Goal: Task Accomplishment & Management: Use online tool/utility

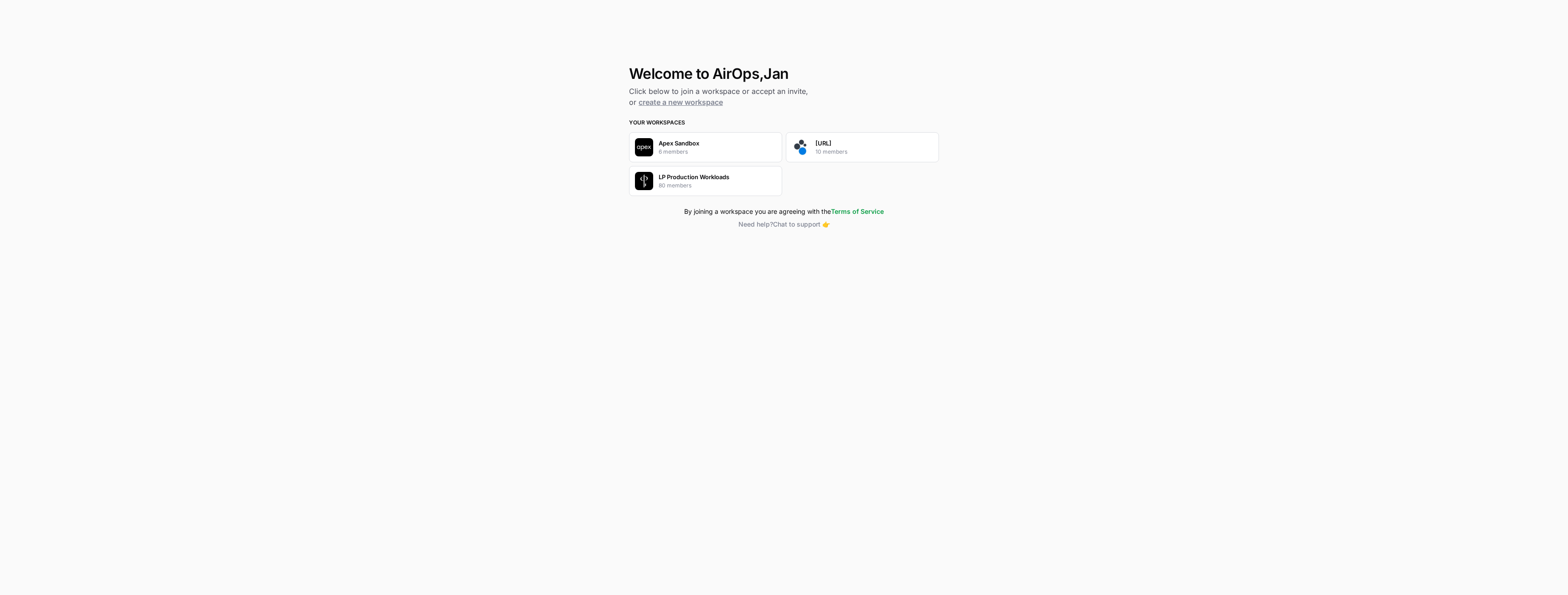
click at [825, 149] on p "10 members" at bounding box center [831, 151] width 32 height 8
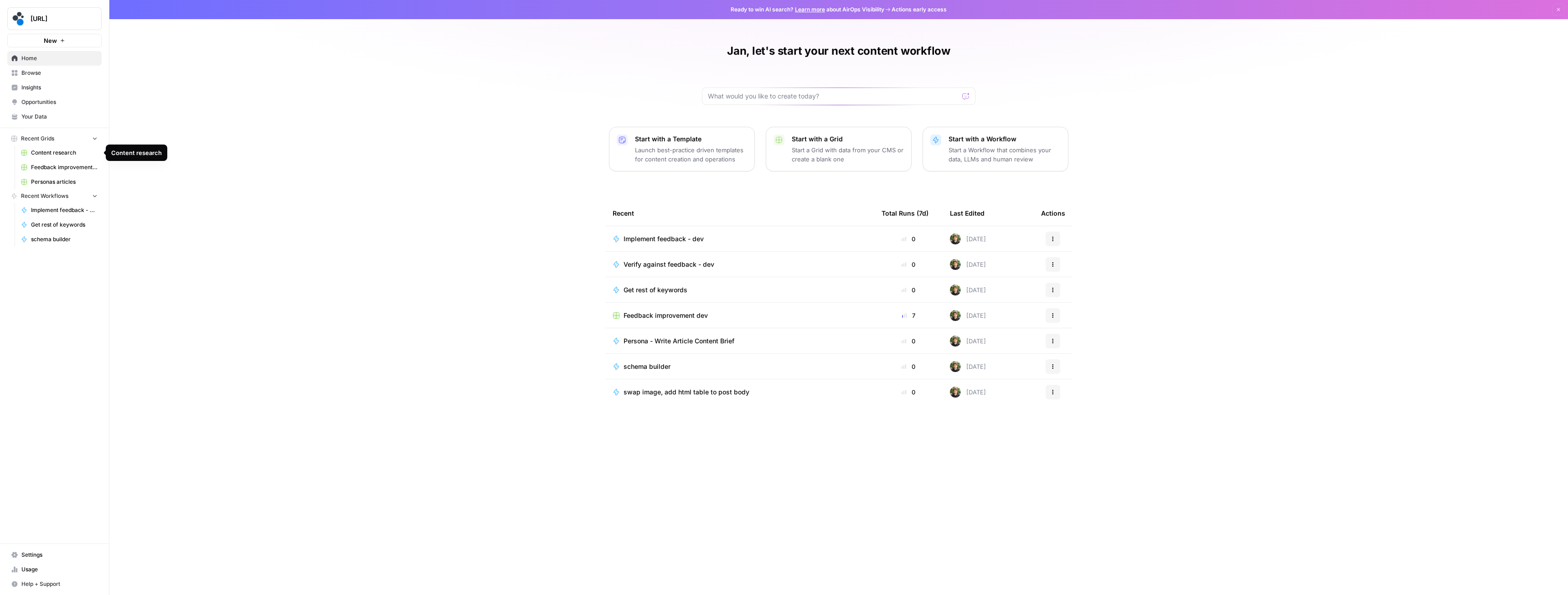
click at [49, 179] on span "Personas articles" at bounding box center [64, 182] width 67 height 8
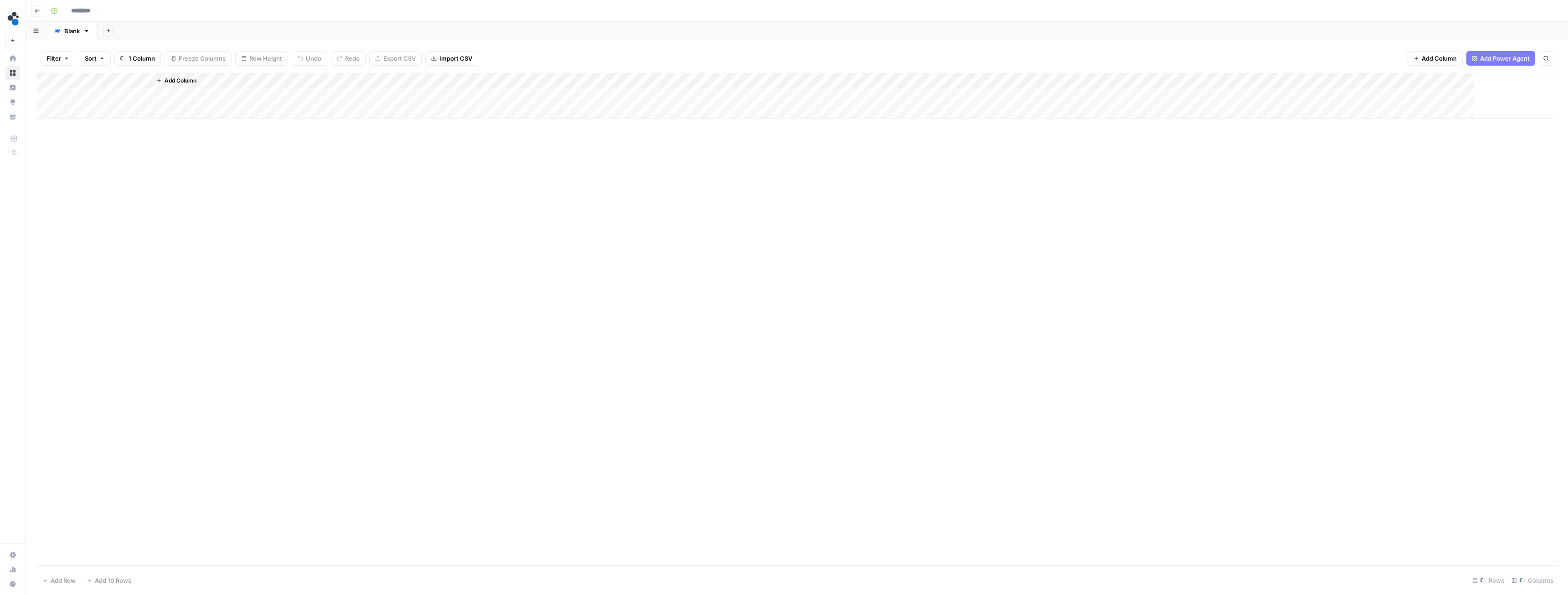
type input "**********"
click at [888, 92] on div "Add Column" at bounding box center [797, 319] width 1521 height 492
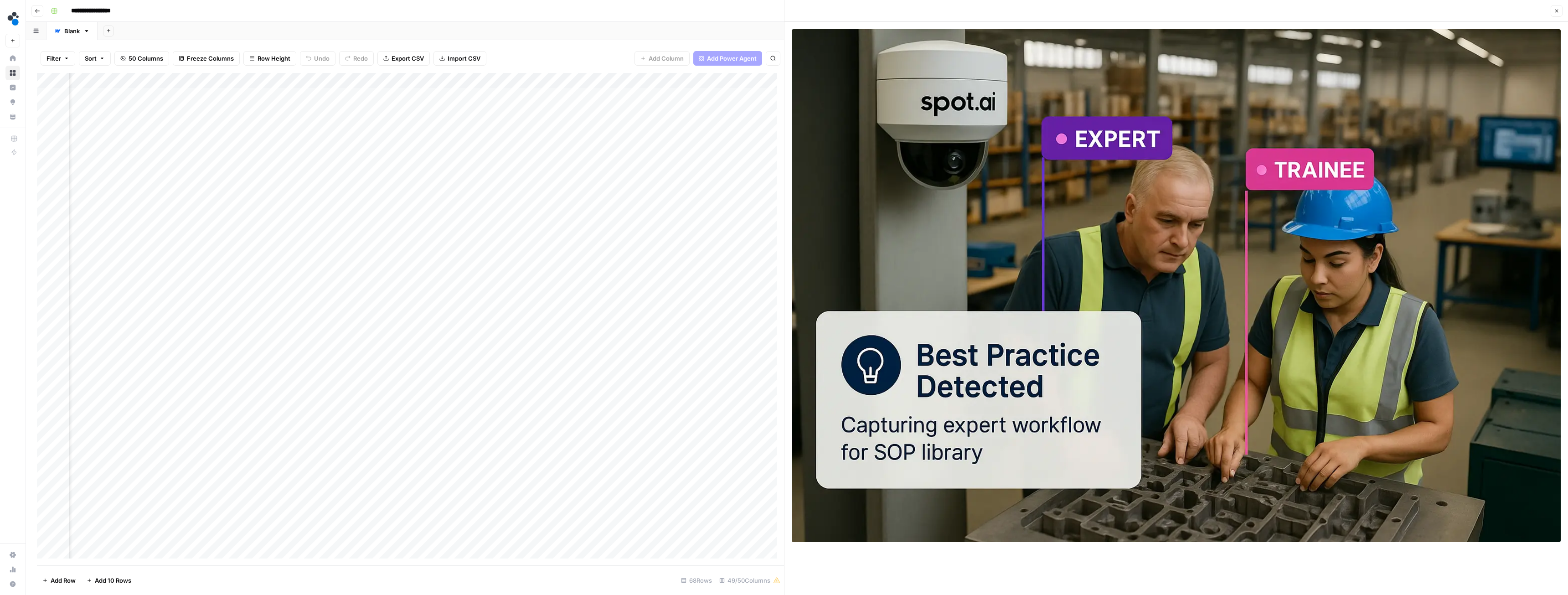
click at [1559, 6] on button "Close" at bounding box center [1557, 10] width 12 height 12
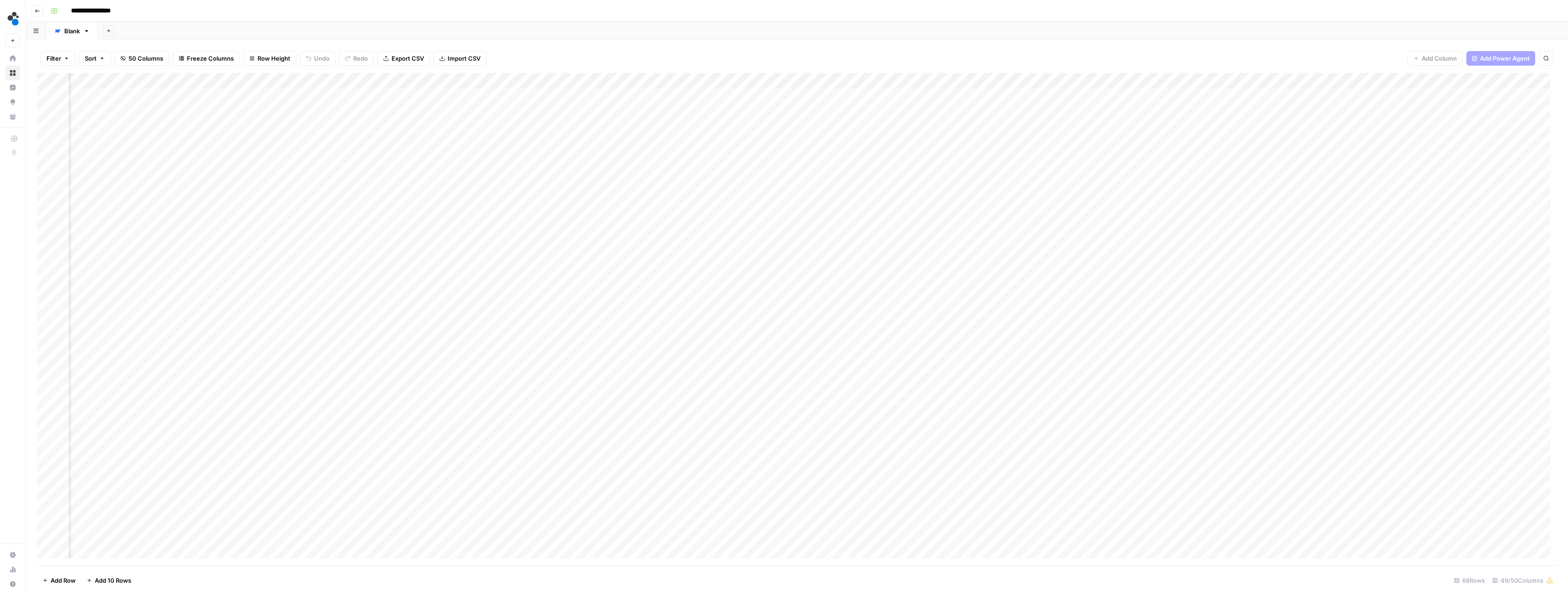
scroll to position [0, 2159]
click at [1025, 221] on div "Add Column" at bounding box center [797, 319] width 1521 height 492
click at [1299, 222] on div "Add Column" at bounding box center [797, 319] width 1521 height 492
click at [393, 219] on div "Add Column" at bounding box center [797, 319] width 1521 height 492
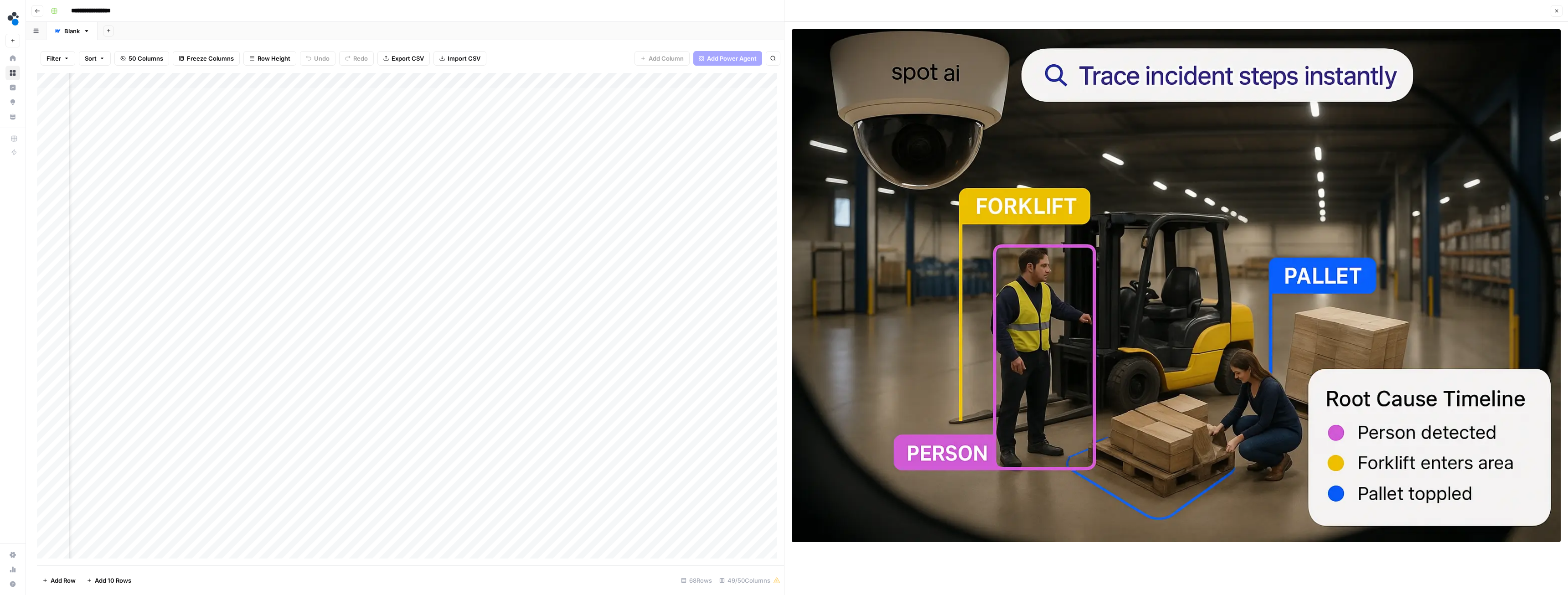
click at [1555, 12] on icon "button" at bounding box center [1557, 11] width 6 height 6
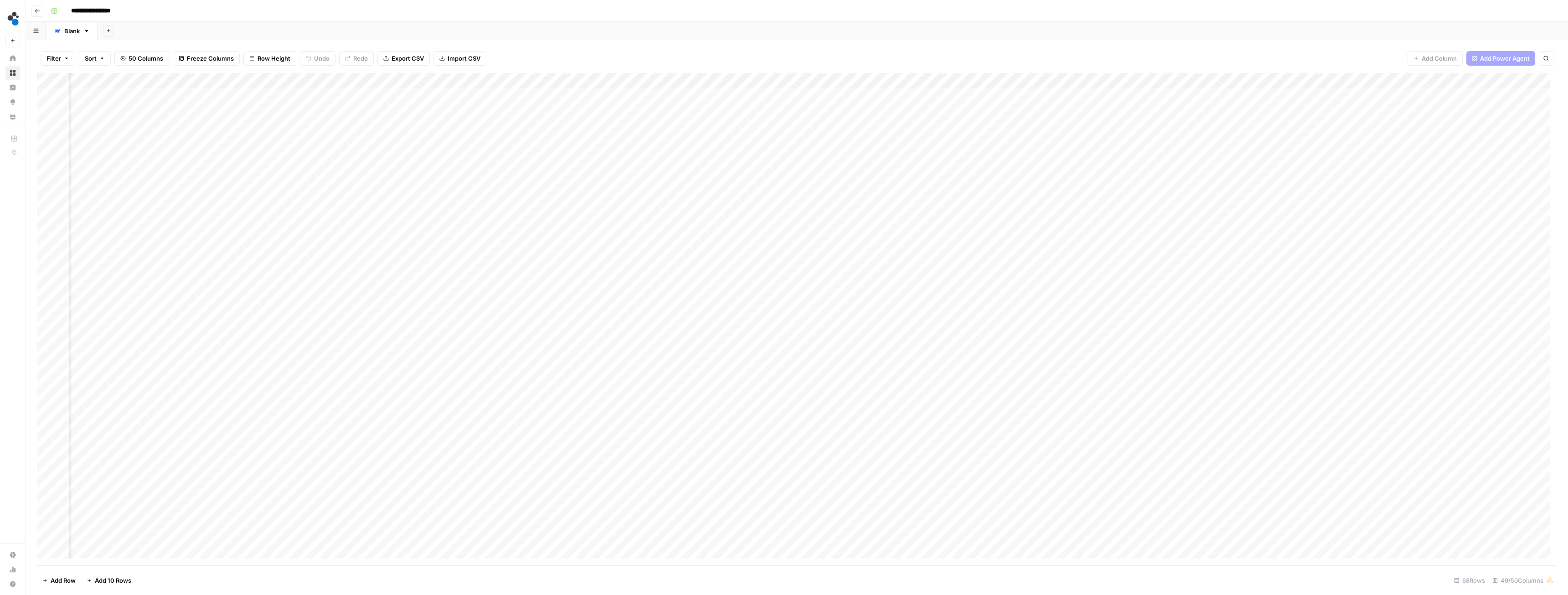
click at [1455, 219] on div "Add Column" at bounding box center [797, 319] width 1521 height 492
click at [1459, 221] on div "Add Column" at bounding box center [797, 319] width 1521 height 492
click at [1470, 334] on button "Published" at bounding box center [1464, 337] width 35 height 11
click at [1019, 233] on div "Add Column" at bounding box center [797, 319] width 1521 height 492
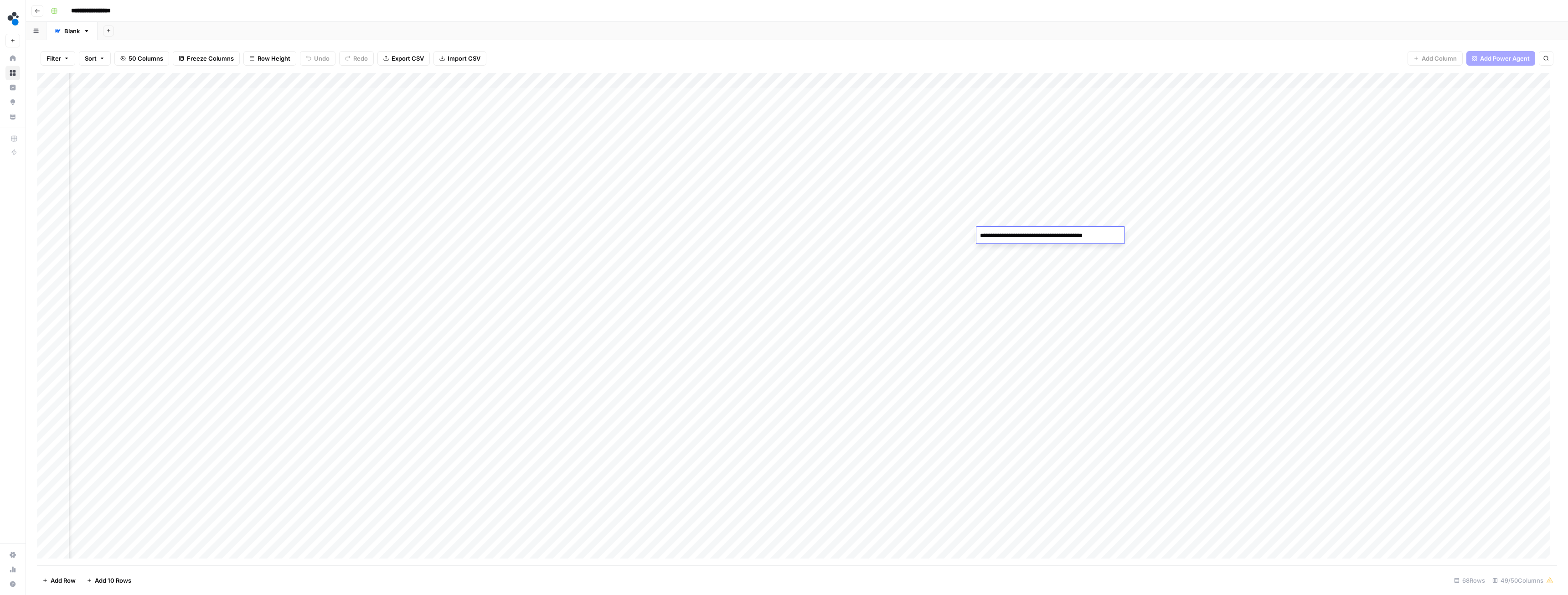
click at [1017, 234] on textarea "**********" at bounding box center [1050, 236] width 147 height 13
click at [1397, 235] on div "Add Column" at bounding box center [797, 319] width 1521 height 492
click at [1449, 234] on div "Add Column" at bounding box center [797, 319] width 1521 height 492
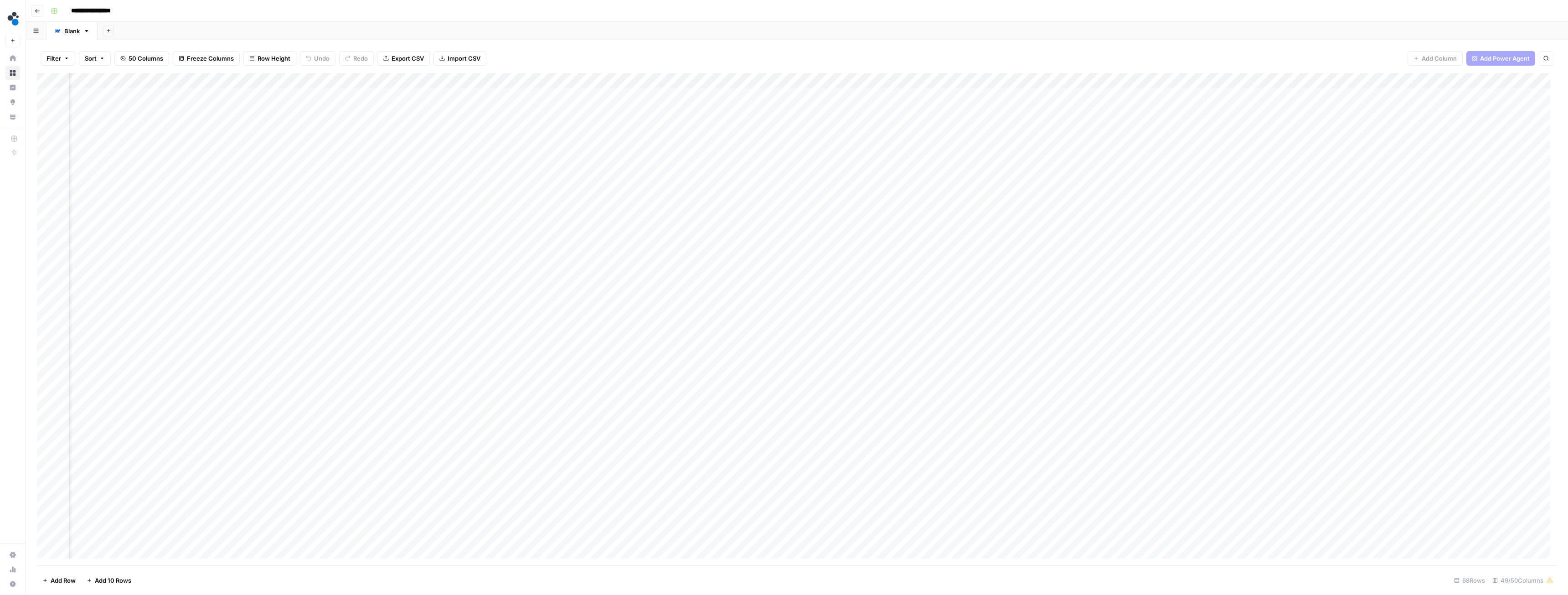
click at [1458, 234] on div "Add Column" at bounding box center [797, 319] width 1521 height 492
click at [1472, 352] on button "Published" at bounding box center [1464, 353] width 35 height 11
click at [1403, 250] on div "Add Column" at bounding box center [797, 319] width 1521 height 492
click at [1018, 250] on div "Add Column" at bounding box center [797, 319] width 1521 height 492
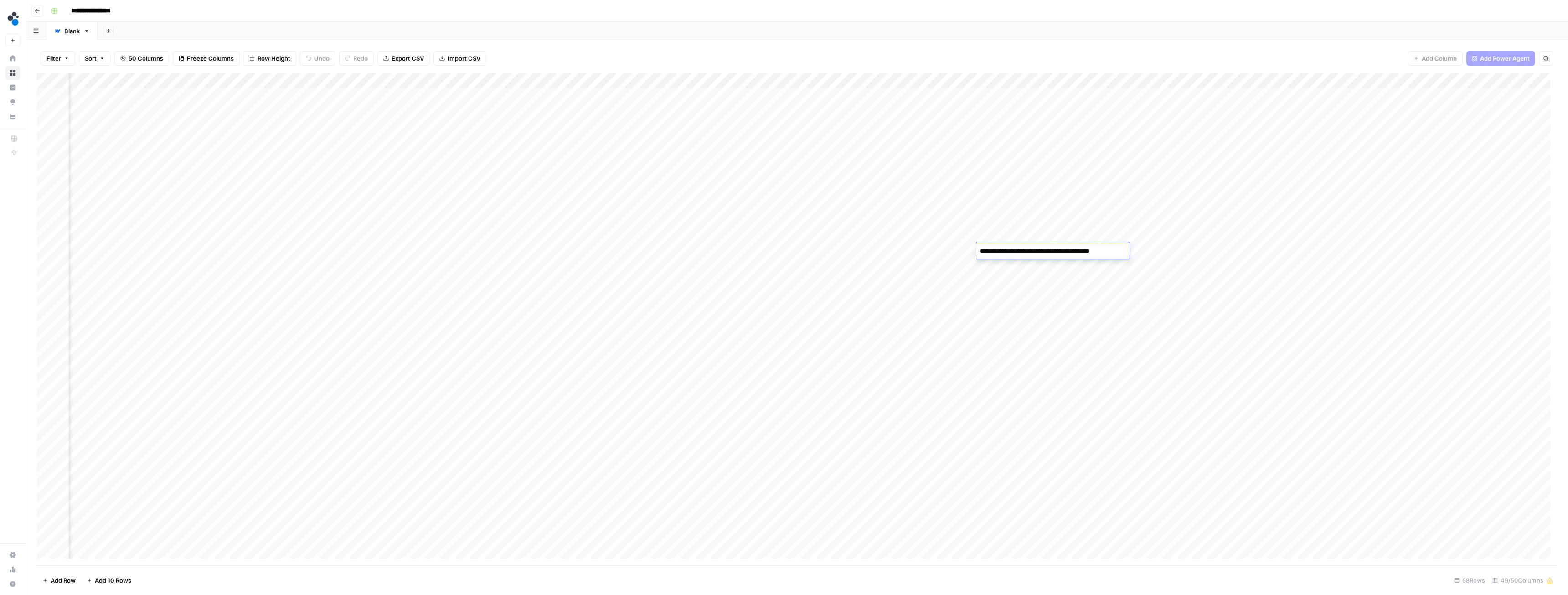
click at [1018, 250] on textarea "**********" at bounding box center [1053, 252] width 152 height 13
click at [1451, 252] on div "Add Column" at bounding box center [797, 319] width 1521 height 492
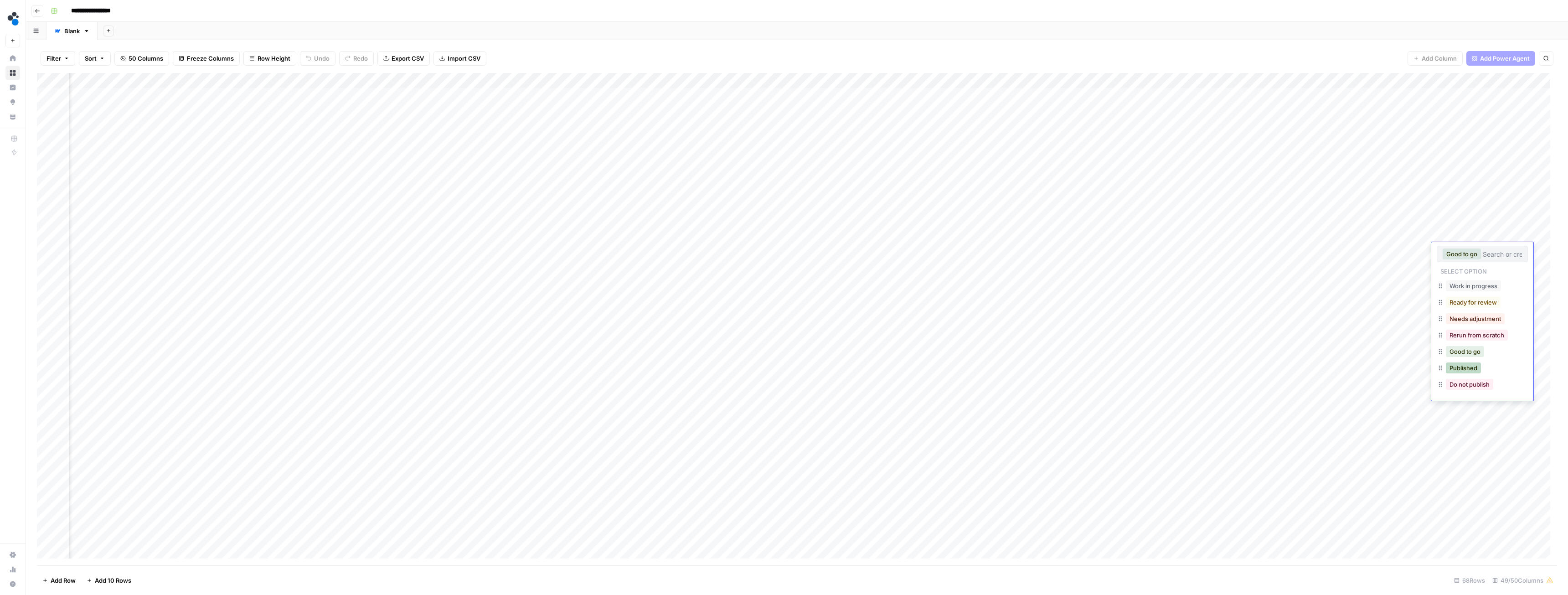
click at [1470, 366] on button "Published" at bounding box center [1464, 368] width 35 height 11
click at [1455, 267] on div "Add Column" at bounding box center [797, 319] width 1521 height 492
click at [1020, 264] on div "Add Column" at bounding box center [797, 319] width 1521 height 492
click at [1020, 264] on textarea "**********" at bounding box center [1068, 271] width 182 height 22
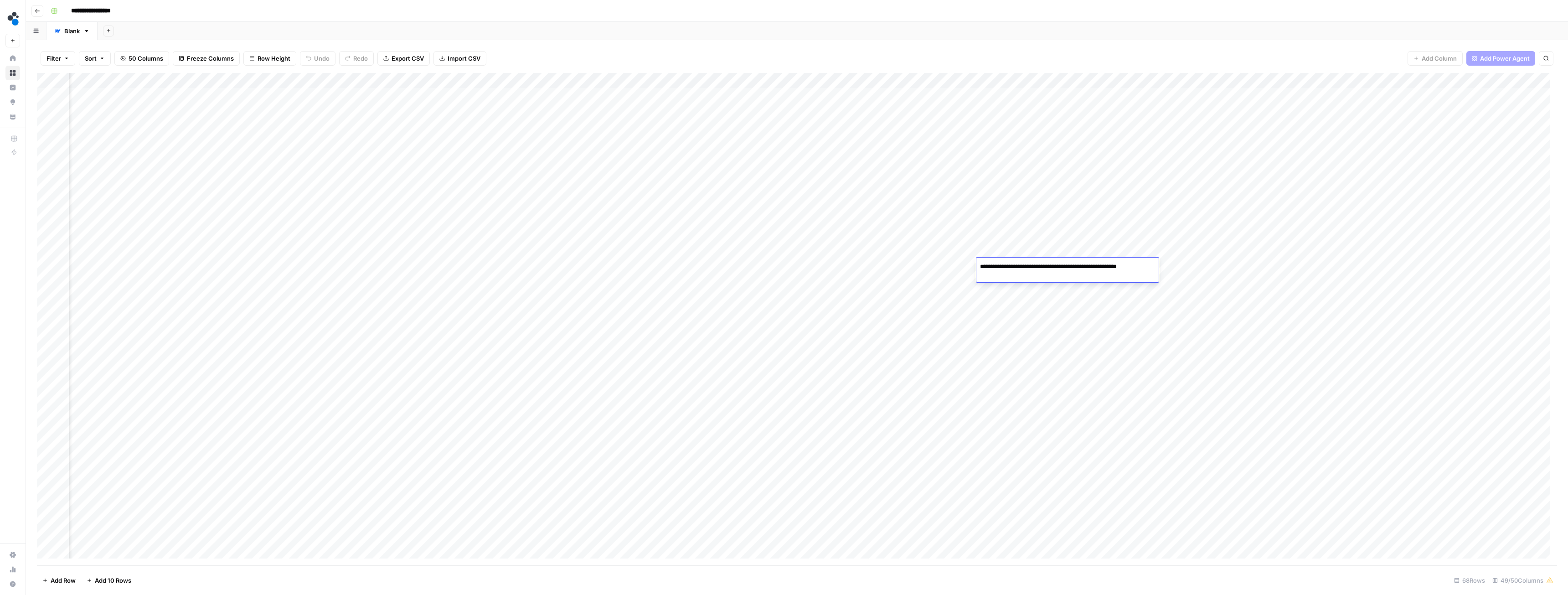
click at [1455, 267] on div "Add Column" at bounding box center [797, 319] width 1521 height 492
click at [1456, 266] on div "Add Column" at bounding box center [797, 319] width 1521 height 492
click at [1469, 382] on button "Published" at bounding box center [1464, 383] width 35 height 11
click at [1393, 229] on div "Add Column" at bounding box center [797, 319] width 1521 height 492
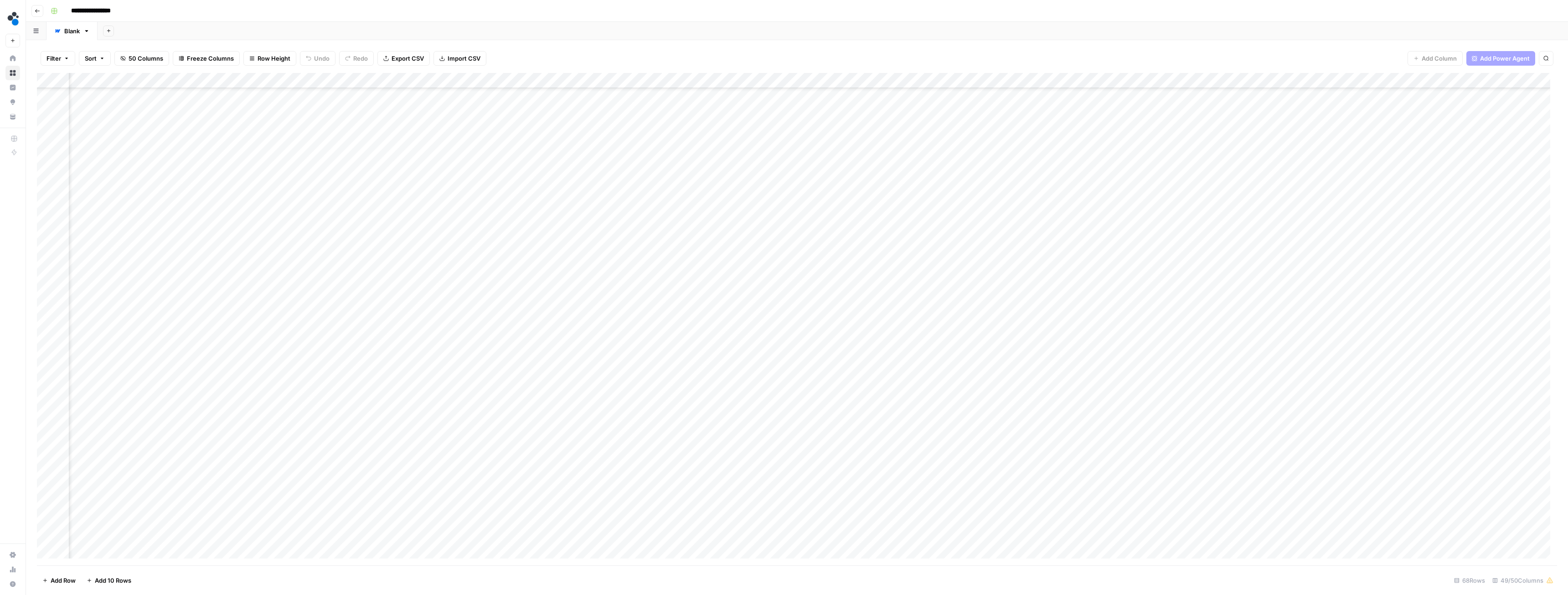
click at [1023, 228] on div "Add Column" at bounding box center [797, 319] width 1521 height 492
click at [1023, 228] on textarea "**********" at bounding box center [1064, 231] width 175 height 13
click at [1452, 228] on div "Add Column" at bounding box center [797, 319] width 1521 height 492
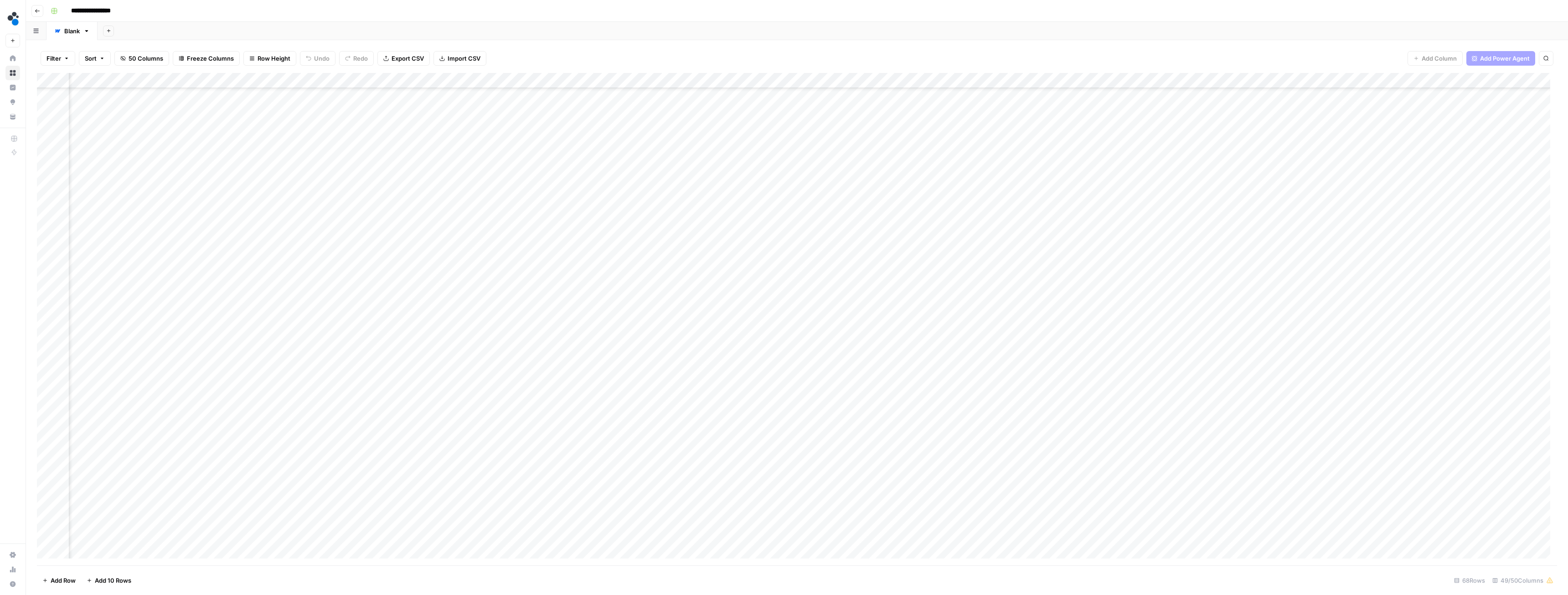
click at [1452, 229] on div "Add Column" at bounding box center [797, 319] width 1521 height 492
click at [1471, 344] on button "Published" at bounding box center [1464, 347] width 35 height 11
click at [1025, 246] on div "Add Column" at bounding box center [797, 319] width 1521 height 492
click at [1019, 244] on div "Add Column" at bounding box center [797, 319] width 1521 height 492
click at [1019, 244] on textarea "**********" at bounding box center [1068, 251] width 182 height 22
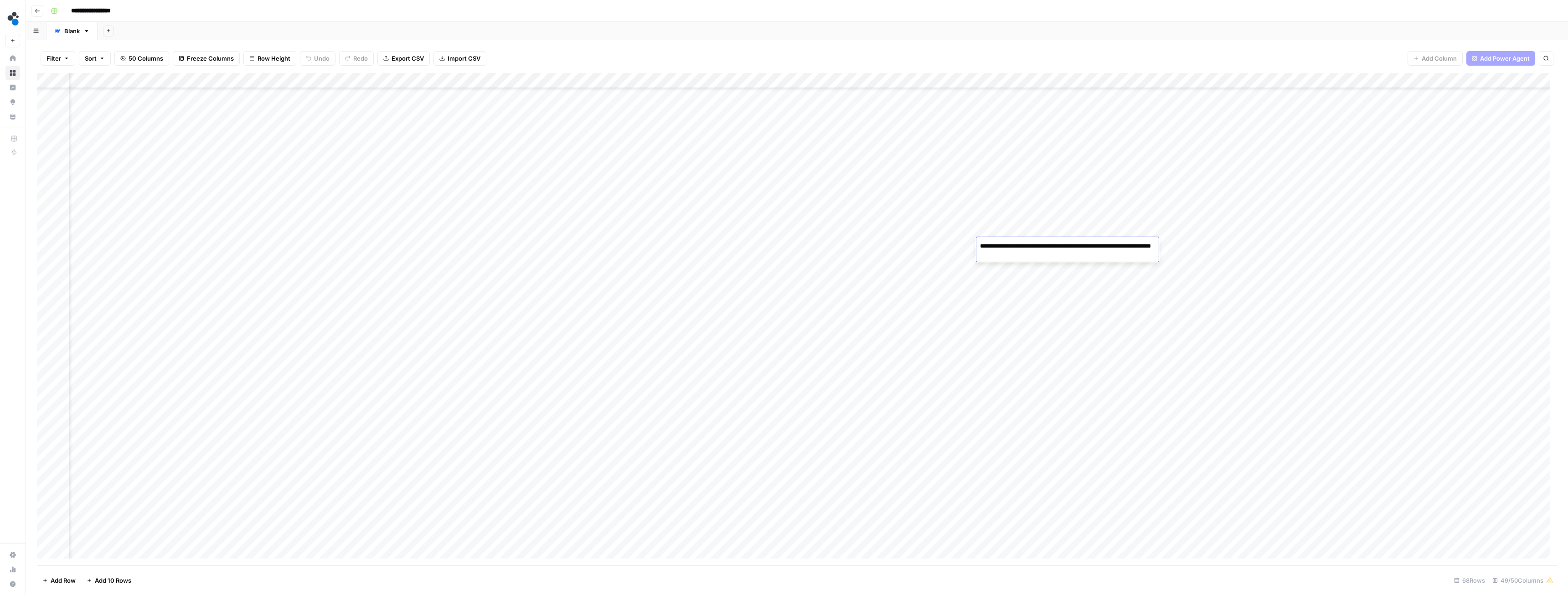
click at [1019, 244] on textarea "**********" at bounding box center [1068, 251] width 182 height 22
click at [1457, 247] on div "Add Column" at bounding box center [797, 319] width 1521 height 492
click at [1475, 360] on button "Published" at bounding box center [1464, 363] width 35 height 11
click at [1378, 259] on div "Add Column" at bounding box center [797, 319] width 1521 height 492
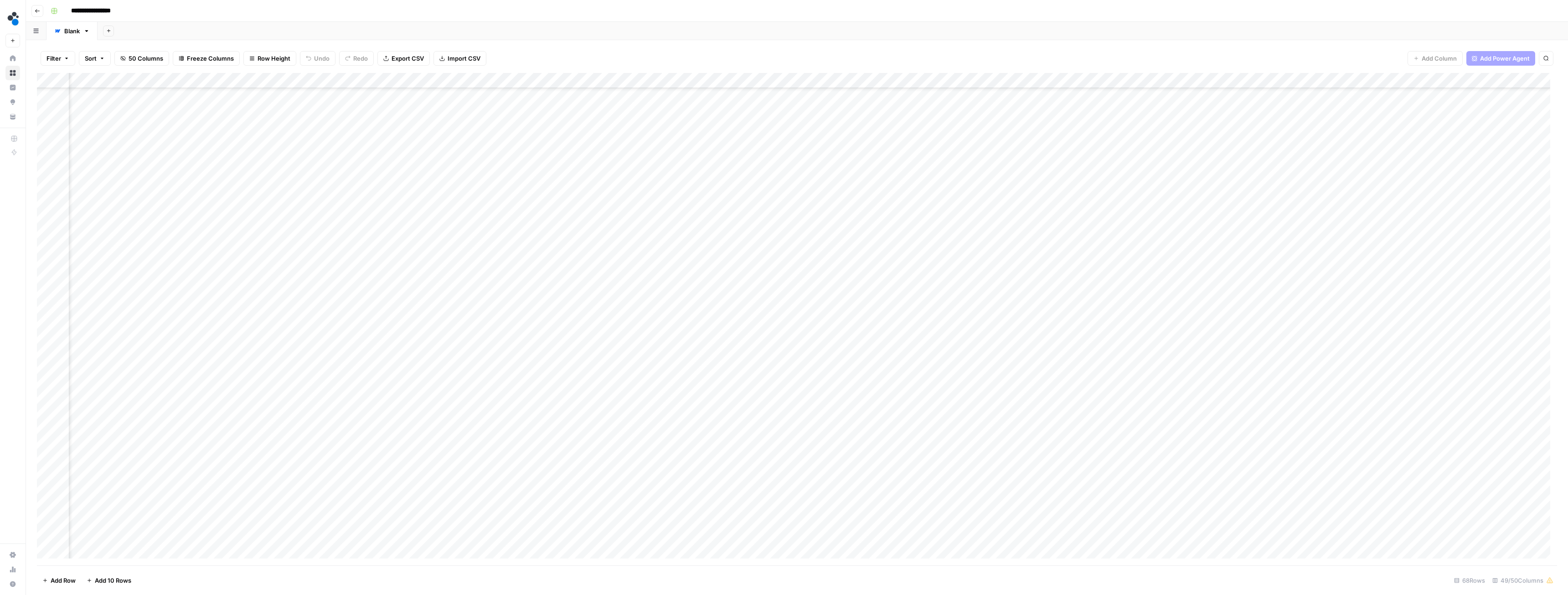
click at [1028, 259] on div "Add Column" at bounding box center [797, 319] width 1521 height 492
click at [1018, 264] on div "Add Column" at bounding box center [797, 319] width 1521 height 492
click at [1018, 264] on textarea "**********" at bounding box center [1065, 262] width 176 height 13
click at [1454, 261] on div "Add Column" at bounding box center [797, 319] width 1521 height 492
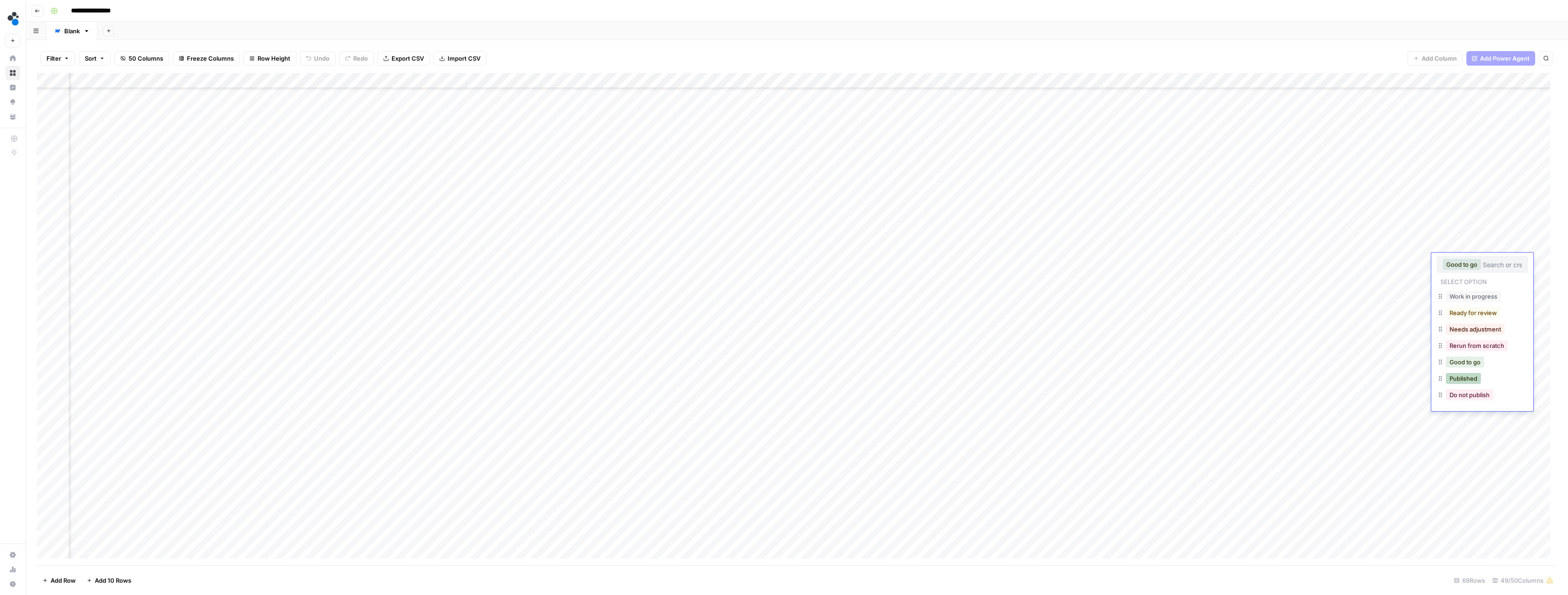
click at [1470, 378] on button "Published" at bounding box center [1464, 379] width 35 height 11
click at [1399, 277] on div "Add Column" at bounding box center [797, 319] width 1521 height 492
click at [1021, 277] on div "Add Column" at bounding box center [797, 319] width 1521 height 492
click at [1017, 275] on div "Add Column" at bounding box center [797, 319] width 1521 height 492
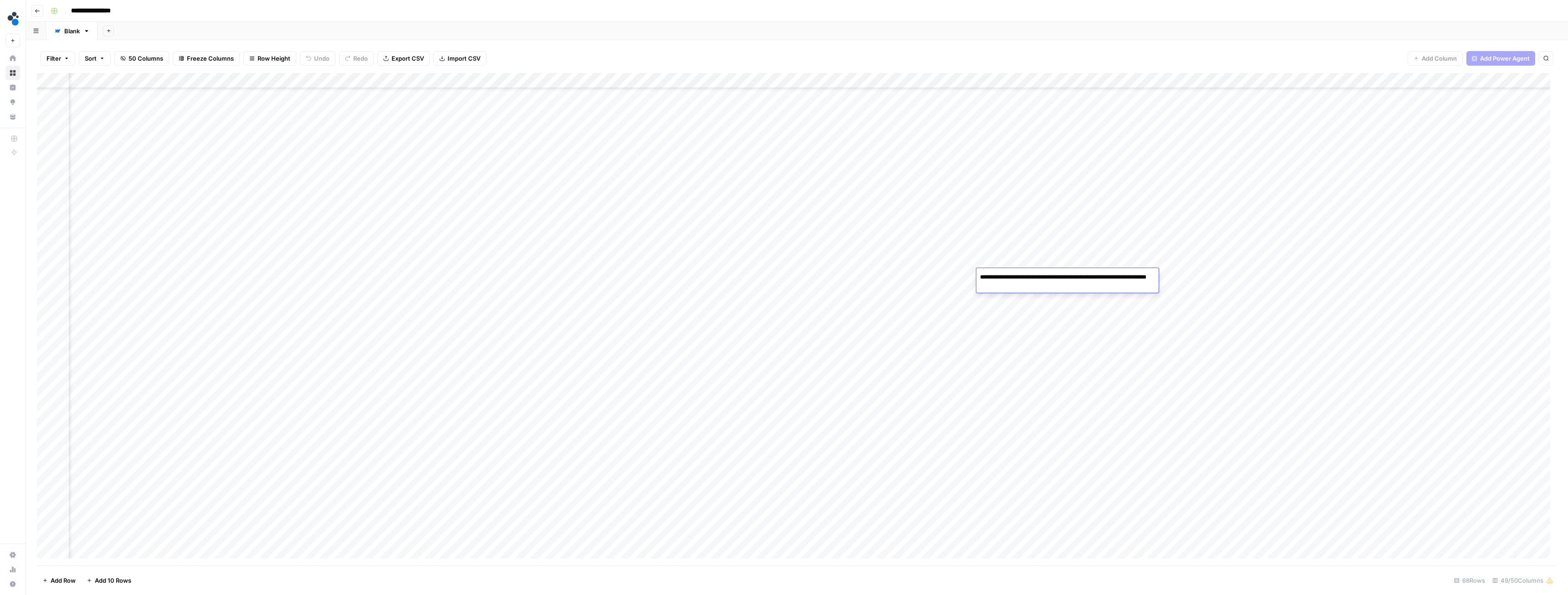
click at [1017, 275] on textarea "**********" at bounding box center [1068, 282] width 182 height 22
click at [1457, 278] on div "Add Column" at bounding box center [797, 319] width 1521 height 492
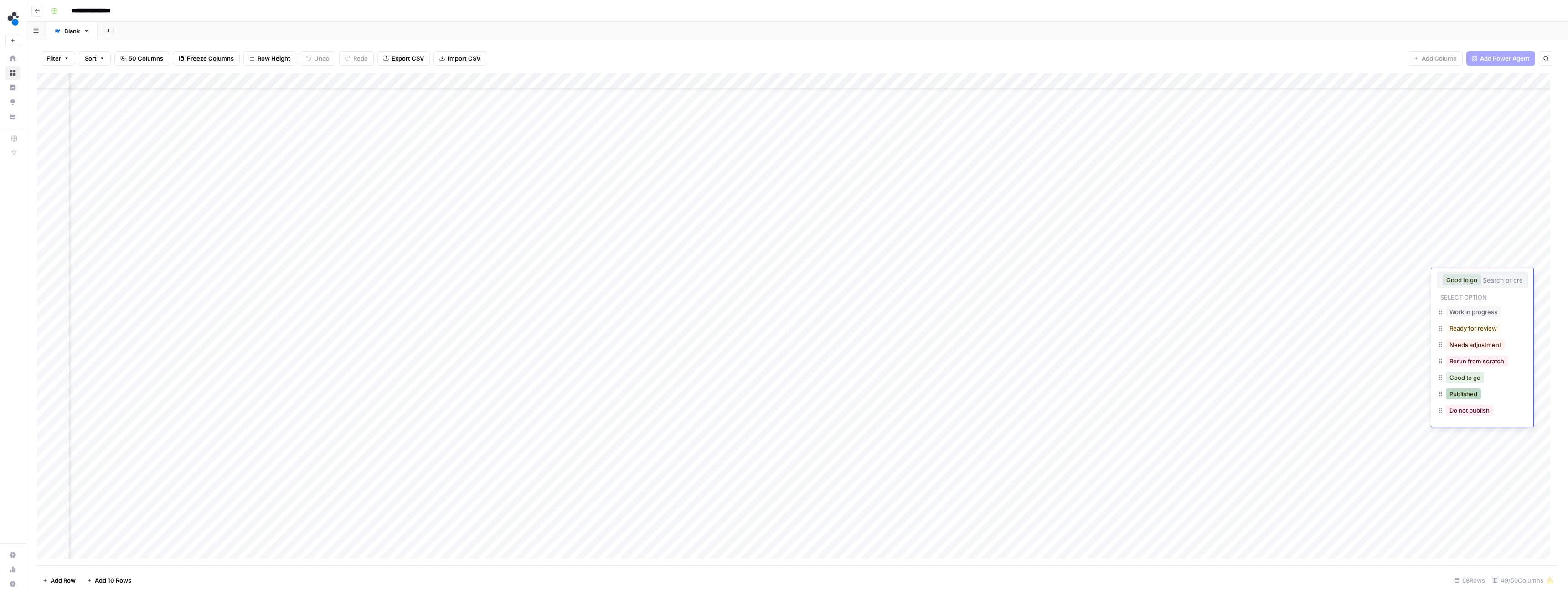
click at [1472, 394] on button "Published" at bounding box center [1464, 394] width 35 height 11
click at [1374, 290] on div "Add Column" at bounding box center [797, 319] width 1521 height 492
click at [1298, 289] on div "Add Column" at bounding box center [797, 319] width 1521 height 492
click at [1014, 291] on div "Add Column" at bounding box center [797, 319] width 1521 height 492
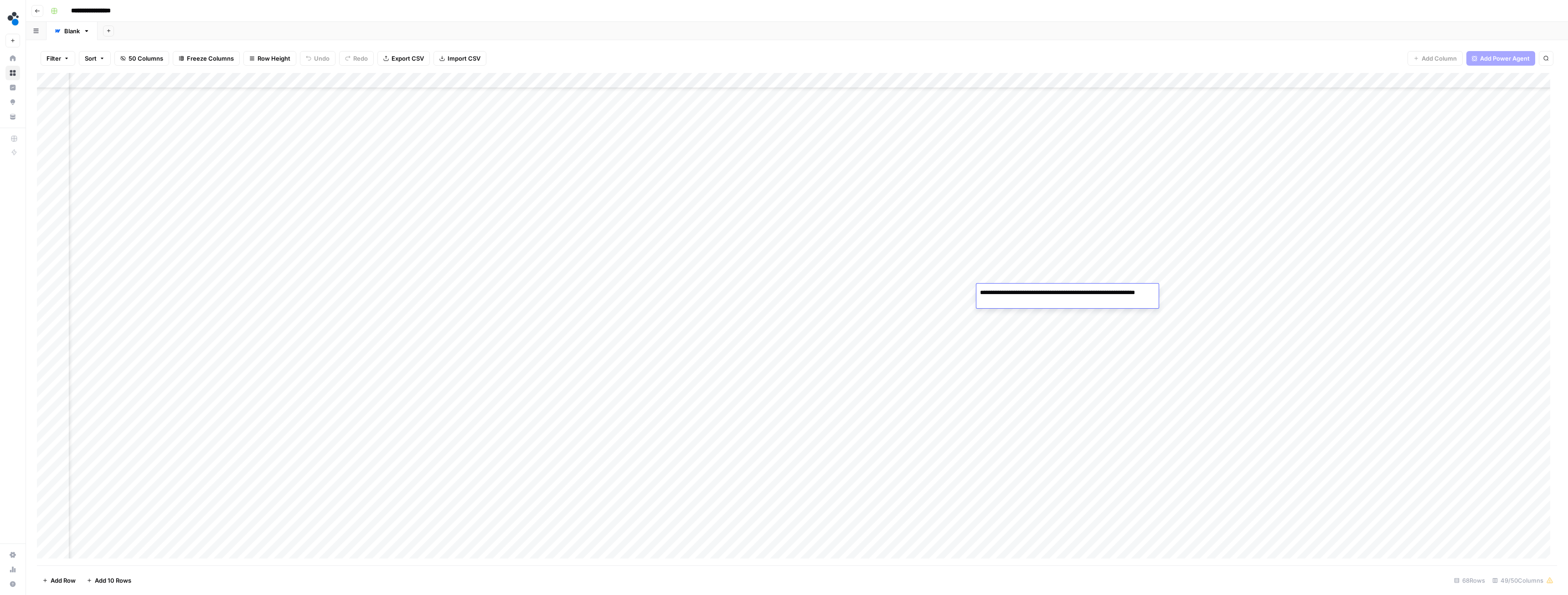
click at [1014, 291] on textarea "**********" at bounding box center [1068, 297] width 182 height 22
click at [1453, 292] on div "Add Column" at bounding box center [797, 319] width 1521 height 492
click at [1467, 408] on button "Published" at bounding box center [1464, 409] width 35 height 11
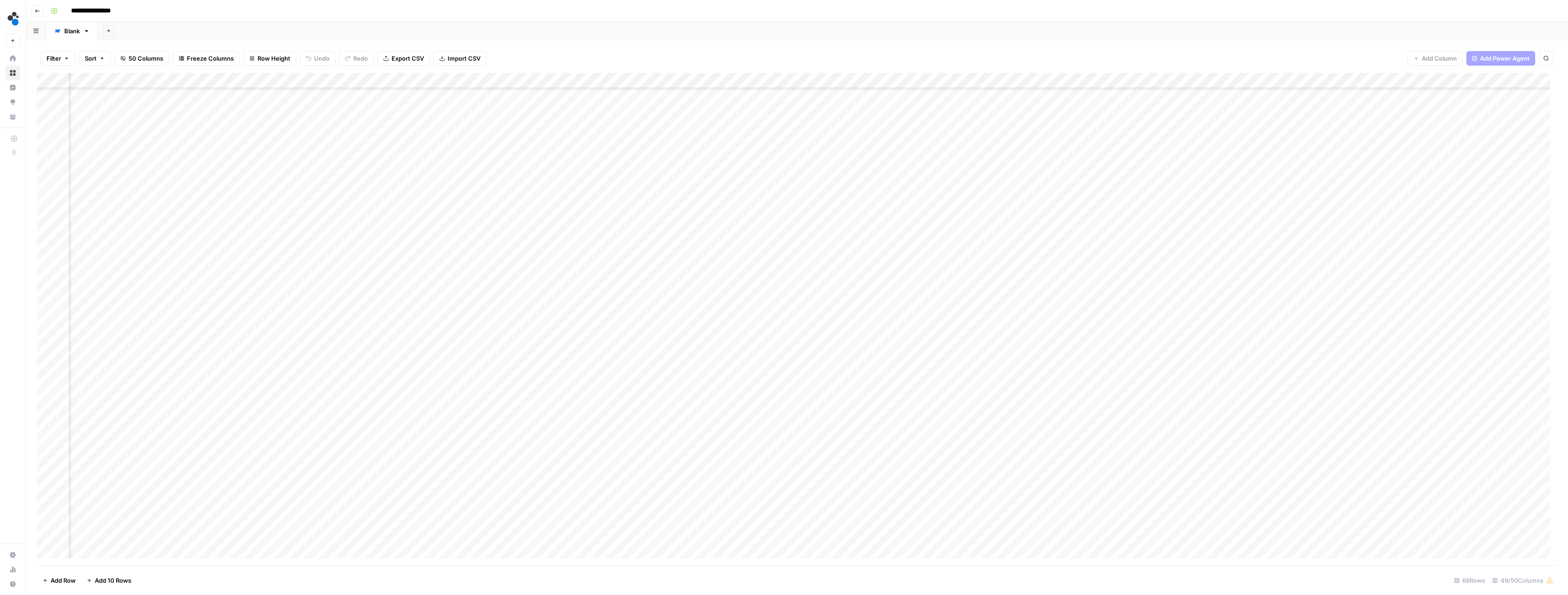
click at [1380, 307] on div "Add Column" at bounding box center [797, 319] width 1521 height 492
click at [1017, 304] on div "Add Column" at bounding box center [797, 319] width 1521 height 492
click at [1017, 306] on div "Add Column" at bounding box center [797, 319] width 1521 height 492
click at [1017, 306] on textarea "**********" at bounding box center [1051, 308] width 149 height 13
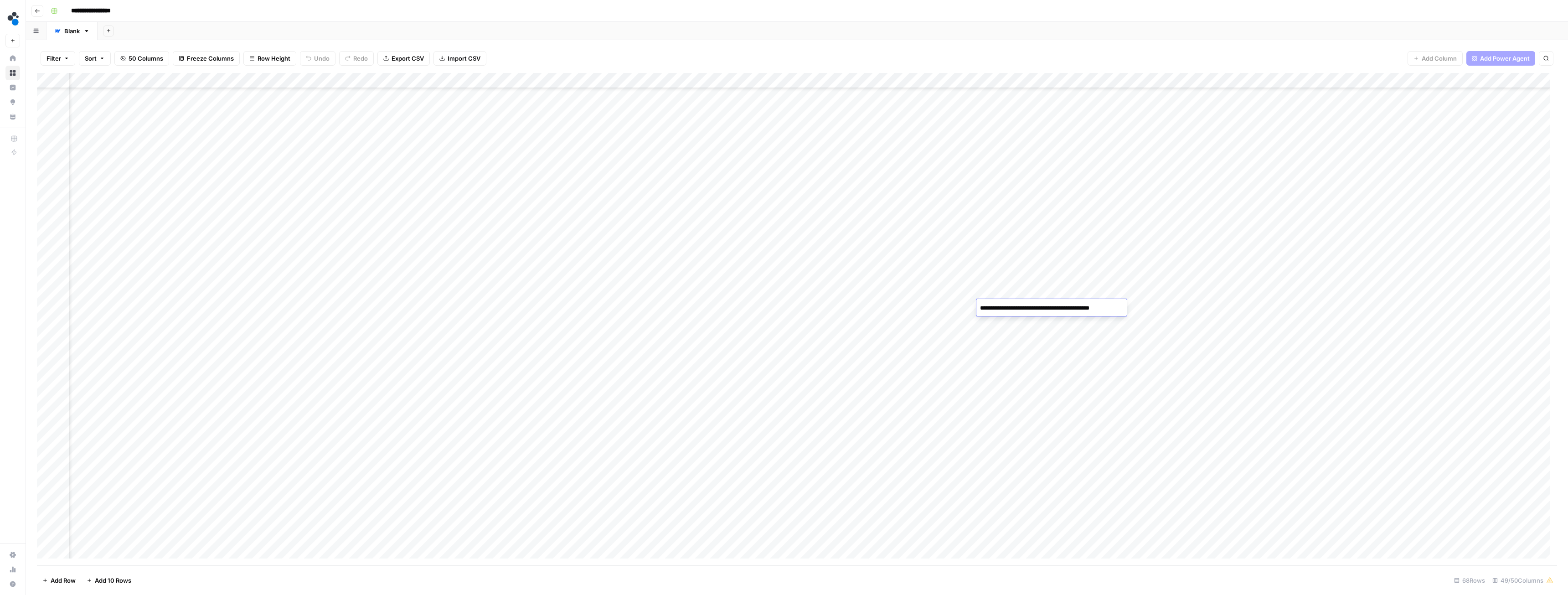
click at [1455, 307] on div "Add Column" at bounding box center [797, 319] width 1521 height 492
click at [1470, 420] on button "Published" at bounding box center [1464, 425] width 35 height 11
click at [1018, 322] on div "Add Column" at bounding box center [797, 319] width 1521 height 492
click at [1457, 322] on div "Add Column" at bounding box center [797, 319] width 1521 height 492
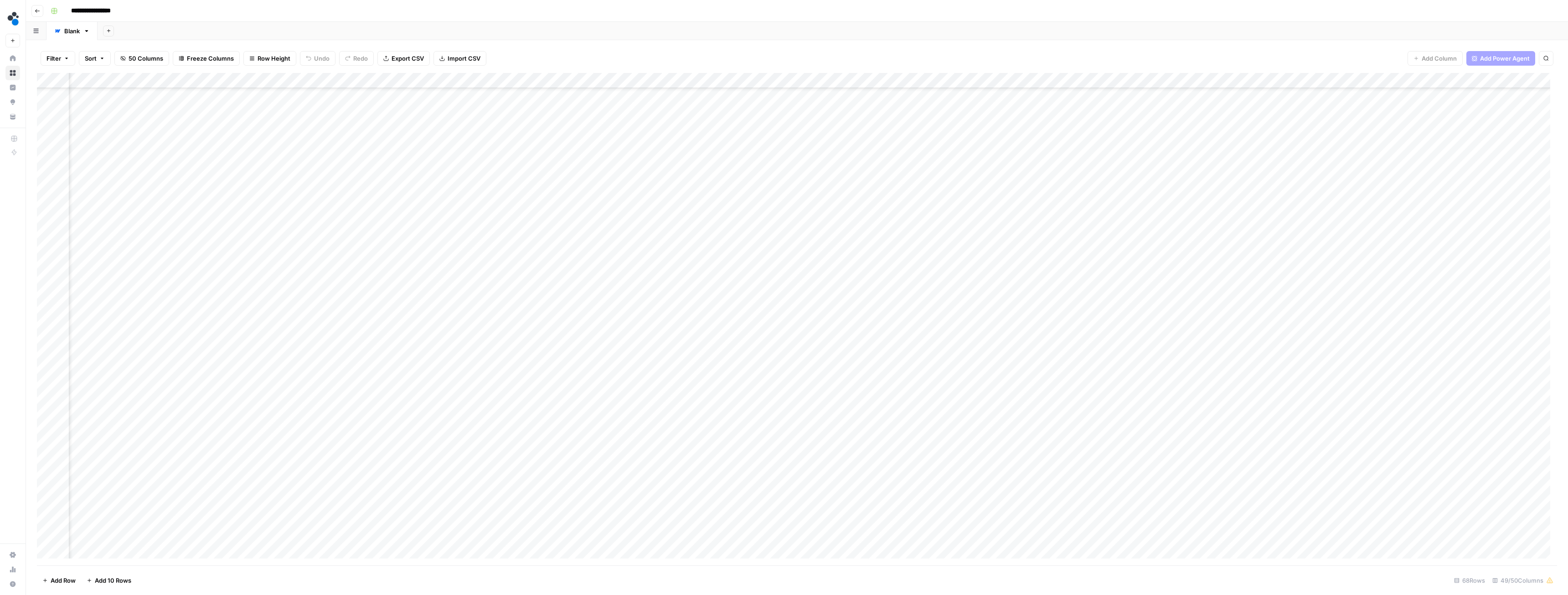
click at [1457, 322] on div "Add Column" at bounding box center [797, 319] width 1521 height 492
click at [1471, 438] on button "Published" at bounding box center [1464, 440] width 35 height 11
click at [1014, 339] on div "Add Column" at bounding box center [797, 319] width 1521 height 492
click at [1023, 355] on div "Add Column" at bounding box center [797, 319] width 1521 height 492
click at [1454, 355] on div "Add Column" at bounding box center [797, 319] width 1521 height 492
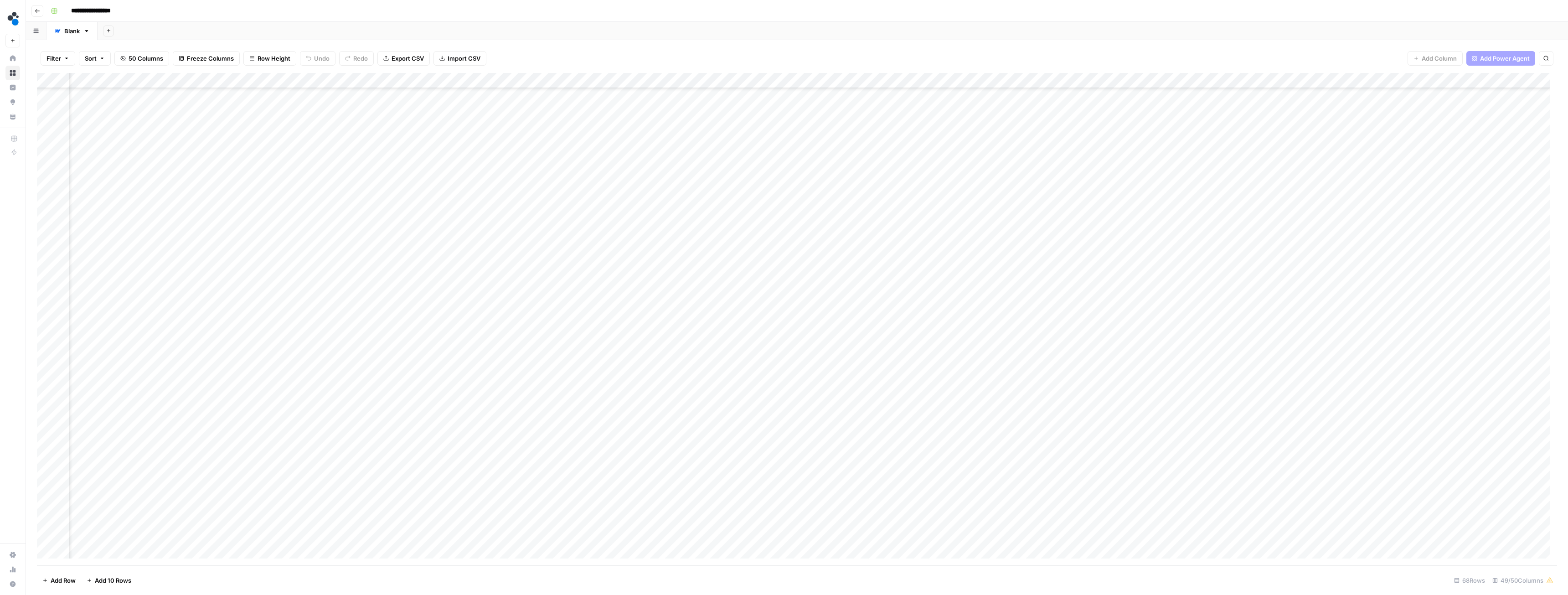
click at [1454, 355] on div "Add Column" at bounding box center [797, 319] width 1521 height 492
click at [1469, 470] on button "Published" at bounding box center [1464, 472] width 35 height 11
click at [1014, 370] on div "Add Column" at bounding box center [797, 319] width 1521 height 492
click at [1453, 369] on div "Add Column" at bounding box center [797, 319] width 1521 height 492
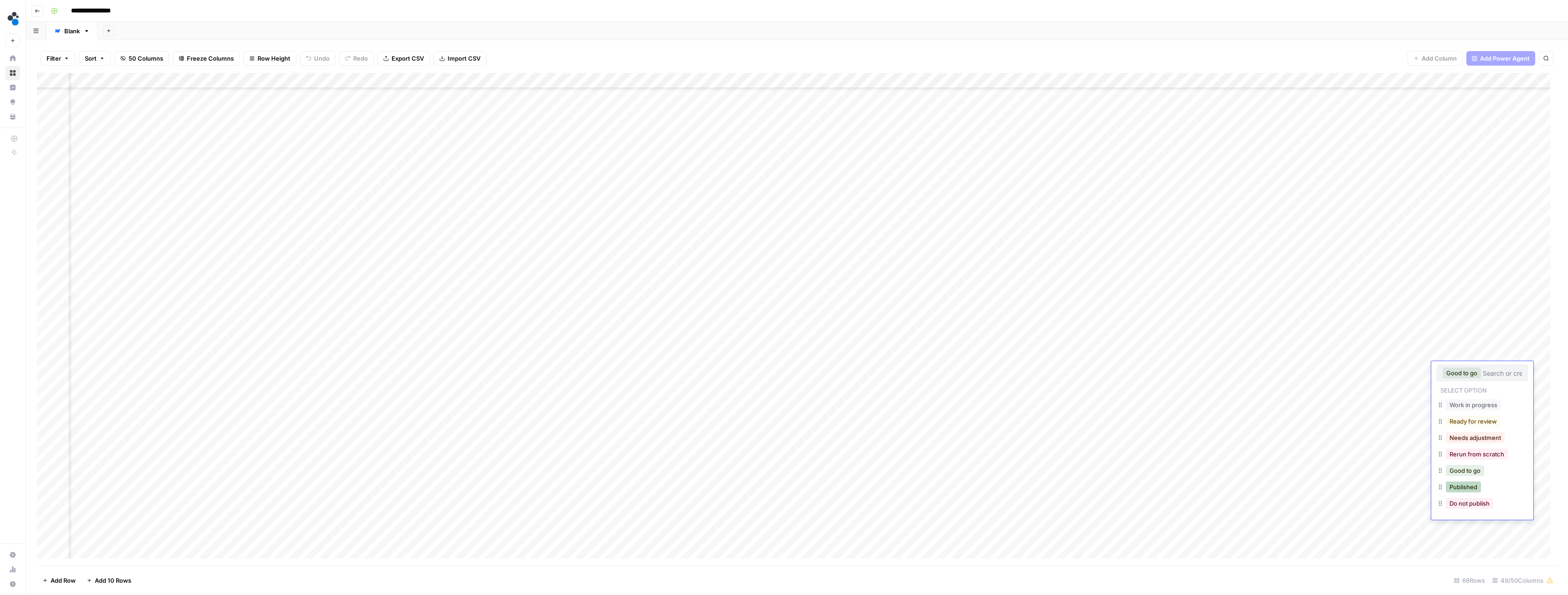
click at [1467, 484] on button "Published" at bounding box center [1464, 487] width 35 height 11
click at [1028, 386] on div "Add Column" at bounding box center [797, 319] width 1521 height 492
click at [1452, 382] on div "Add Column" at bounding box center [797, 319] width 1521 height 492
click at [1477, 499] on button "Published" at bounding box center [1464, 502] width 35 height 11
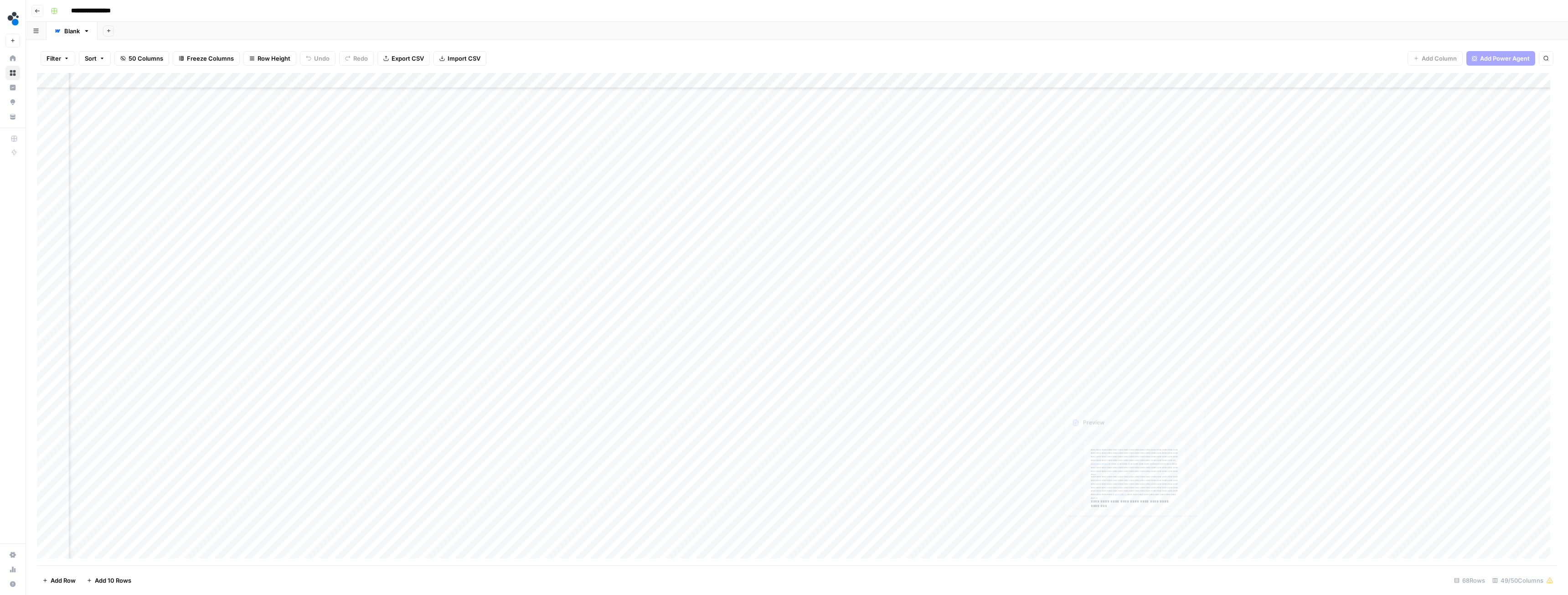
click at [1027, 398] on div "Add Column" at bounding box center [797, 319] width 1521 height 492
click at [1452, 399] on div "Add Column" at bounding box center [797, 319] width 1521 height 492
click at [1463, 516] on button "Published" at bounding box center [1464, 518] width 35 height 11
click at [1009, 435] on div "Add Column" at bounding box center [797, 319] width 1521 height 492
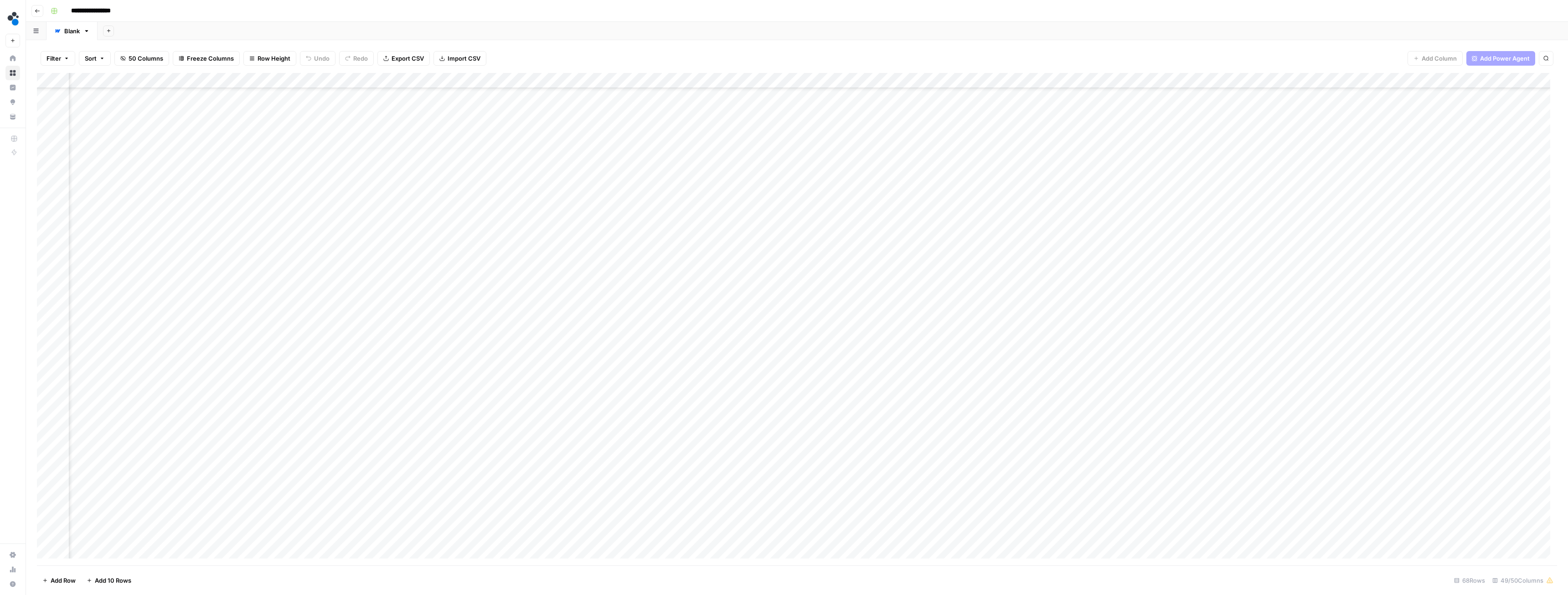
click at [1009, 432] on div "Add Column" at bounding box center [797, 319] width 1521 height 492
click at [1009, 432] on textarea "**********" at bounding box center [1067, 433] width 180 height 13
click at [1454, 429] on div "Add Column" at bounding box center [797, 319] width 1521 height 492
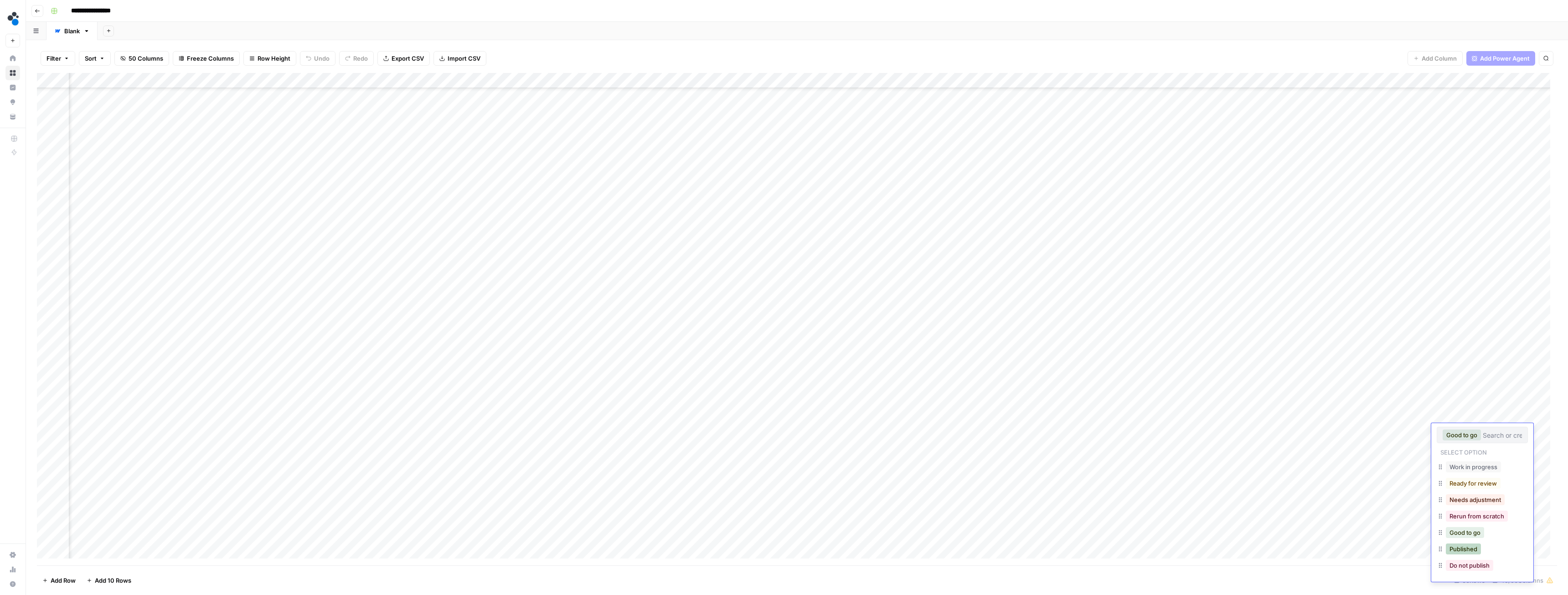
click at [1466, 549] on button "Published" at bounding box center [1464, 549] width 35 height 11
click at [999, 446] on div "Add Column" at bounding box center [797, 319] width 1521 height 492
click at [1445, 445] on div "Add Column" at bounding box center [797, 319] width 1521 height 492
click at [1444, 446] on div "Add Column" at bounding box center [797, 319] width 1521 height 492
click at [1462, 562] on button "Published" at bounding box center [1464, 564] width 35 height 11
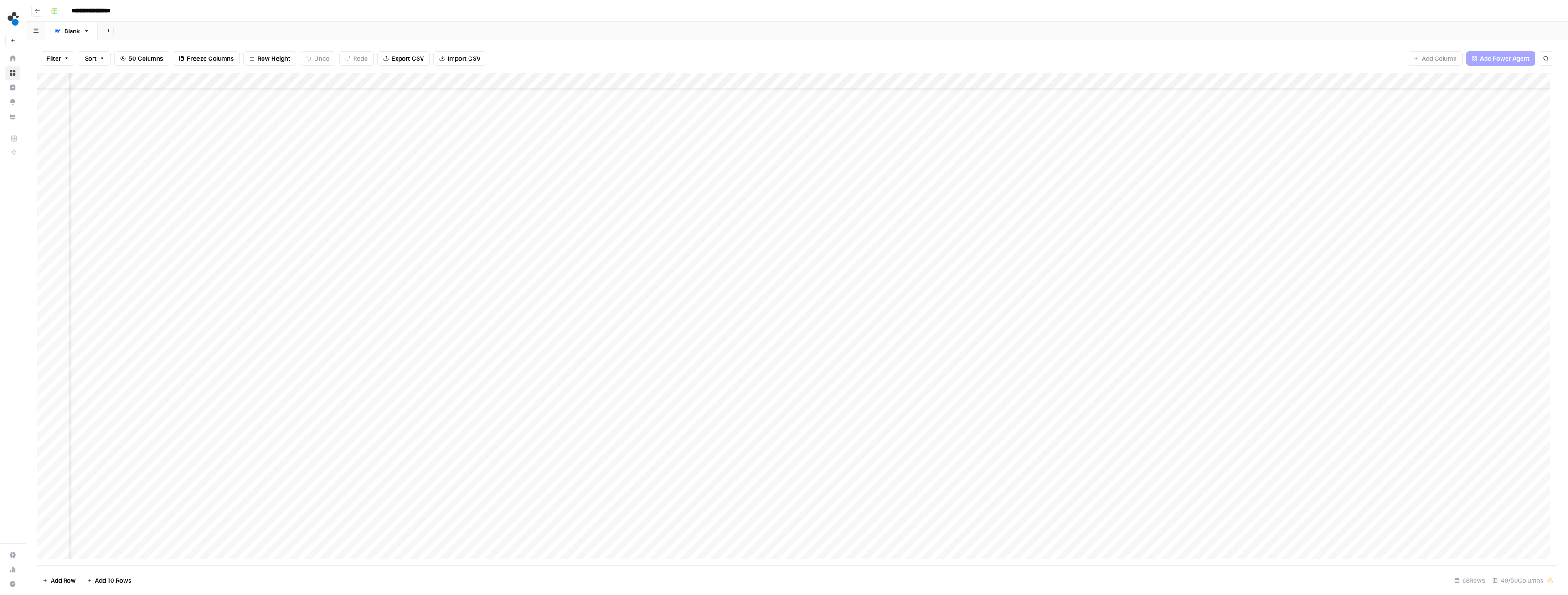
click at [1447, 462] on div "Add Column" at bounding box center [797, 319] width 1521 height 492
click at [1021, 462] on div "Add Column" at bounding box center [797, 319] width 1521 height 492
click at [1452, 464] on div "Add Column" at bounding box center [797, 319] width 1521 height 492
click at [1465, 580] on button "Published" at bounding box center [1464, 580] width 35 height 11
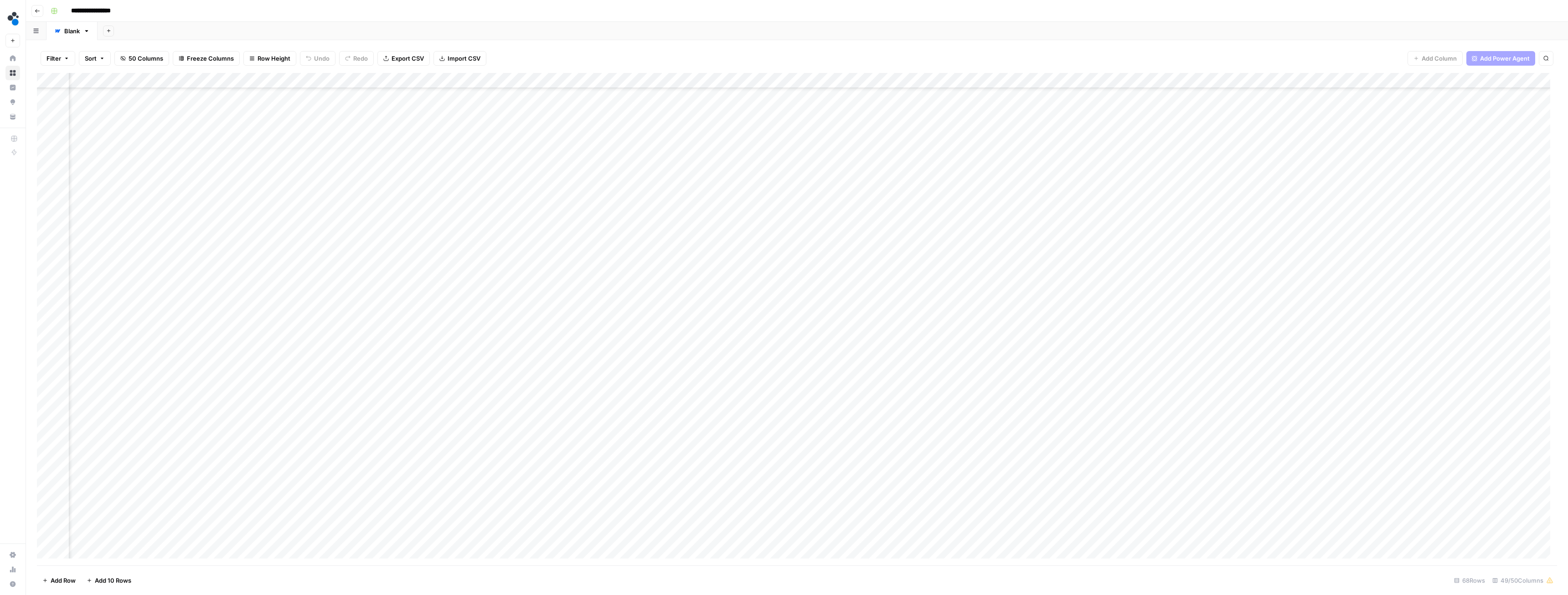
click at [1452, 492] on div "Add Column" at bounding box center [797, 319] width 1521 height 492
click at [1004, 333] on div "Add Column" at bounding box center [797, 319] width 1521 height 492
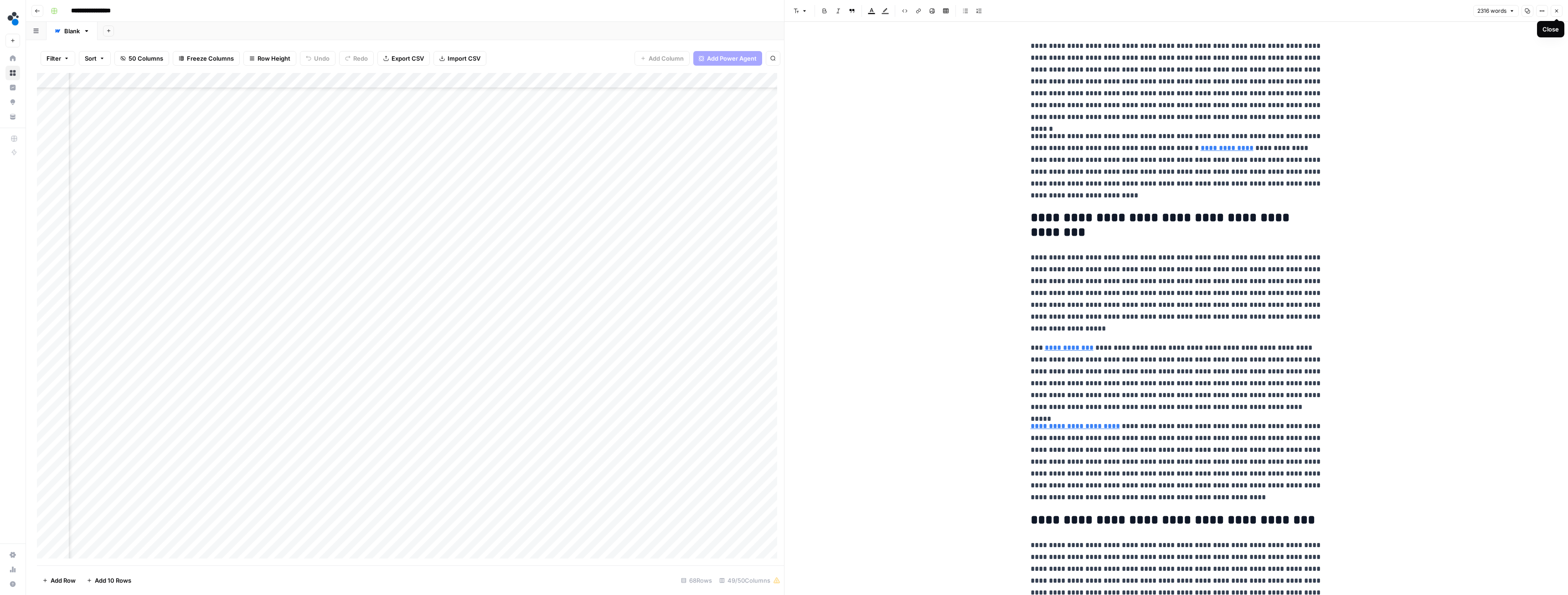
click at [1555, 12] on icon "button" at bounding box center [1557, 11] width 6 height 6
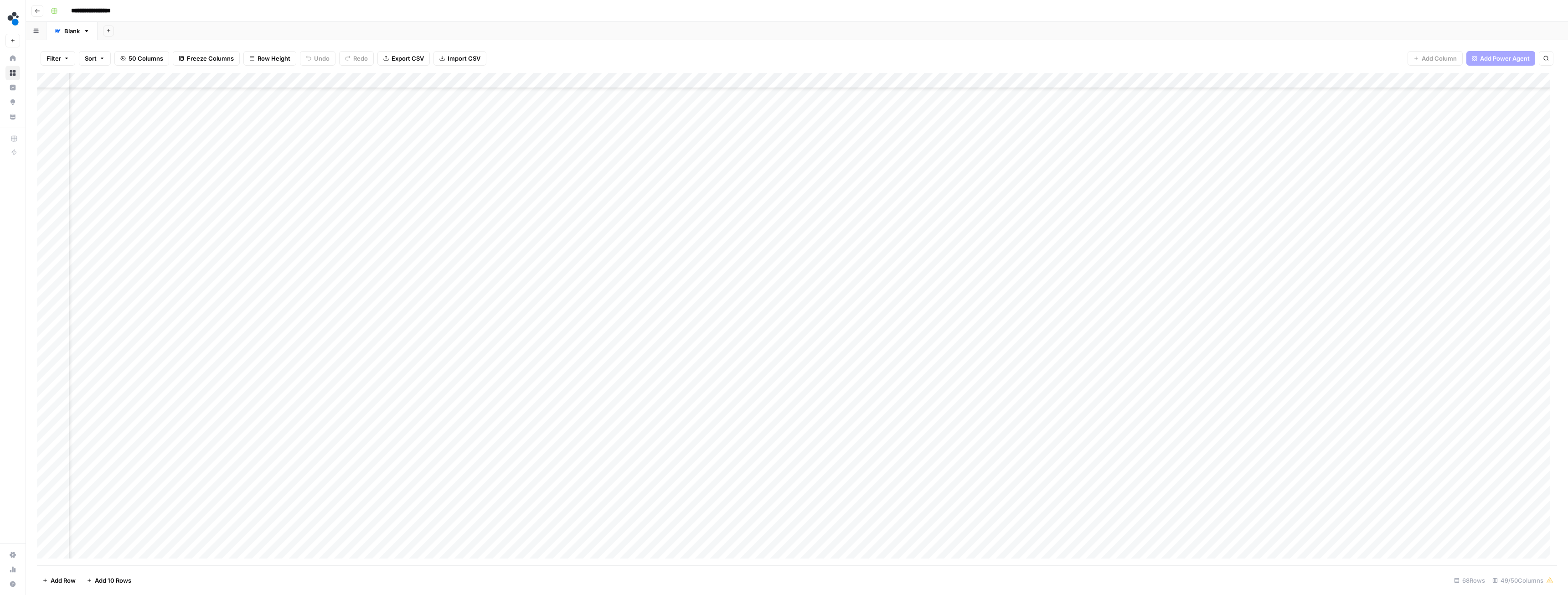
scroll to position [461, 1828]
click at [611, 438] on div "Add Column" at bounding box center [797, 319] width 1521 height 492
click at [643, 378] on div "Add Column" at bounding box center [797, 319] width 1521 height 492
click at [611, 282] on div "Add Column" at bounding box center [797, 319] width 1521 height 492
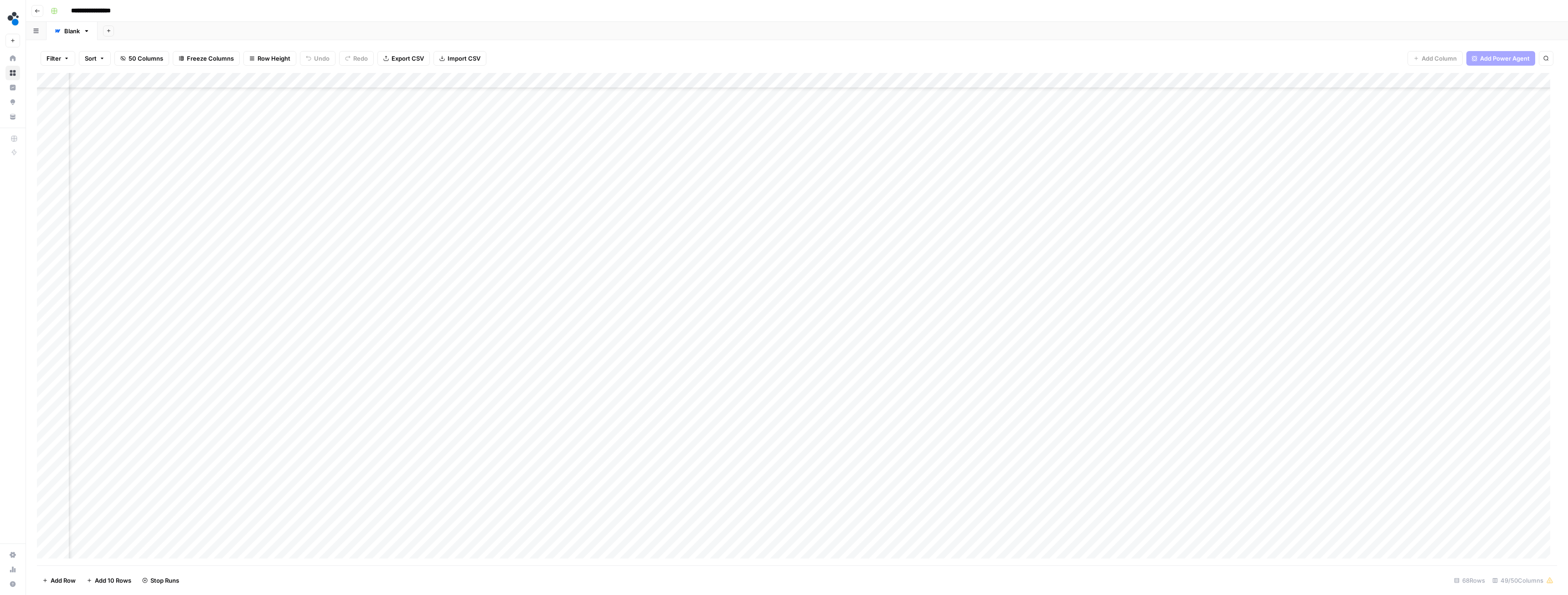
scroll to position [370, 1828]
click at [643, 235] on div "Add Column" at bounding box center [797, 319] width 1521 height 492
click at [611, 189] on div "Add Column" at bounding box center [797, 319] width 1521 height 492
click at [630, 188] on div "Add Column" at bounding box center [797, 319] width 1521 height 492
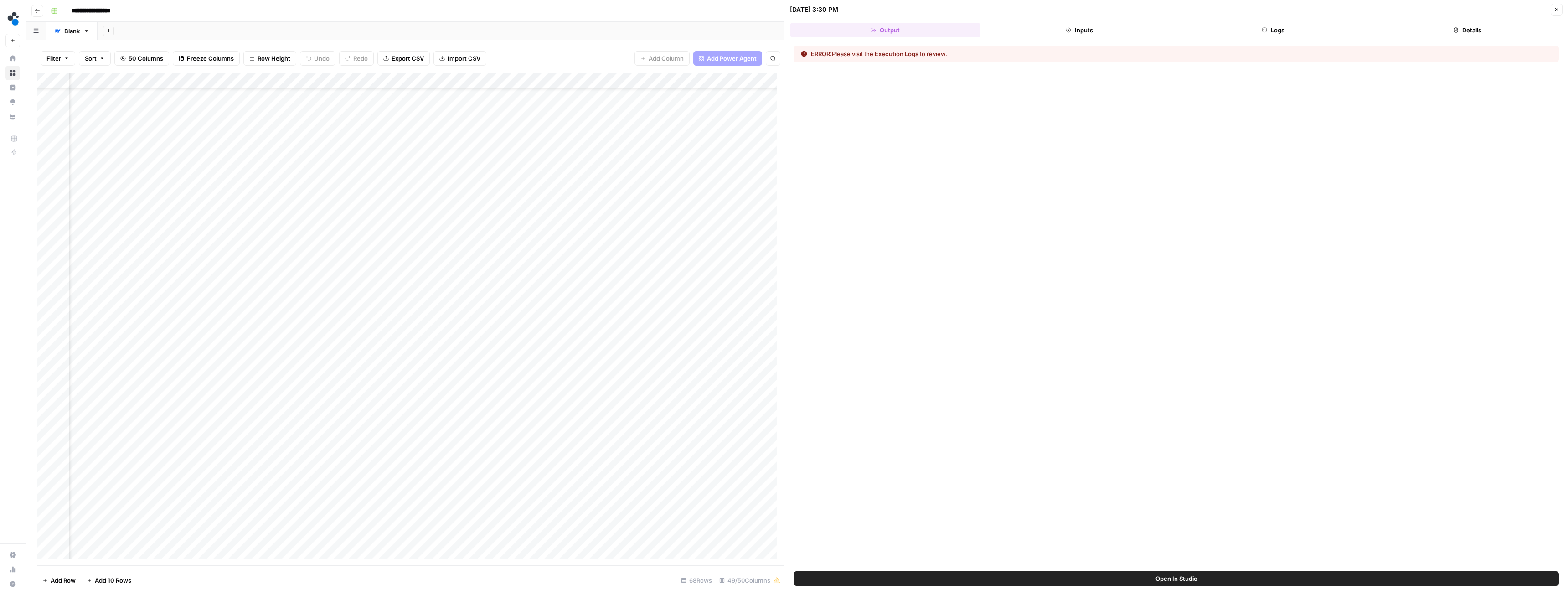
click at [899, 54] on button "Execution Logs" at bounding box center [896, 54] width 44 height 9
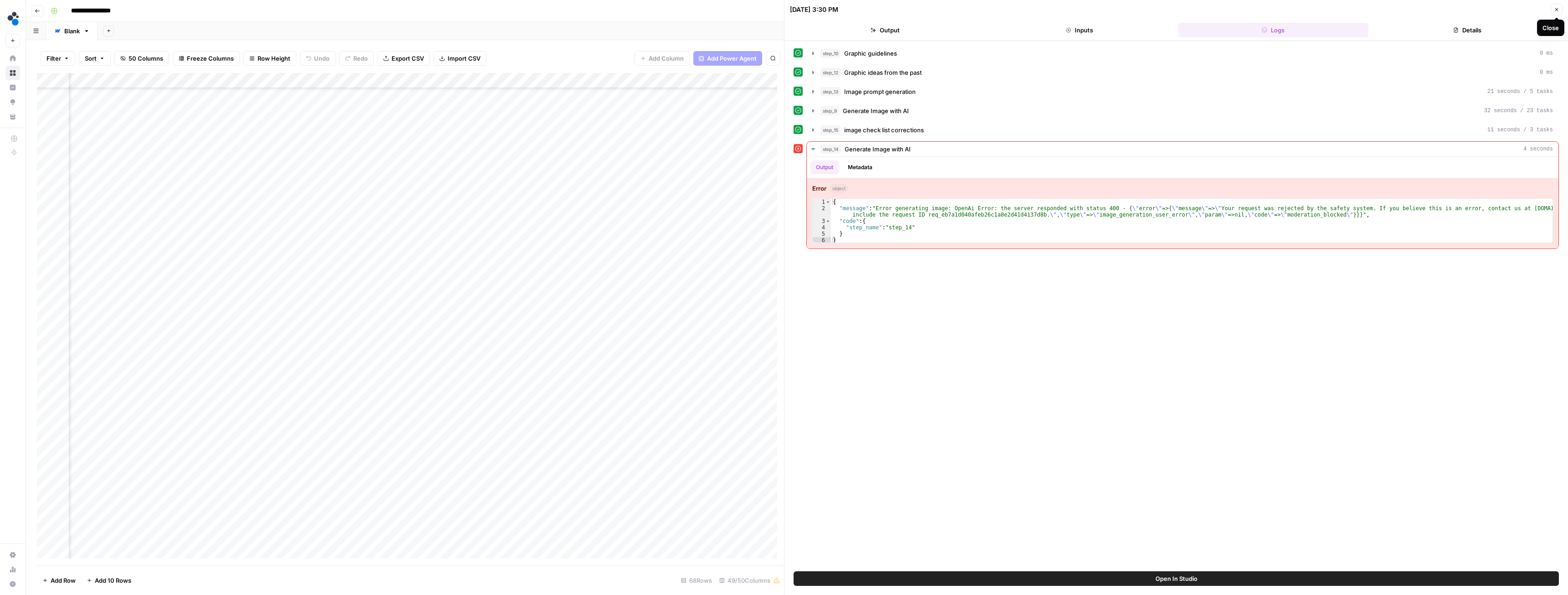
click at [1555, 11] on icon "button" at bounding box center [1557, 9] width 6 height 6
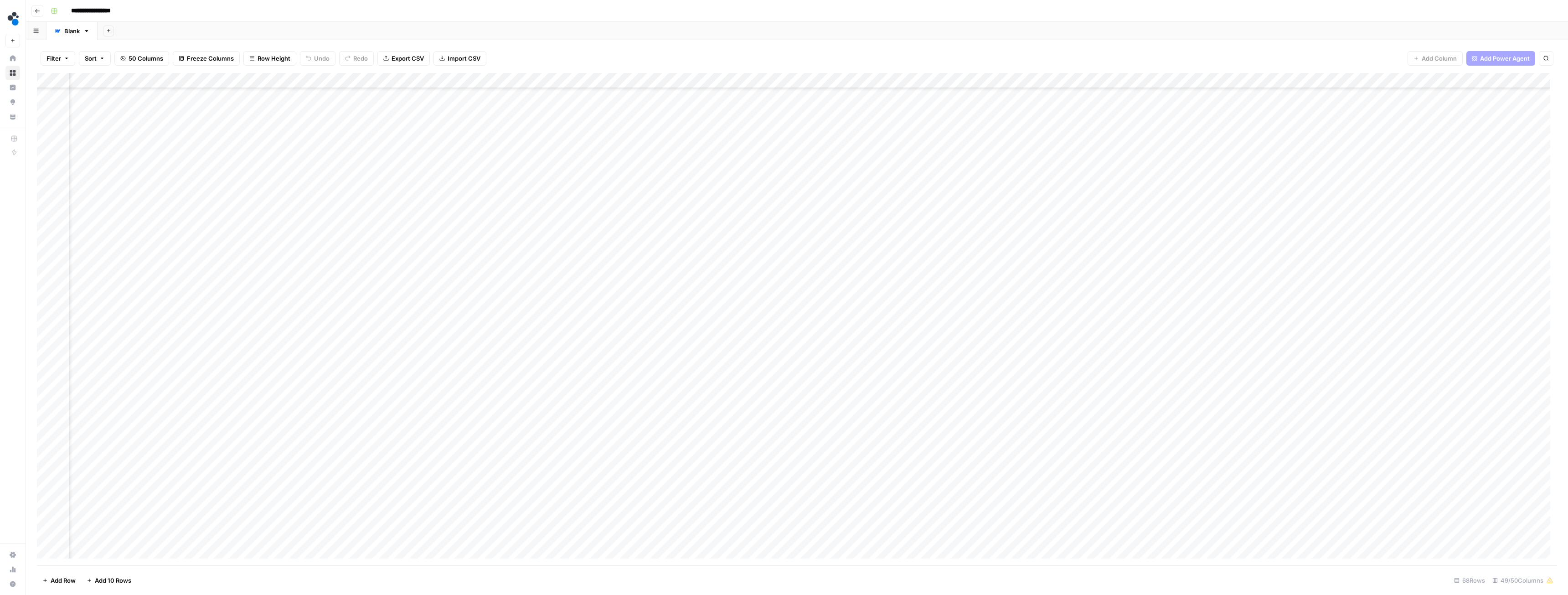
scroll to position [416, 1828]
click at [643, 144] on div "Add Column" at bounding box center [797, 319] width 1521 height 492
click at [632, 439] on div "Add Column" at bounding box center [797, 319] width 1521 height 492
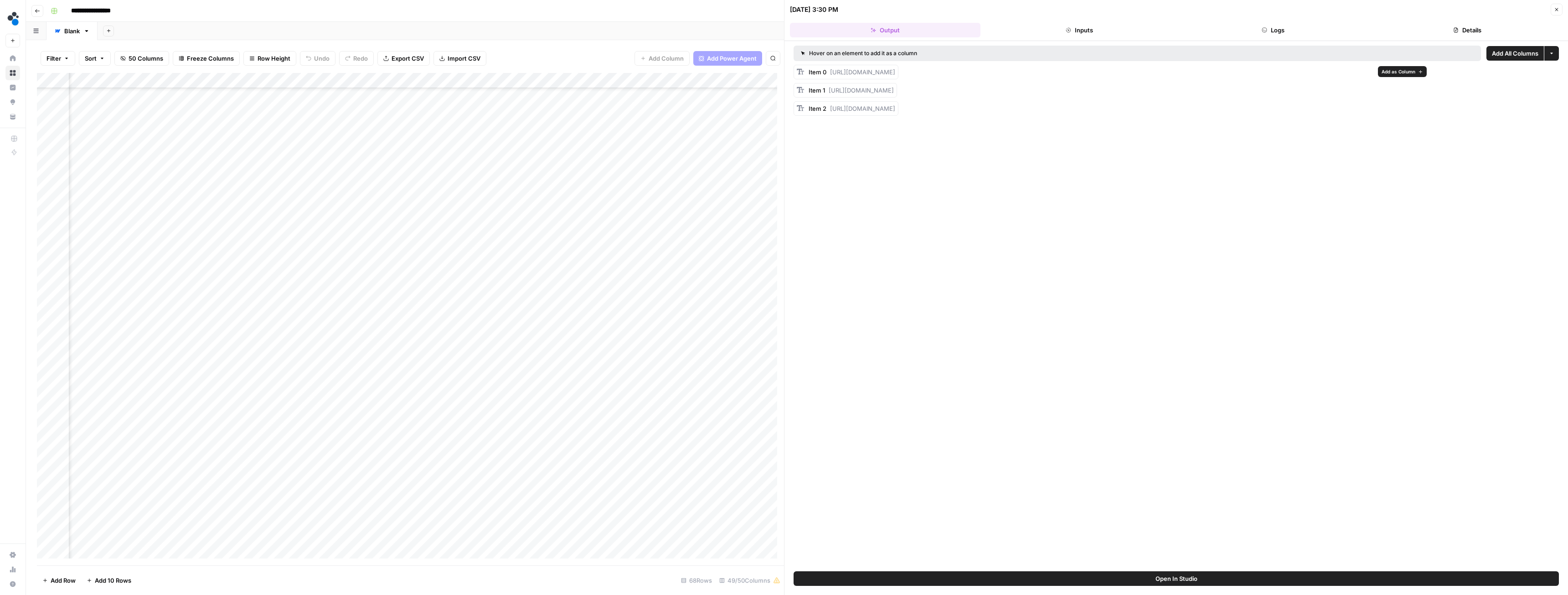
drag, startPoint x: 831, startPoint y: 74, endPoint x: 1370, endPoint y: 70, distance: 539.0
click at [895, 70] on span "https://cdn.airops.com/rails/active_storage/blobs/proxy/eyJfcmFpbHMiOnsiZGF0YSI…" at bounding box center [862, 72] width 65 height 7
copy span "https://cdn.airops.com/rails/active_storage/blobs/proxy/eyJfcmFpbHMiOnsiZGF0YSI…"
drag, startPoint x: 830, startPoint y: 91, endPoint x: 1369, endPoint y: 91, distance: 539.0
click at [894, 91] on span "https://cdn.airops.com/rails/active_storage/blobs/proxy/eyJfcmFpbHMiOnsiZGF0YSI…" at bounding box center [862, 90] width 65 height 7
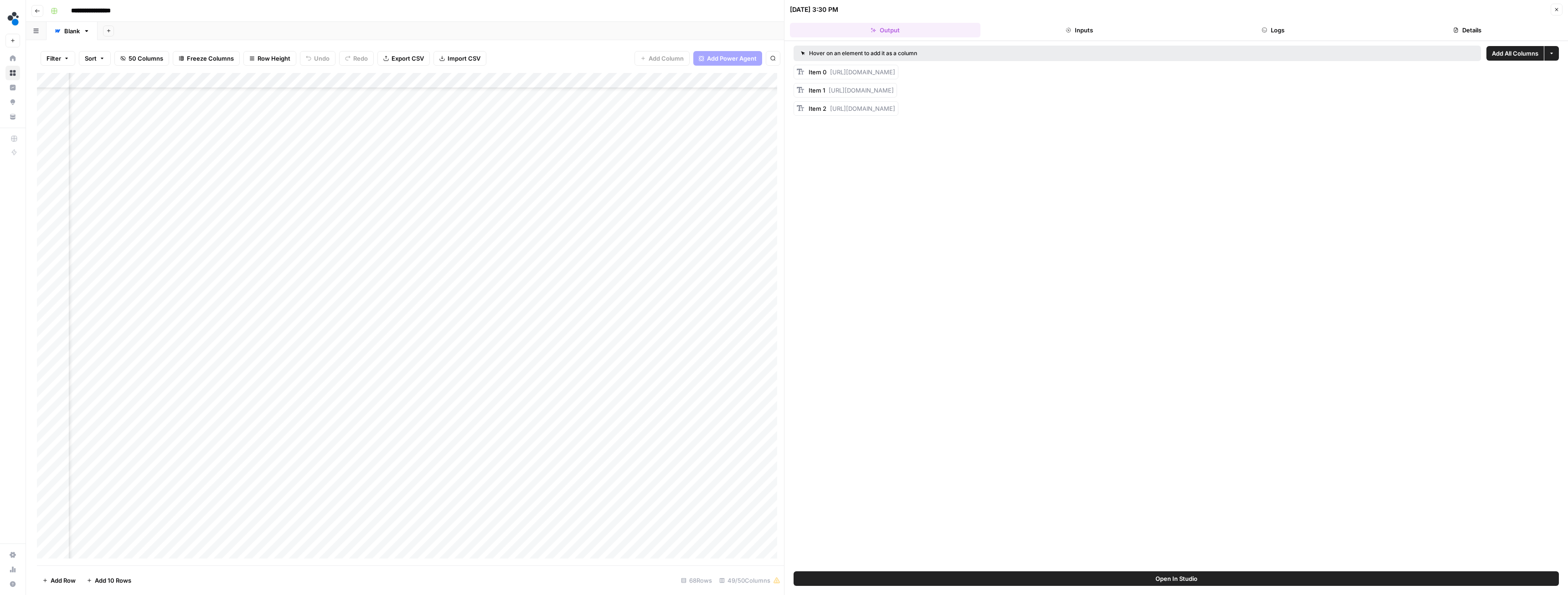
copy span "https://cdn.airops.com/rails/active_storage/blobs/proxy/eyJfcmFpbHMiOnsiZGF0YSI…"
drag, startPoint x: 831, startPoint y: 107, endPoint x: 1371, endPoint y: 112, distance: 540.0
click at [895, 112] on div "Item 2 https://cdn.airops.com/rails/active_storage/blobs/proxy/eyJfcmFpbHMiOnsi…" at bounding box center [851, 109] width 86 height 9
copy span "https://cdn.airops.com/rails/active_storage/blobs/proxy/eyJfcmFpbHMiOnsiZGF0YSI…"
click at [644, 437] on div "Add Column" at bounding box center [410, 319] width 747 height 492
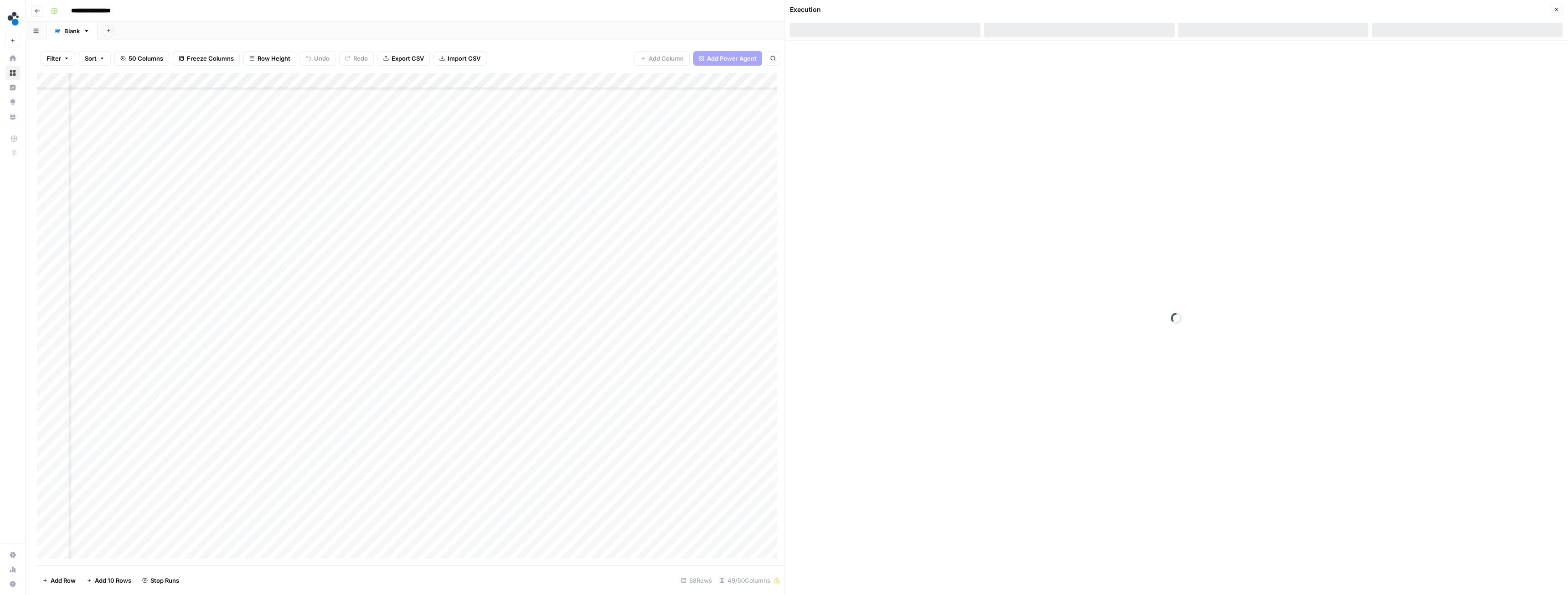
click at [595, 377] on div "Add Column" at bounding box center [410, 319] width 747 height 492
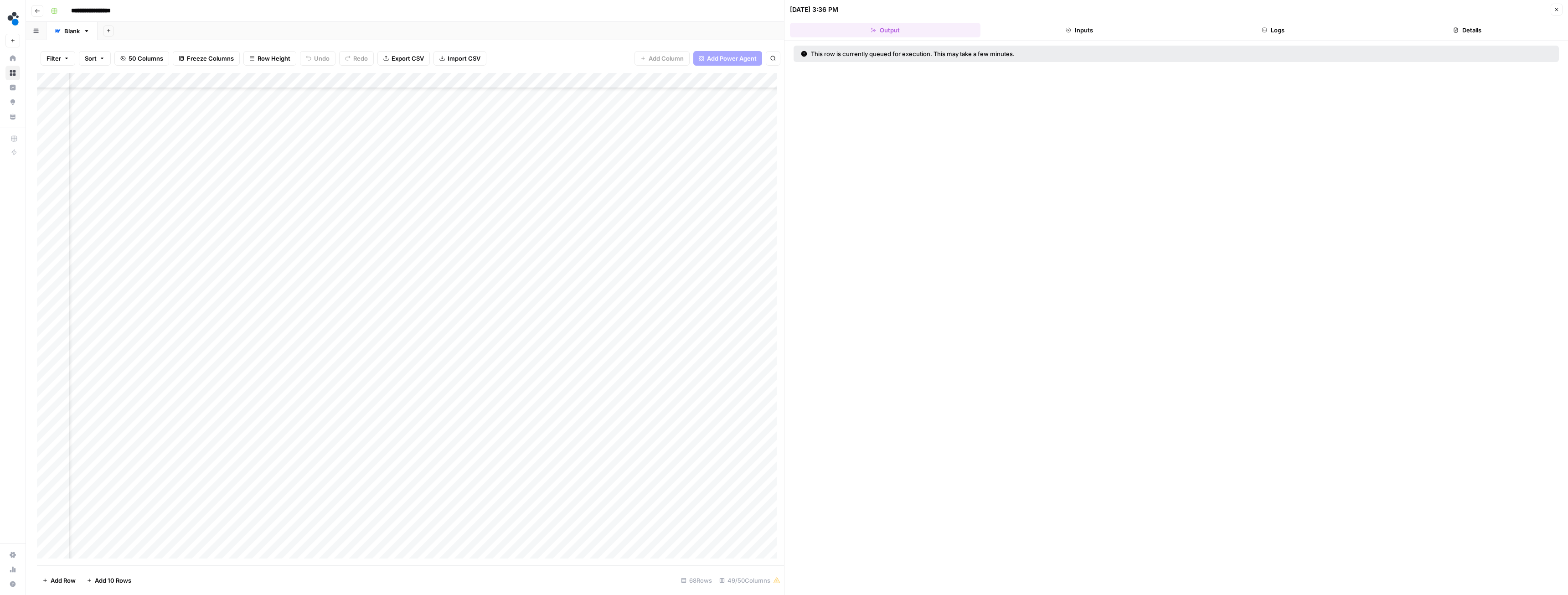
click at [630, 377] on div "Add Column" at bounding box center [410, 319] width 747 height 492
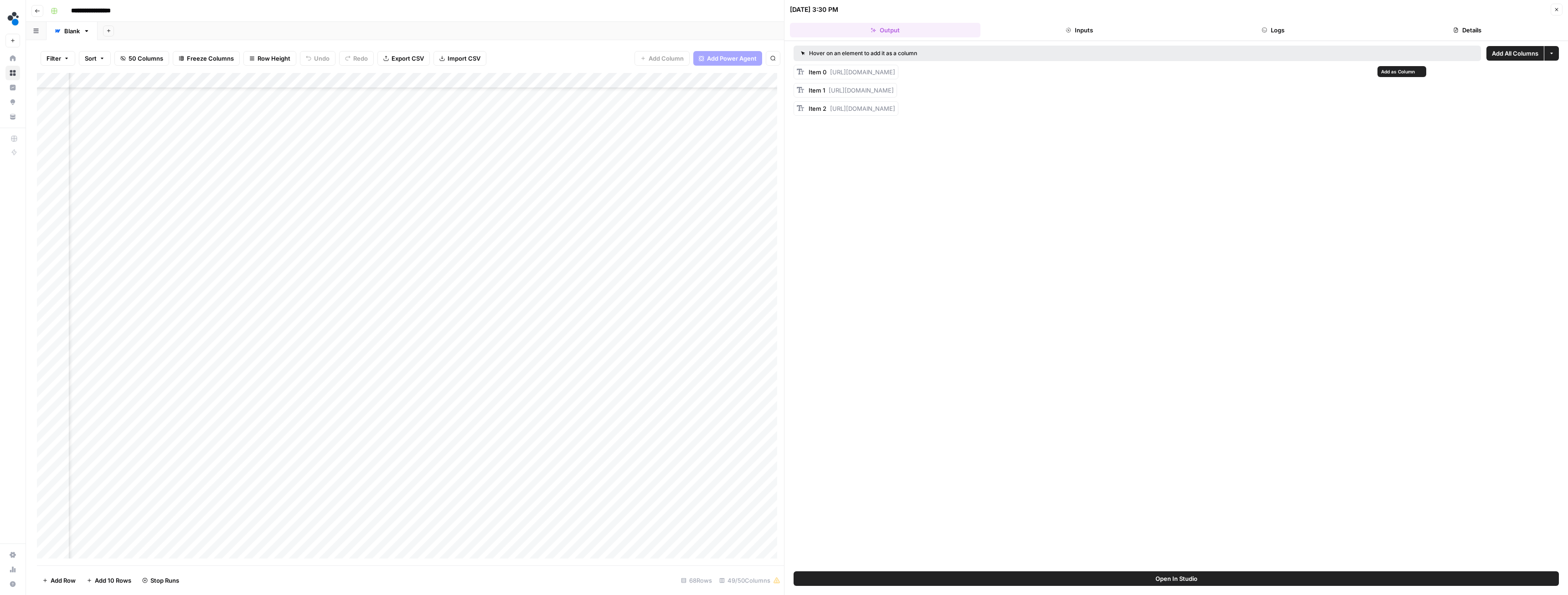
drag, startPoint x: 831, startPoint y: 71, endPoint x: 1370, endPoint y: 69, distance: 539.0
click at [895, 69] on span "https://cdn.airops.com/rails/active_storage/blobs/proxy/eyJfcmFpbHMiOnsiZGF0YSI…" at bounding box center [862, 72] width 65 height 7
copy span "https://cdn.airops.com/rails/active_storage/blobs/proxy/eyJfcmFpbHMiOnsiZGF0YSI…"
click at [670, 378] on div "Add Column" at bounding box center [410, 319] width 747 height 492
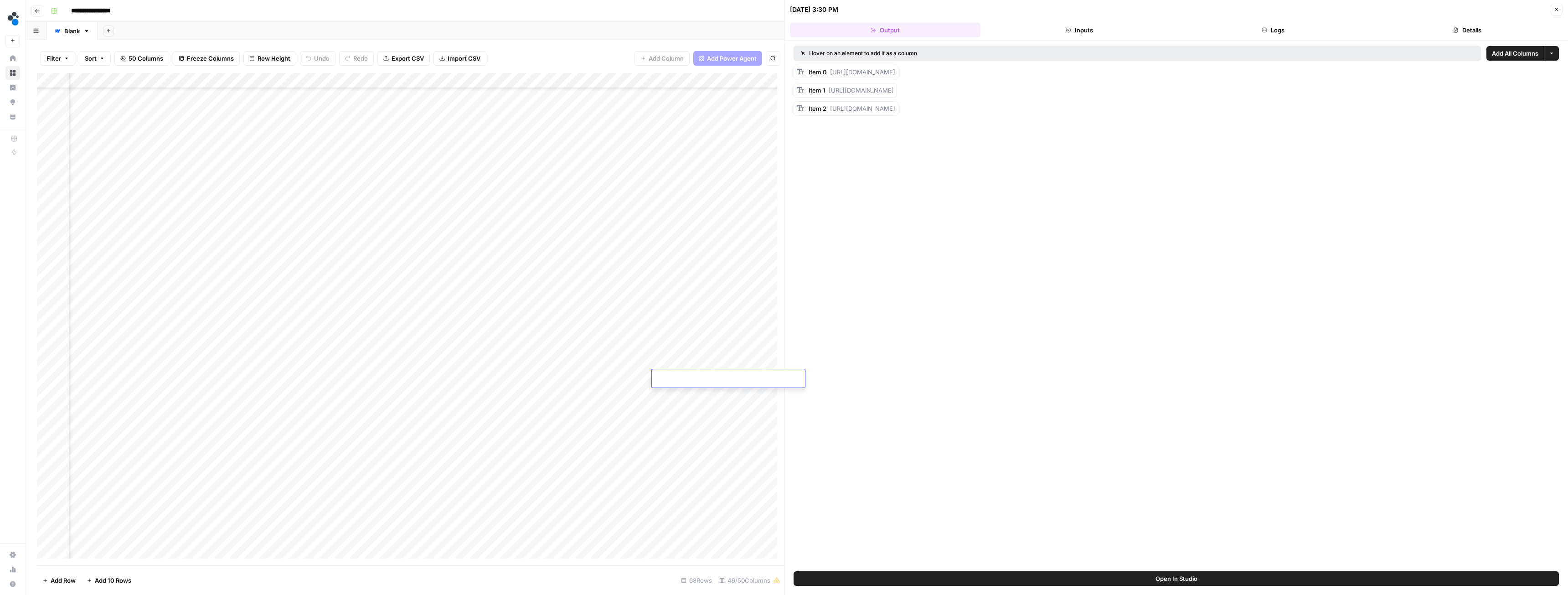
type input "**********"
click at [673, 359] on div "Add Column" at bounding box center [410, 319] width 747 height 492
click at [642, 238] on div "Add Column" at bounding box center [410, 319] width 747 height 492
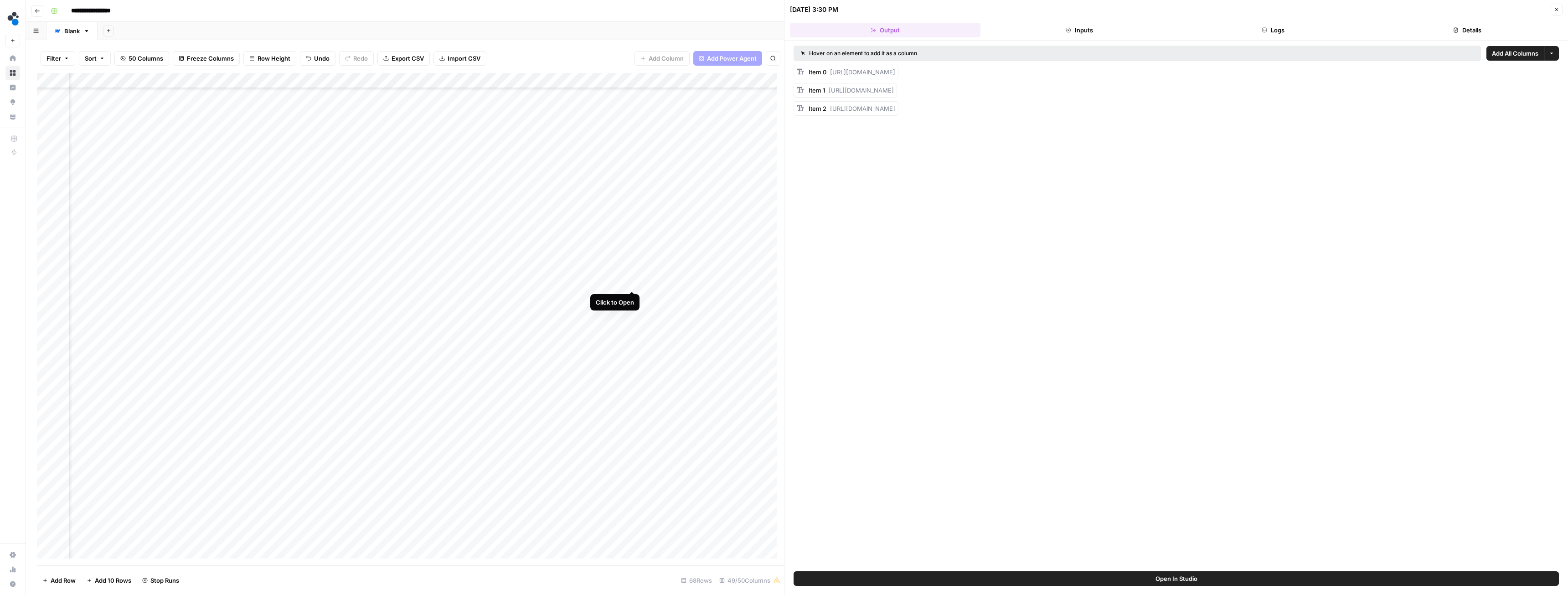
click at [632, 283] on div "Add Column" at bounding box center [410, 319] width 747 height 492
drag, startPoint x: 831, startPoint y: 71, endPoint x: 1373, endPoint y: 72, distance: 542.0
click at [895, 72] on span "https://cdn.airops.com/rails/active_storage/blobs/proxy/eyJfcmFpbHMiOnsiZGF0YSI…" at bounding box center [862, 72] width 65 height 7
drag, startPoint x: 828, startPoint y: 90, endPoint x: 1368, endPoint y: 89, distance: 540.0
click at [897, 89] on div "Item 1 https://cdn.airops.com/rails/active_storage/blobs/proxy/eyJfcmFpbHMiOnsi…" at bounding box center [845, 90] width 103 height 15
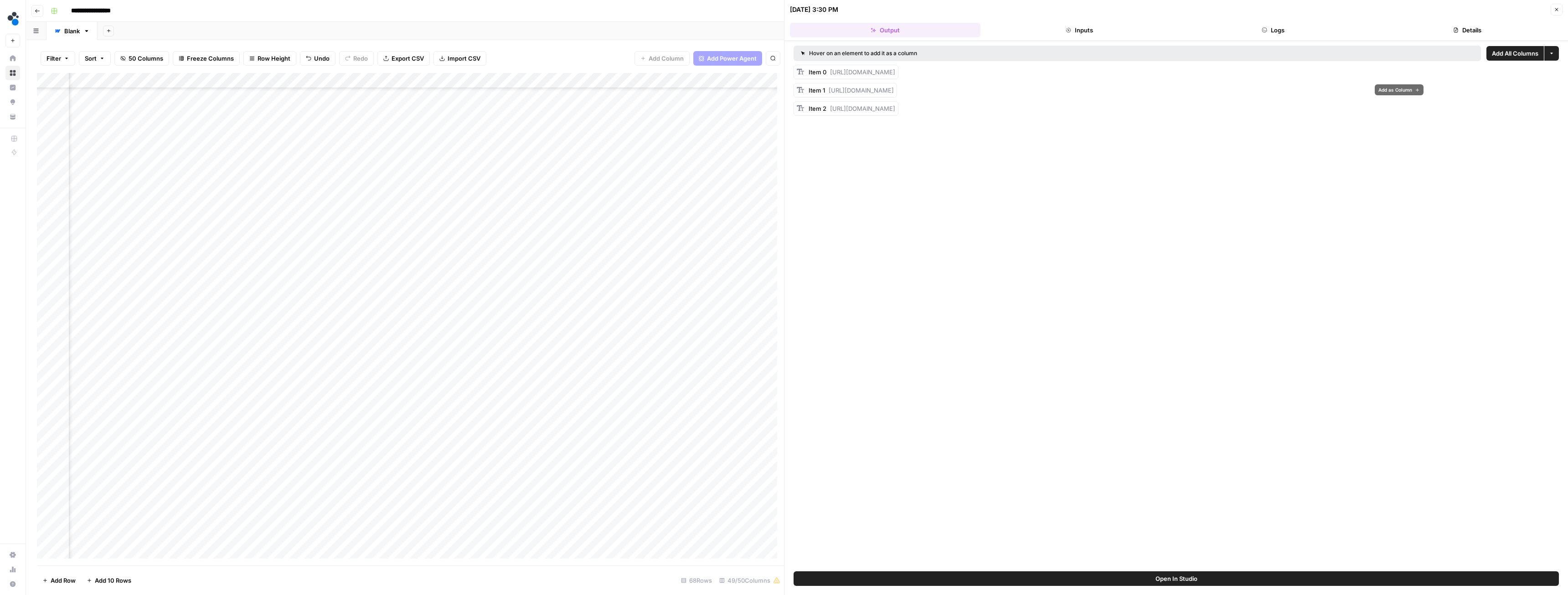
copy span "https://cdn.airops.com/rails/active_storage/blobs/proxy/eyJfcmFpbHMiOnsiZGF0YSI…"
drag, startPoint x: 830, startPoint y: 110, endPoint x: 1373, endPoint y: 108, distance: 543.0
click at [899, 108] on div "Item 2 https://cdn.airops.com/rails/active_storage/blobs/proxy/eyJfcmFpbHMiOnsi…" at bounding box center [846, 109] width 105 height 15
copy span "https://cdn.airops.com/rails/active_storage/blobs/proxy/eyJfcmFpbHMiOnsiZGF0YSI…"
drag, startPoint x: 830, startPoint y: 71, endPoint x: 1373, endPoint y: 76, distance: 543.0
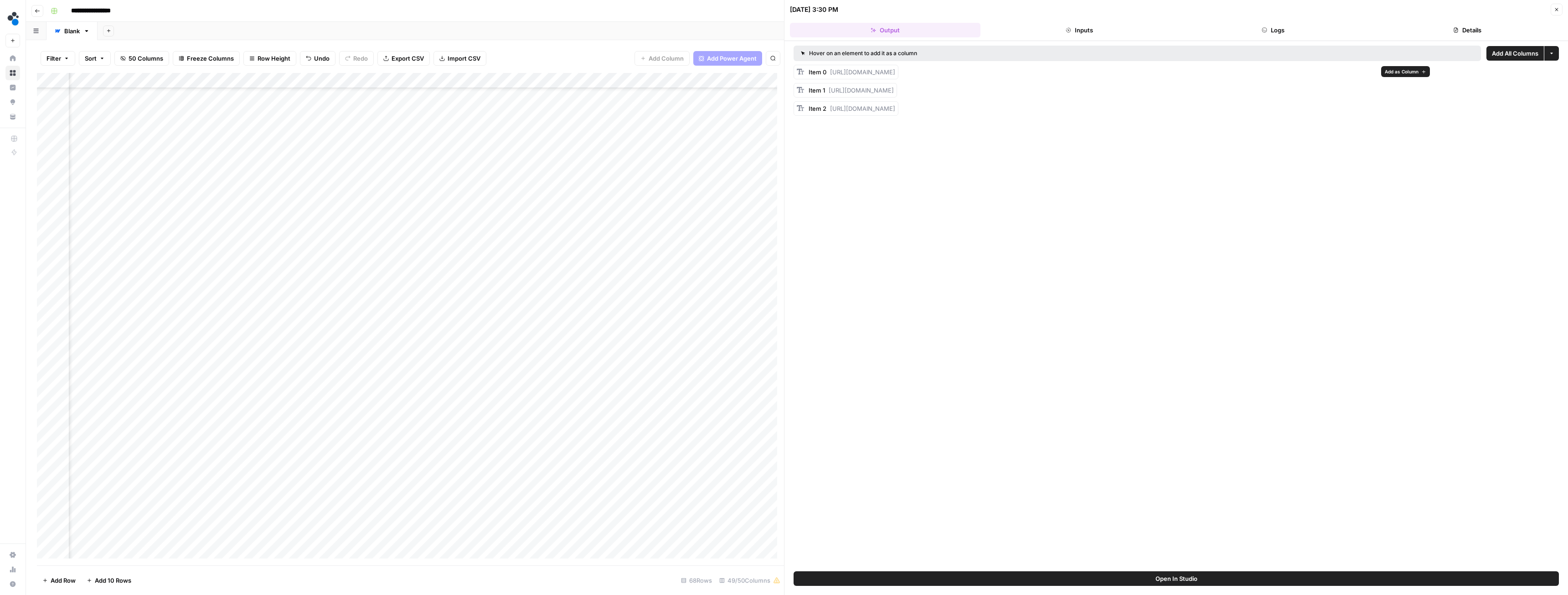
click at [895, 76] on div "Item 0 https://cdn.airops.com/rails/active_storage/blobs/proxy/eyJfcmFpbHMiOnsi…" at bounding box center [851, 72] width 86 height 9
copy span "https://cdn.airops.com/rails/active_storage/blobs/proxy/eyJfcmFpbHMiOnsiZGF0YSI…"
click at [664, 280] on div "Add Column" at bounding box center [410, 319] width 747 height 492
type input "**********"
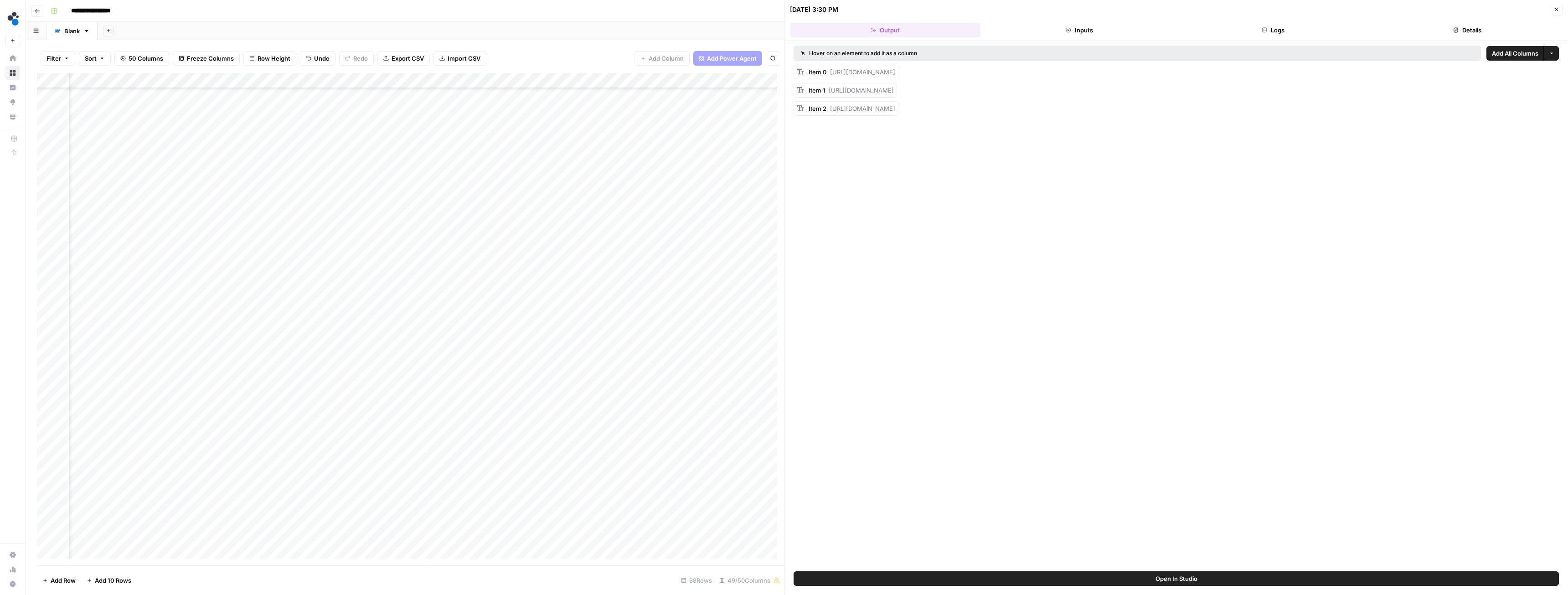
click at [724, 280] on div "Add Column" at bounding box center [410, 319] width 747 height 492
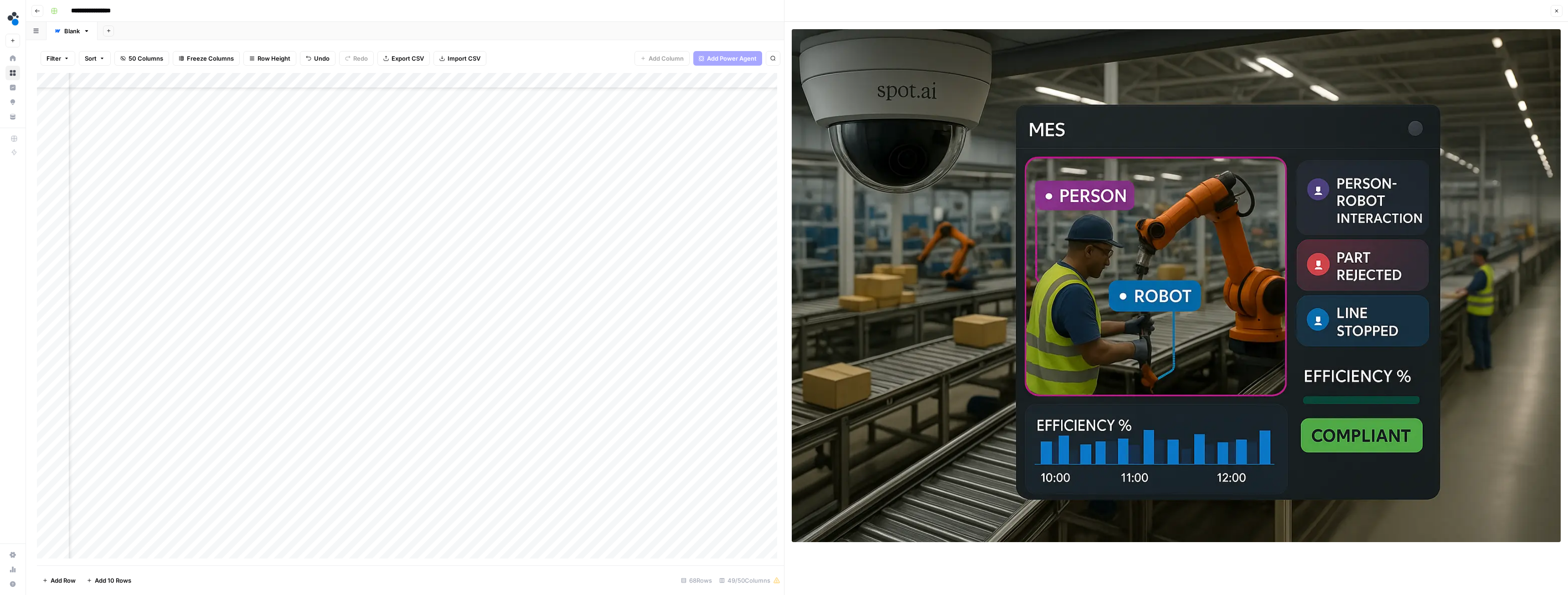
click at [1554, 12] on icon "button" at bounding box center [1557, 11] width 6 height 6
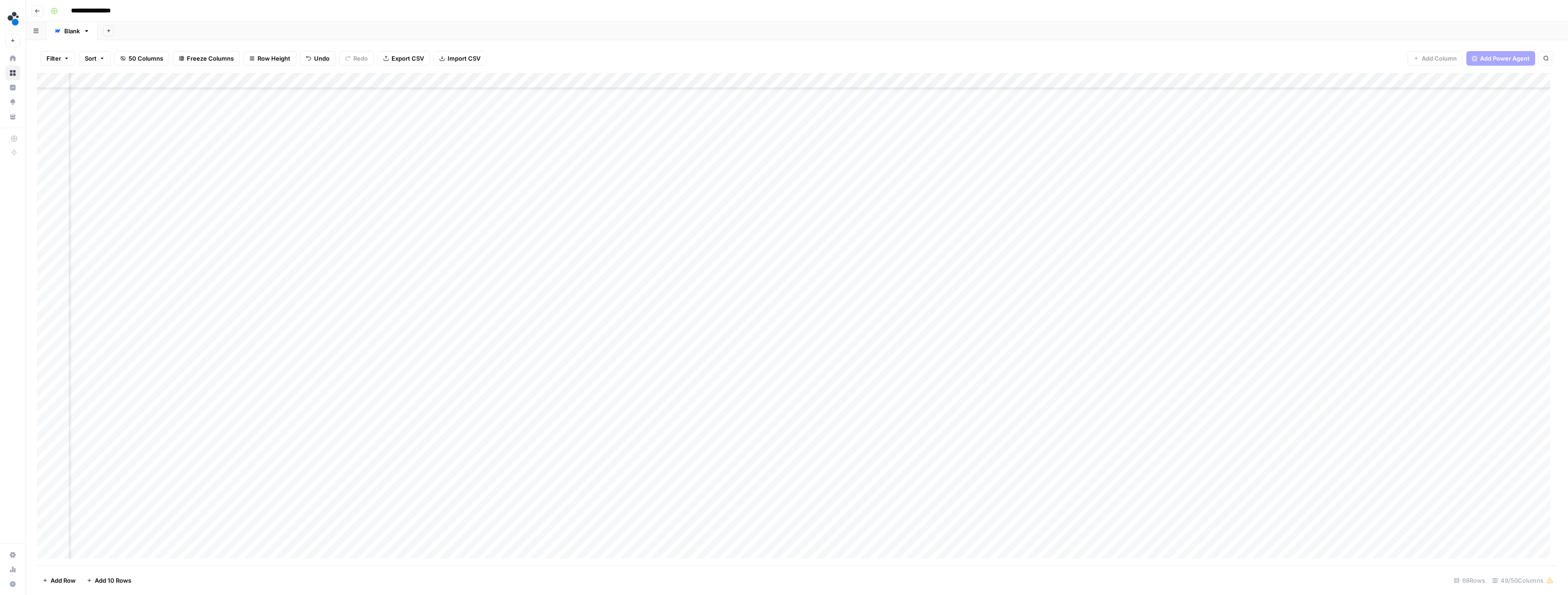
click at [630, 234] on div "Add Column" at bounding box center [797, 319] width 1521 height 492
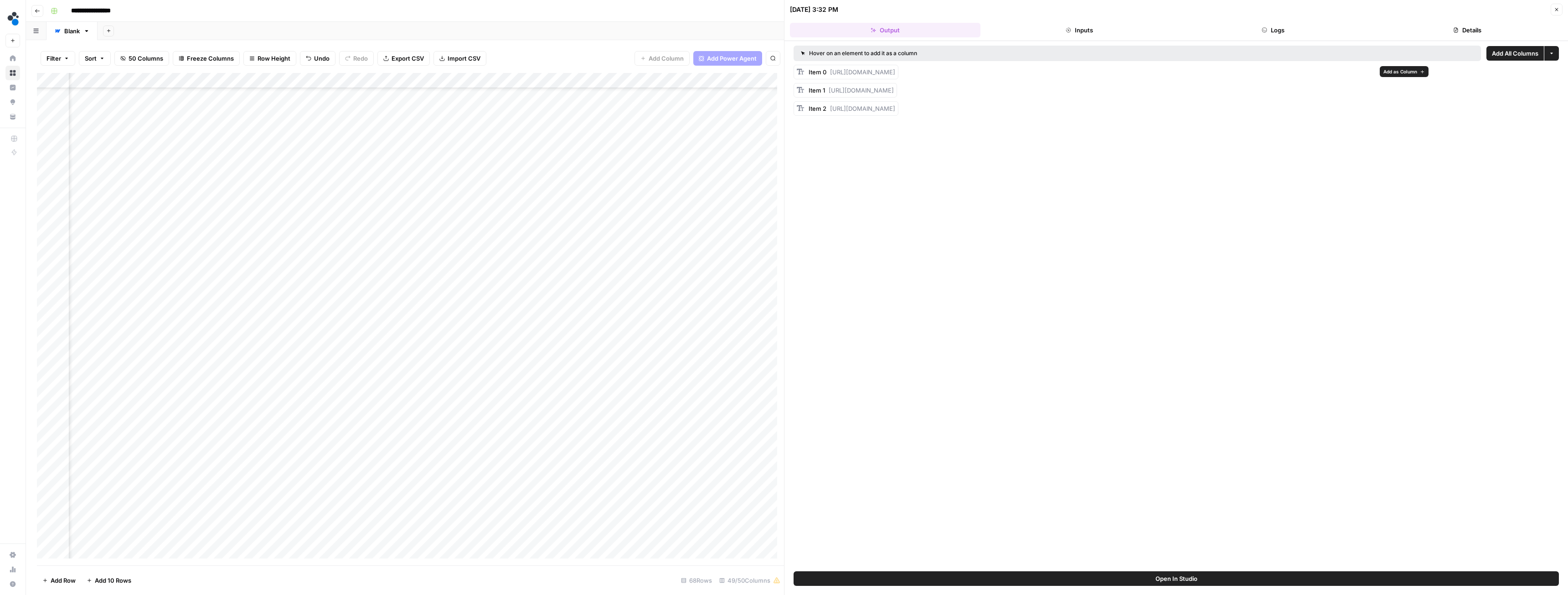
click at [839, 70] on span "https://cdn.airops.com/rails/active_storage/blobs/proxy/eyJfcmFpbHMiOnsiZGF0YSI…" at bounding box center [862, 72] width 65 height 7
click at [837, 75] on span "https://cdn.airops.com/rails/active_storage/blobs/proxy/eyJfcmFpbHMiOnsiZGF0YSI…" at bounding box center [862, 72] width 65 height 7
drag, startPoint x: 831, startPoint y: 72, endPoint x: 1372, endPoint y: 71, distance: 541.0
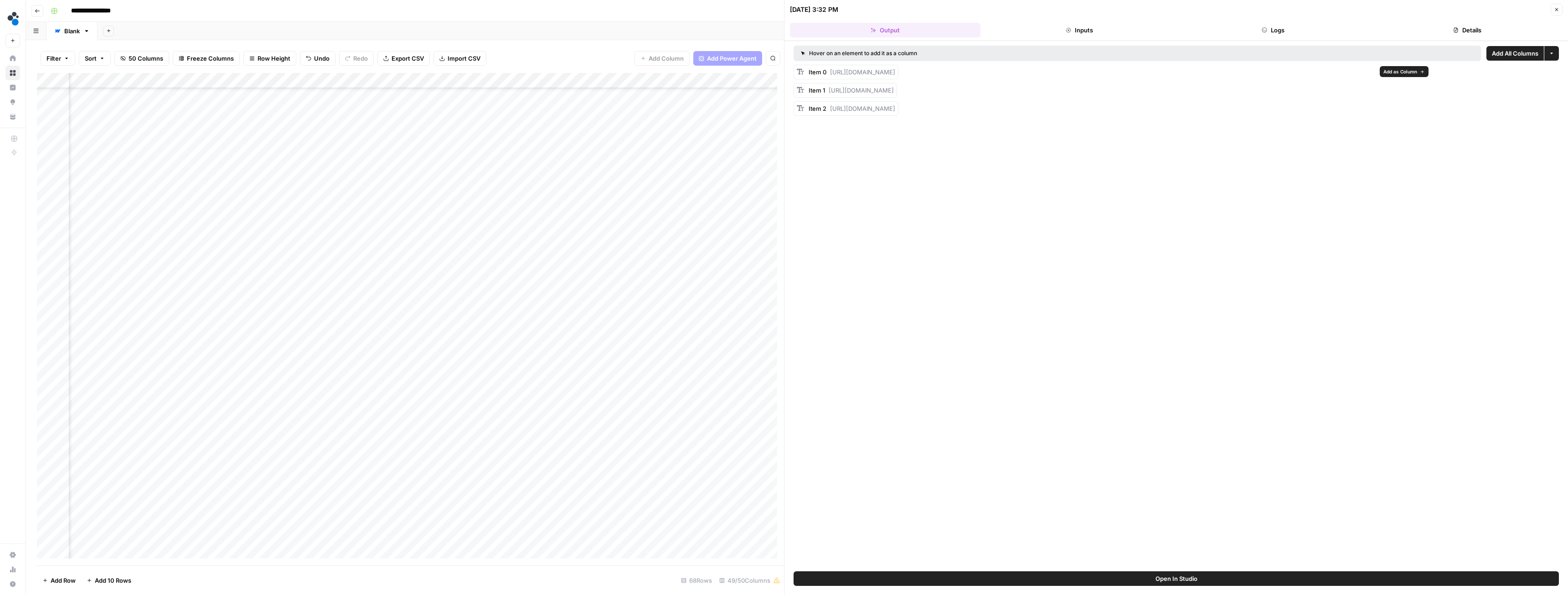
click at [895, 71] on span "https://cdn.airops.com/rails/active_storage/blobs/proxy/eyJfcmFpbHMiOnsiZGF0YSI…" at bounding box center [862, 72] width 65 height 7
copy span "https://cdn.airops.com/rails/active_storage/blobs/proxy/eyJfcmFpbHMiOnsiZGF0YSI…"
drag, startPoint x: 830, startPoint y: 89, endPoint x: 1376, endPoint y: 91, distance: 546.0
click at [897, 91] on div "Item 1 https://cdn.airops.com/rails/active_storage/blobs/proxy/eyJfcmFpbHMiOnsi…" at bounding box center [845, 90] width 103 height 15
copy span "https://cdn.airops.com/rails/active_storage/blobs/proxy/eyJfcmFpbHMiOnsiZGF0YSI…"
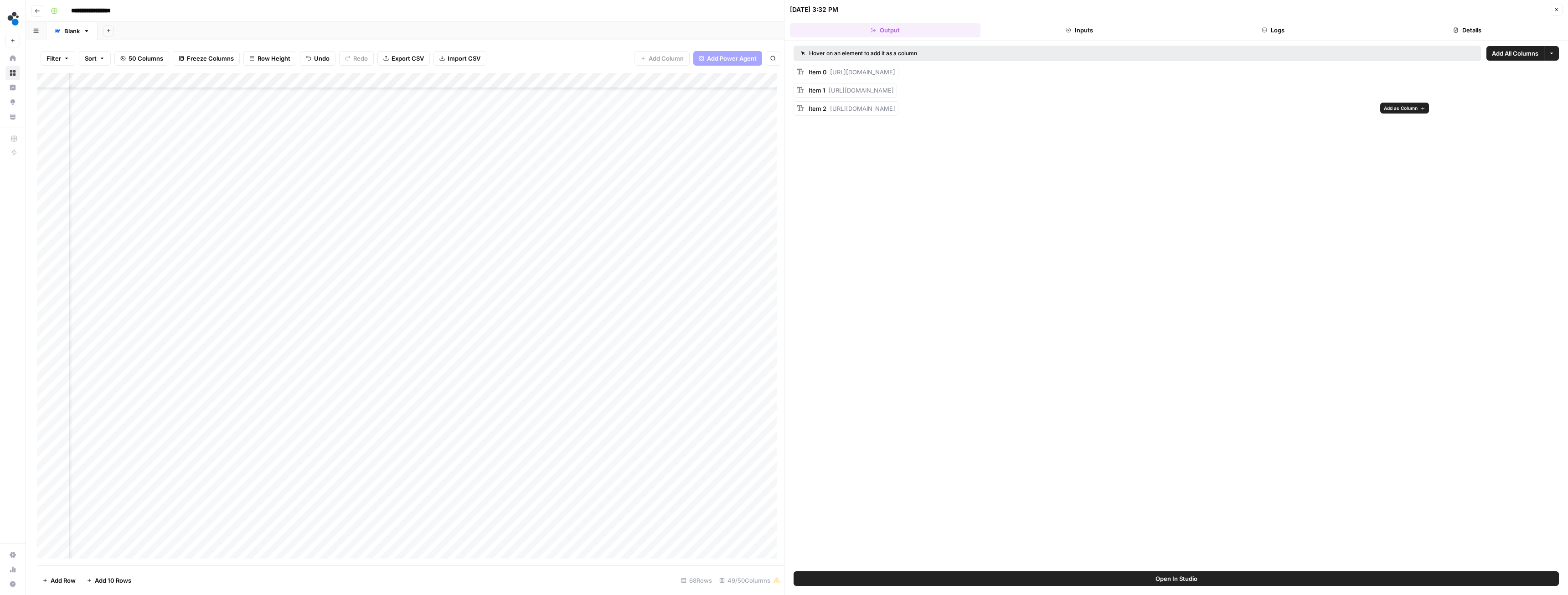
drag, startPoint x: 831, startPoint y: 108, endPoint x: 1373, endPoint y: 105, distance: 542.0
click at [895, 105] on span "https://cdn.airops.com/rails/active_storage/blobs/proxy/eyJfcmFpbHMiOnsiZGF0YSI…" at bounding box center [862, 109] width 65 height 7
copy span "https://cdn.airops.com/rails/active_storage/blobs/proxy/eyJfcmFpbHMiOnsiZGF0YSI…"
click at [642, 234] on div "Add Column" at bounding box center [410, 319] width 747 height 492
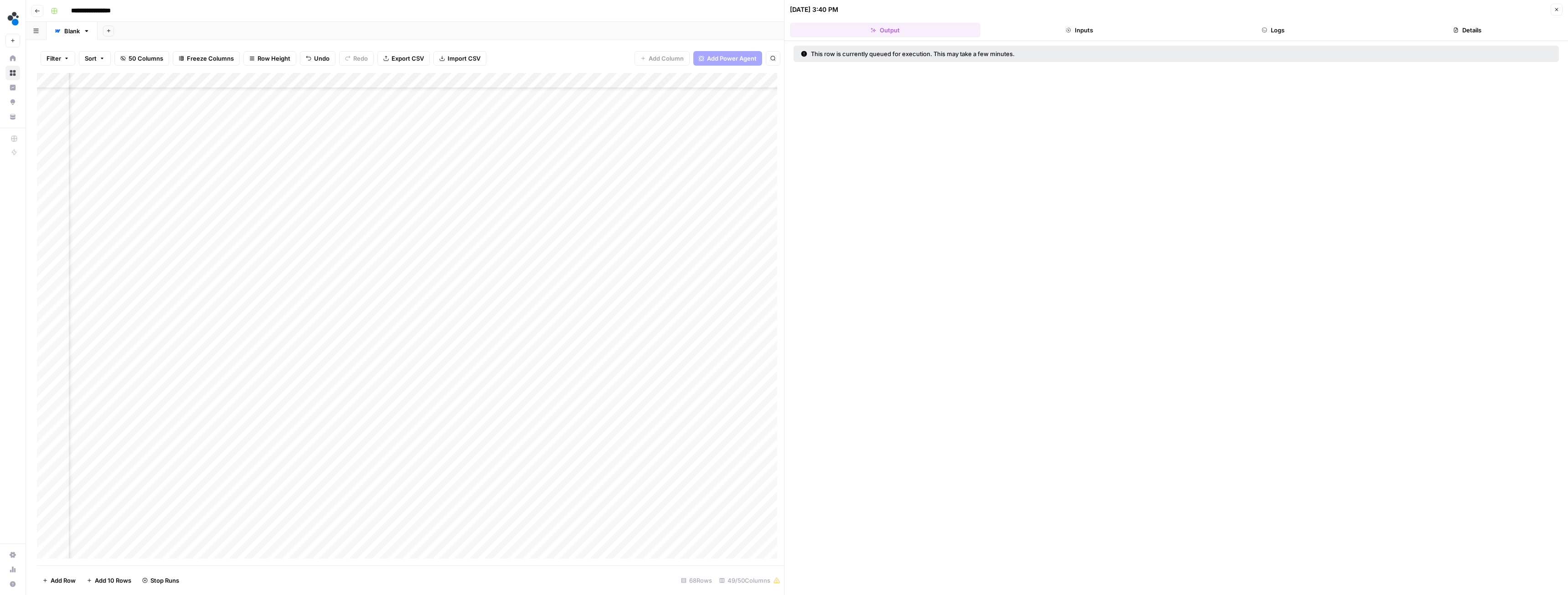
scroll to position [416, 1828]
click at [1553, 10] on button "Close" at bounding box center [1557, 9] width 12 height 12
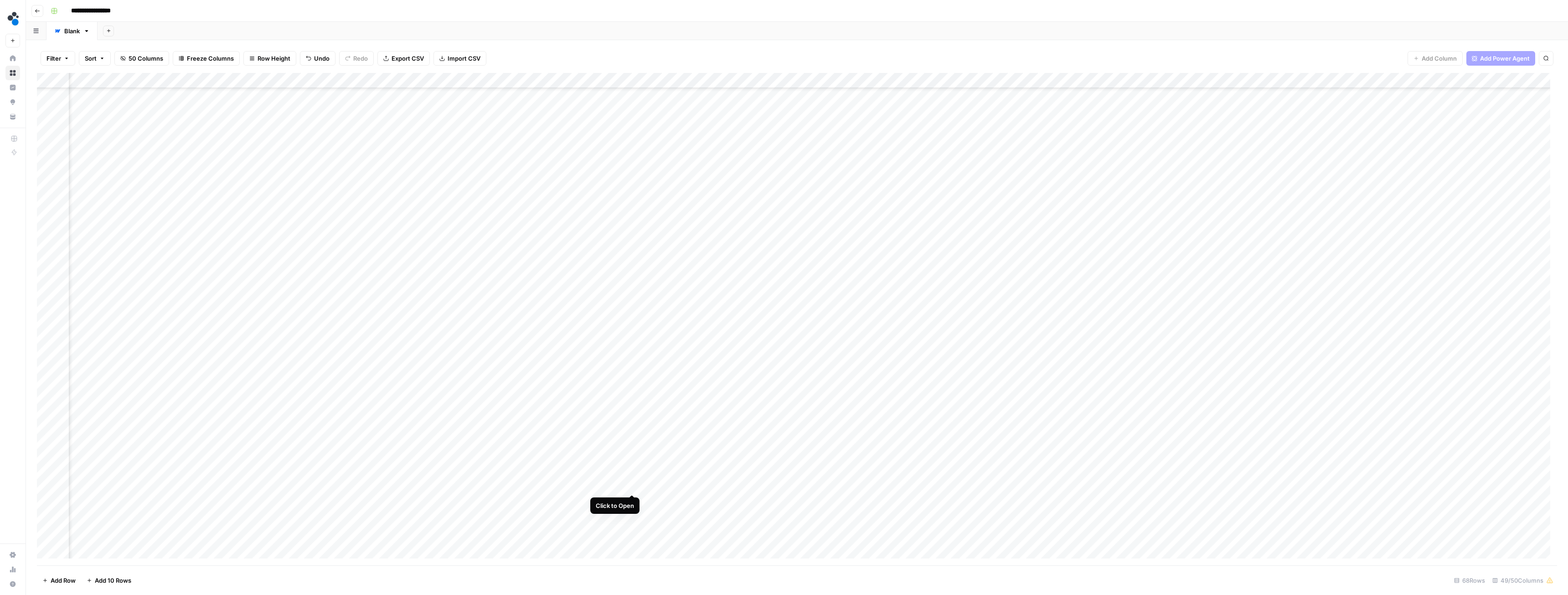
click at [631, 485] on div "Add Column" at bounding box center [797, 319] width 1521 height 492
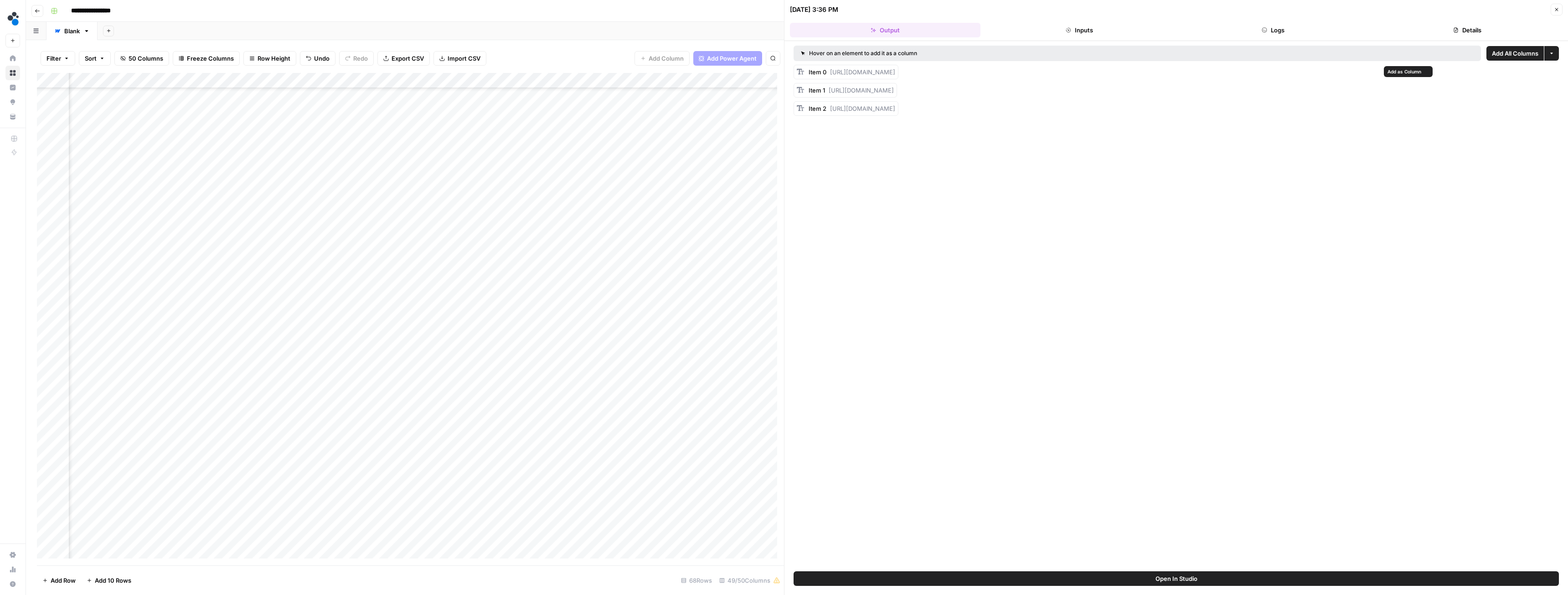
drag, startPoint x: 830, startPoint y: 72, endPoint x: 1377, endPoint y: 70, distance: 547.0
click at [895, 70] on span "[URL][DOMAIN_NAME]" at bounding box center [862, 72] width 65 height 7
drag, startPoint x: 829, startPoint y: 92, endPoint x: 1375, endPoint y: 91, distance: 546.0
click at [894, 91] on span "[URL][DOMAIN_NAME]" at bounding box center [862, 90] width 65 height 7
copy span "[URL][DOMAIN_NAME]"
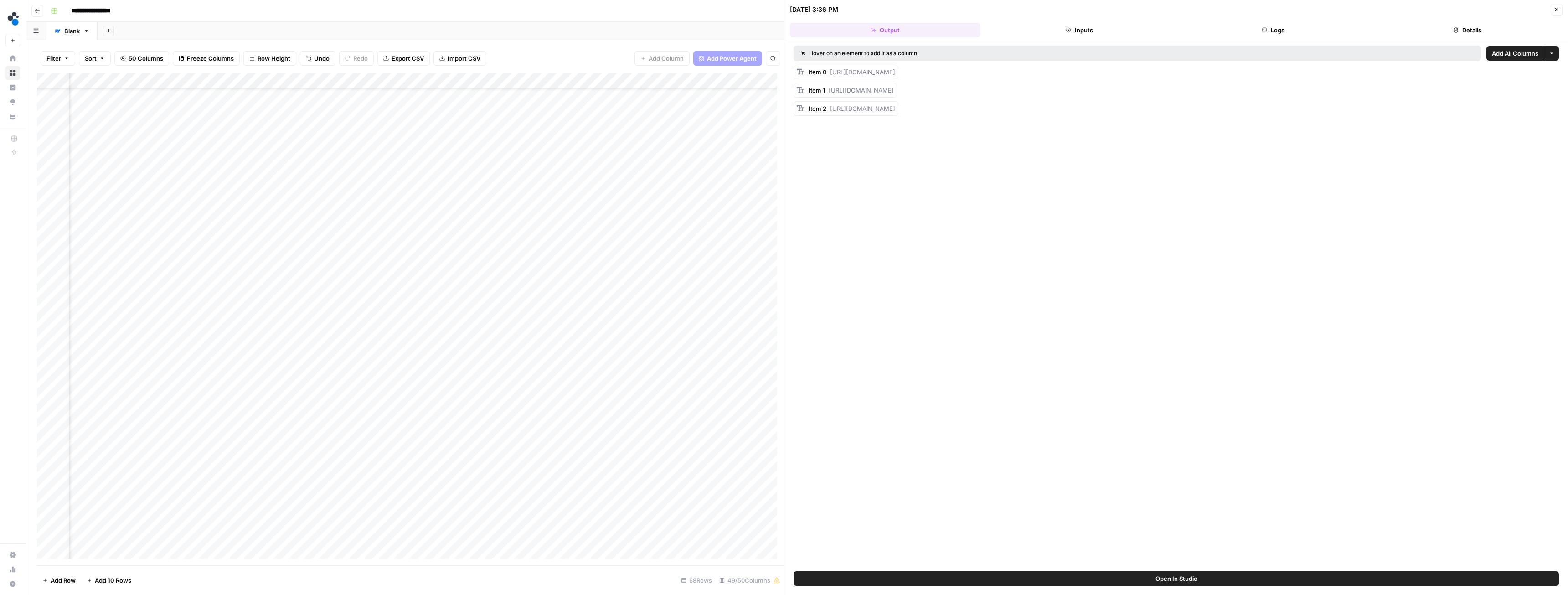
drag, startPoint x: 830, startPoint y: 110, endPoint x: 1375, endPoint y: 107, distance: 545.0
click at [895, 107] on span "[URL][DOMAIN_NAME]" at bounding box center [862, 109] width 65 height 7
copy span "[URL][DOMAIN_NAME]"
click at [642, 487] on div "Add Column" at bounding box center [410, 319] width 747 height 492
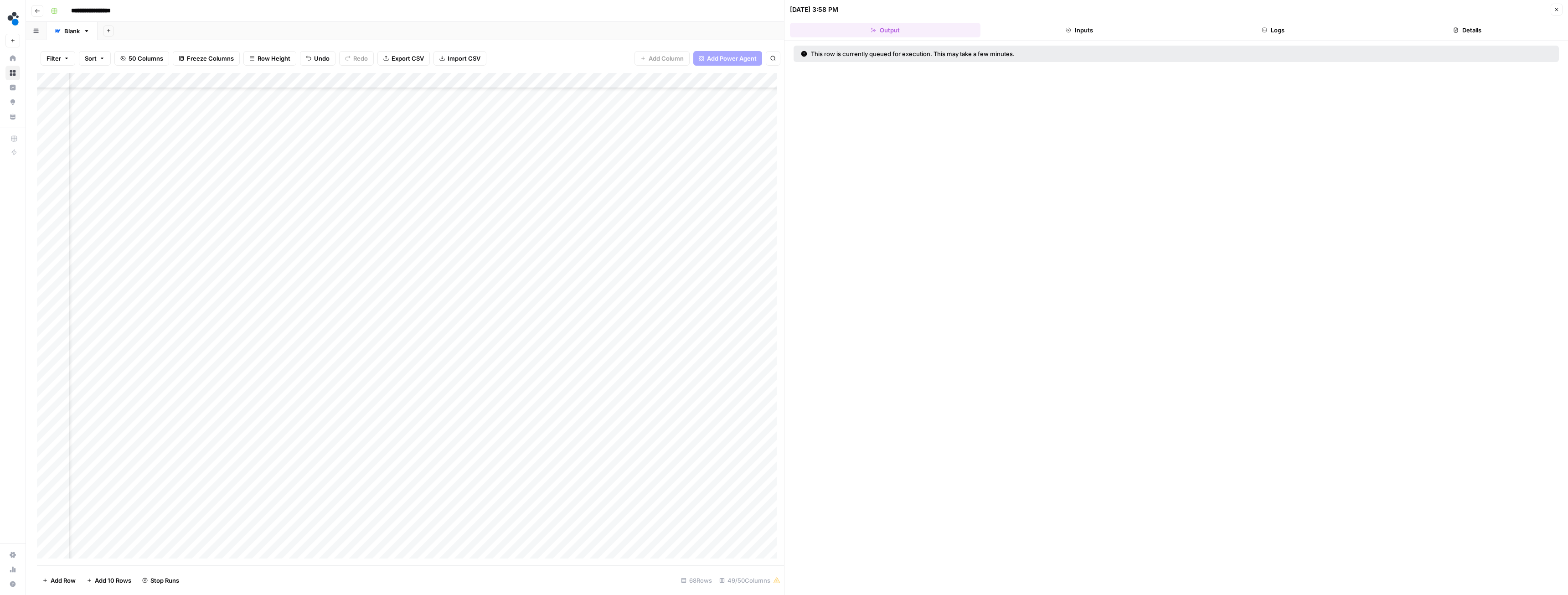
click at [631, 284] on div "Add Column" at bounding box center [410, 319] width 747 height 492
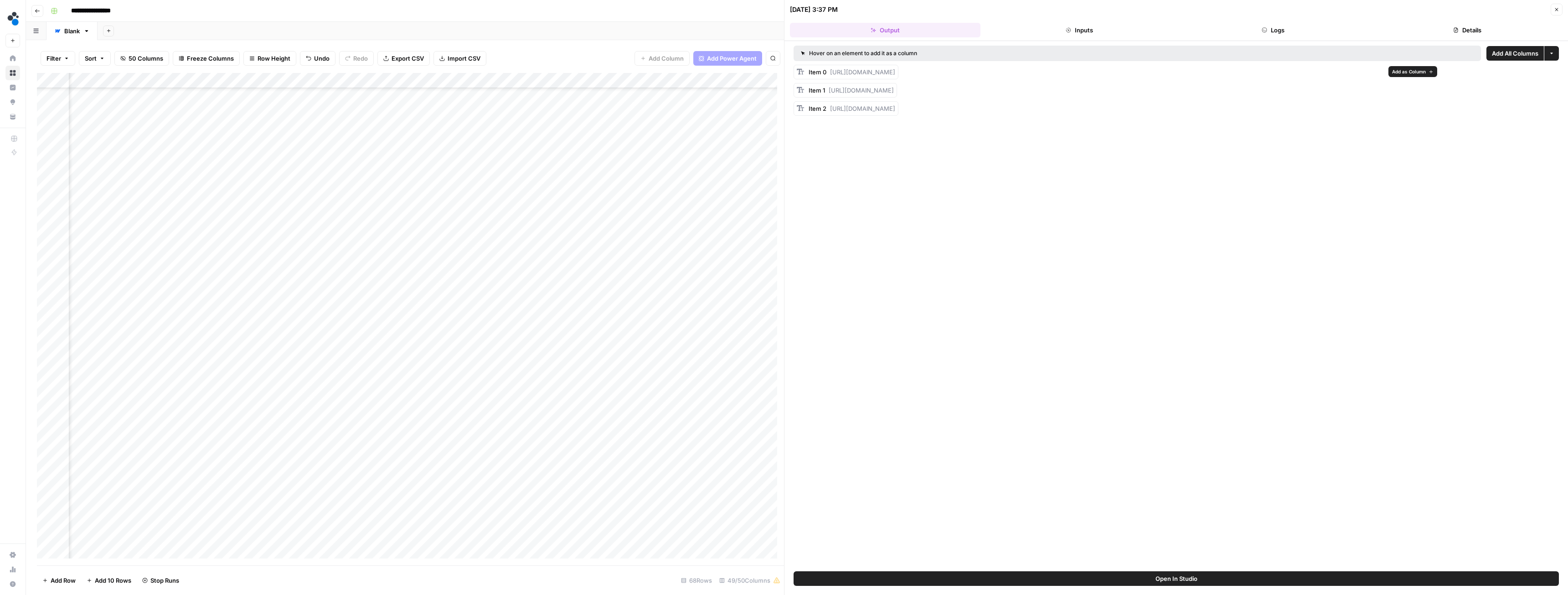
drag, startPoint x: 831, startPoint y: 75, endPoint x: 1380, endPoint y: 68, distance: 549.0
click at [895, 68] on div "Item 0 https://cdn.airops.com/rails/active_storage/blobs/proxy/eyJfcmFpbHMiOnsi…" at bounding box center [851, 72] width 86 height 9
copy span "https://cdn.airops.com/rails/active_storage/blobs/proxy/eyJfcmFpbHMiOnsiZGF0YSI…"
click at [827, 110] on div "Item 2 https://cdn.airops.com/rails/active_storage/blobs/proxy/eyJfcmFpbHMiOnsi…" at bounding box center [851, 109] width 86 height 9
drag, startPoint x: 830, startPoint y: 110, endPoint x: 1378, endPoint y: 103, distance: 548.0
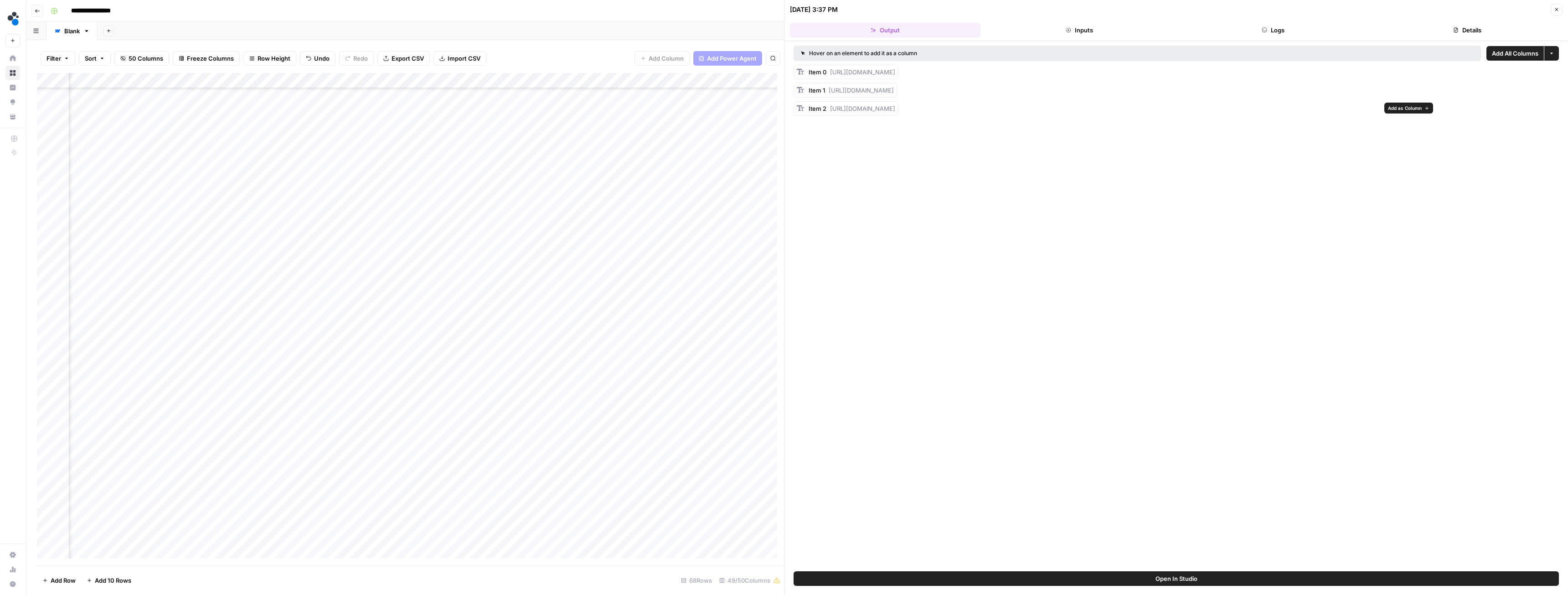
click at [899, 103] on div "Item 2 https://cdn.airops.com/rails/active_storage/blobs/proxy/eyJfcmFpbHMiOnsi…" at bounding box center [846, 109] width 105 height 15
copy span "https://cdn.airops.com/rails/active_storage/blobs/proxy/eyJfcmFpbHMiOnsiZGF0YSI…"
click at [643, 283] on div "Add Column" at bounding box center [410, 319] width 747 height 492
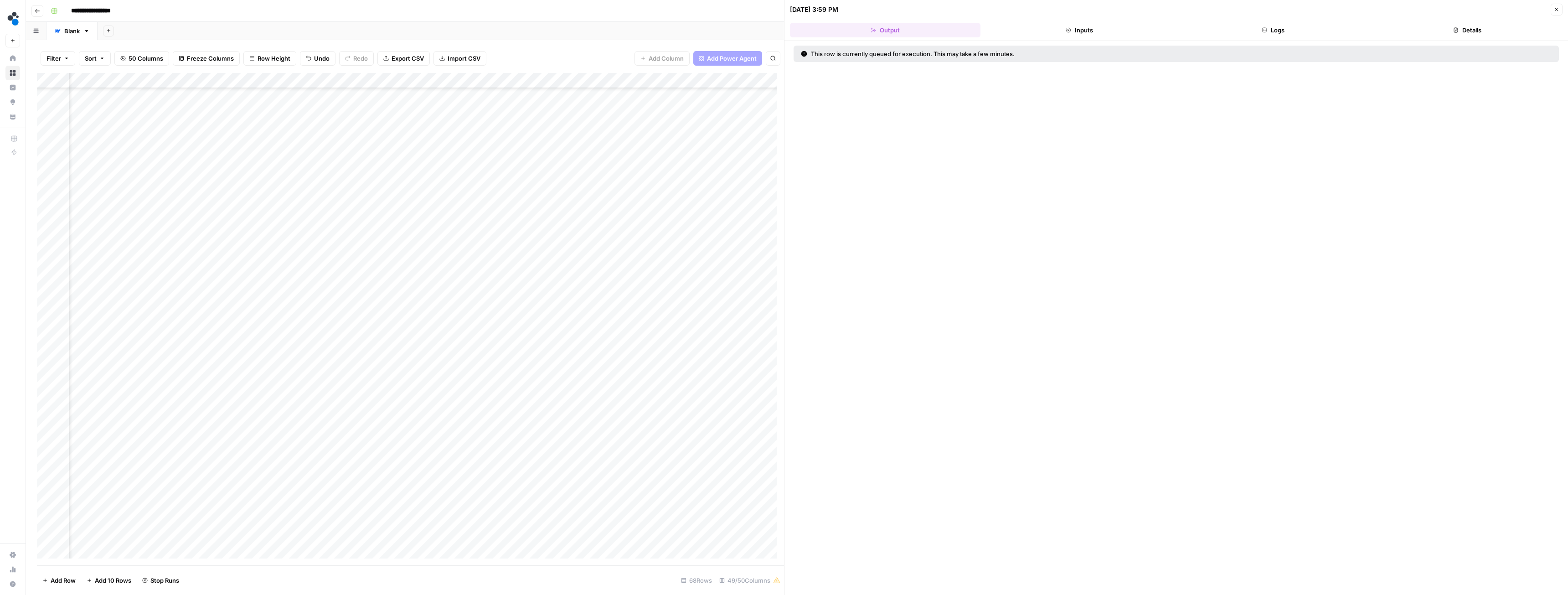
click at [631, 146] on div "Add Column" at bounding box center [410, 319] width 747 height 492
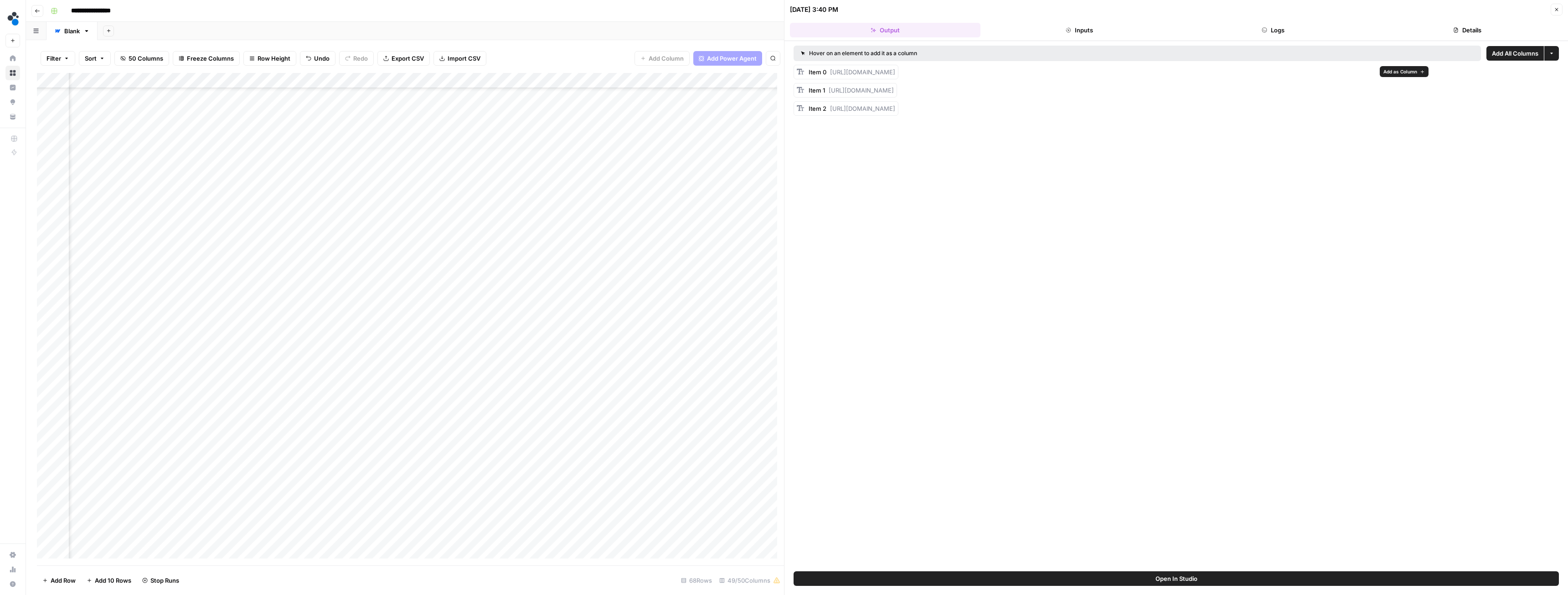
drag, startPoint x: 831, startPoint y: 72, endPoint x: 1372, endPoint y: 71, distance: 541.0
click at [895, 71] on span "https://cdn.airops.com/rails/active_storage/blobs/proxy/eyJfcmFpbHMiOnsiZGF0YSI…" at bounding box center [862, 72] width 65 height 7
drag, startPoint x: 831, startPoint y: 90, endPoint x: 1373, endPoint y: 88, distance: 542.0
click at [897, 88] on div "Item 1 https://cdn.airops.com/rails/active_storage/blobs/proxy/eyJfcmFpbHMiOnsi…" at bounding box center [845, 90] width 103 height 15
copy span "https://cdn.airops.com/rails/active_storage/blobs/proxy/eyJfcmFpbHMiOnsiZGF0YSI…"
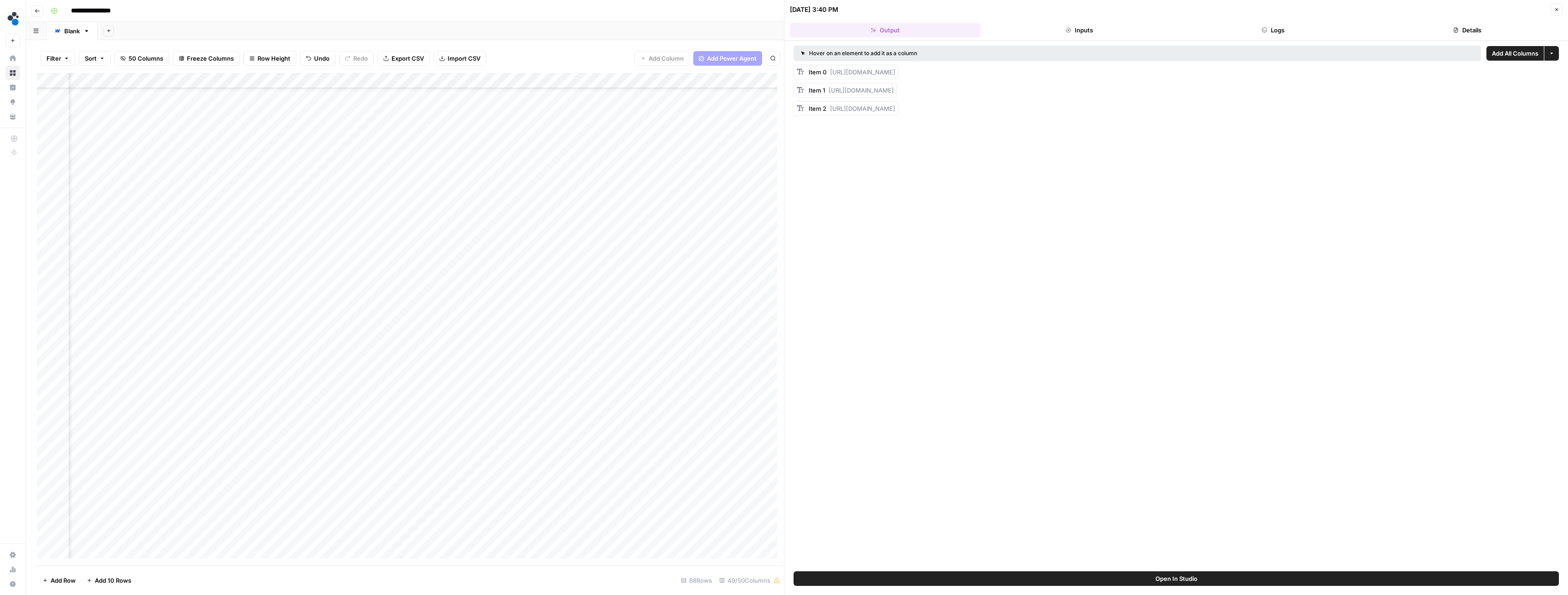
click at [680, 145] on div "Add Column" at bounding box center [410, 319] width 747 height 492
type input "**********"
click at [679, 166] on div "Add Column" at bounding box center [410, 319] width 747 height 492
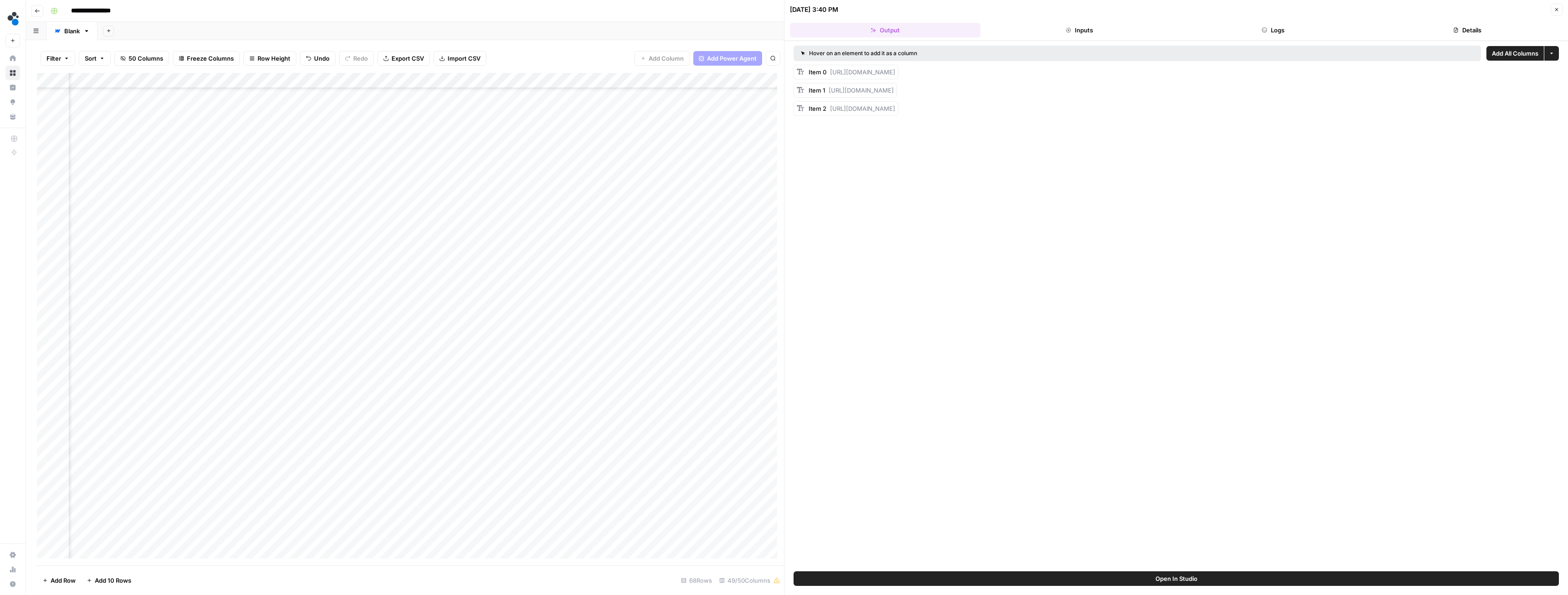
click at [715, 146] on div "Add Column" at bounding box center [410, 319] width 747 height 492
click at [723, 144] on div "Add Column" at bounding box center [410, 319] width 747 height 492
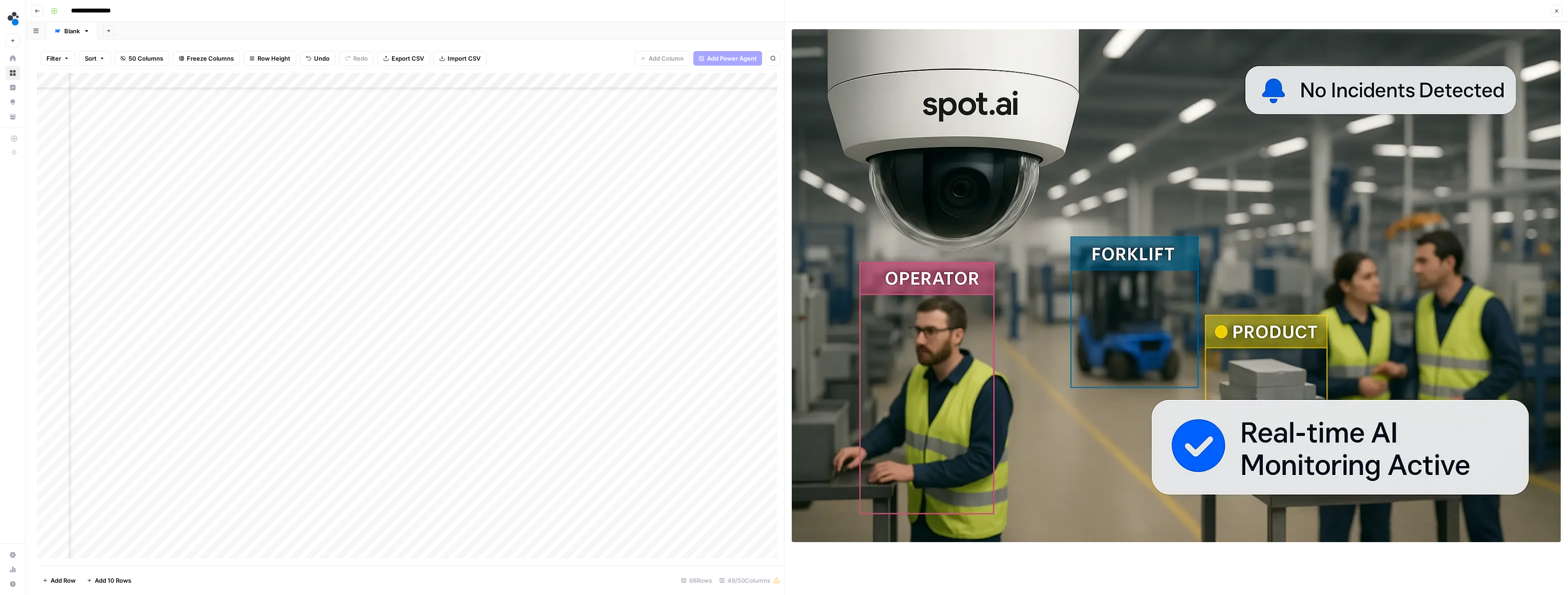
click at [1555, 9] on icon "button" at bounding box center [1557, 11] width 6 height 6
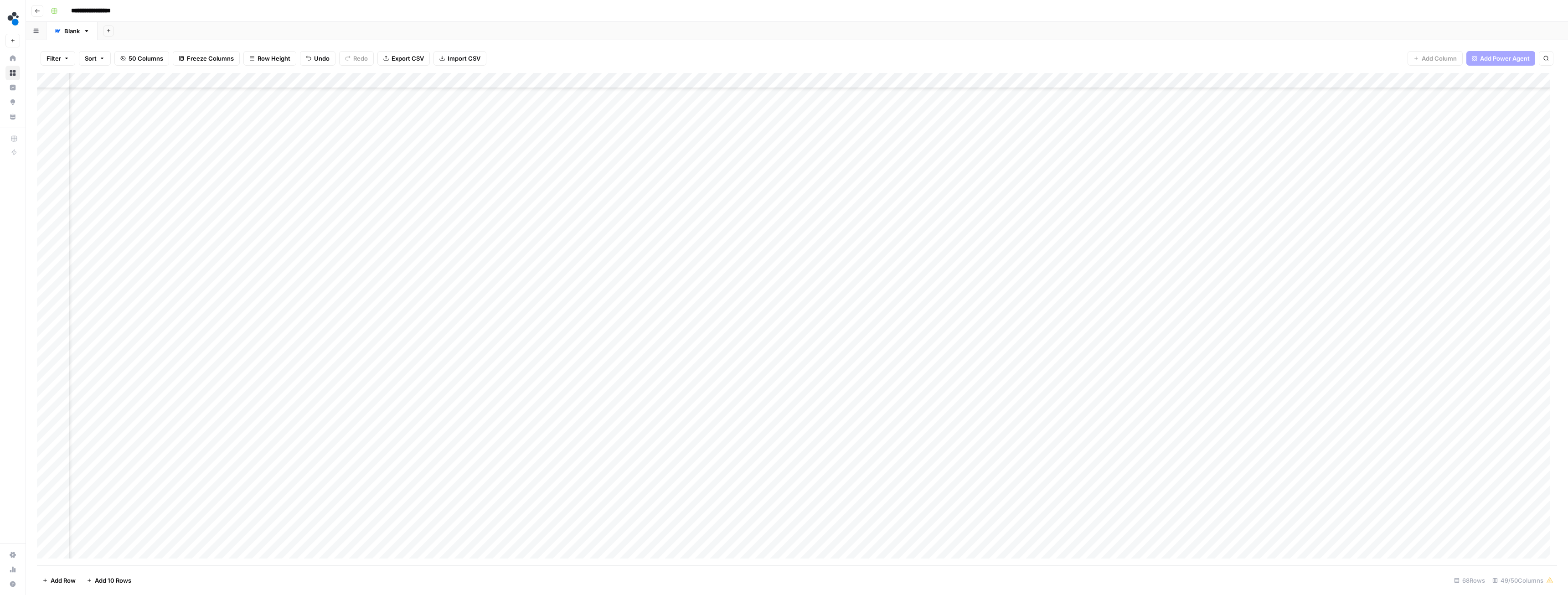
scroll to position [461, 1828]
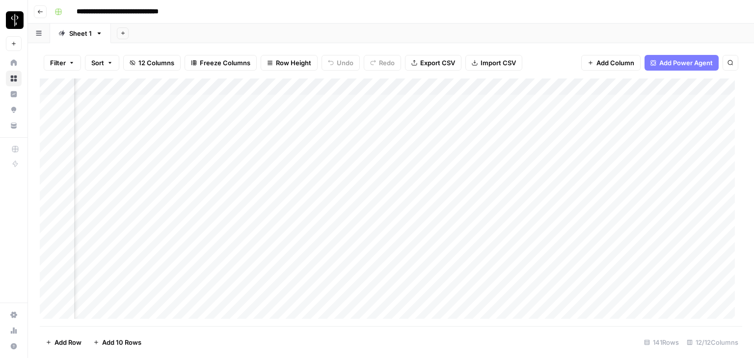
scroll to position [0, 595]
click at [392, 220] on div "Add Column" at bounding box center [391, 203] width 703 height 248
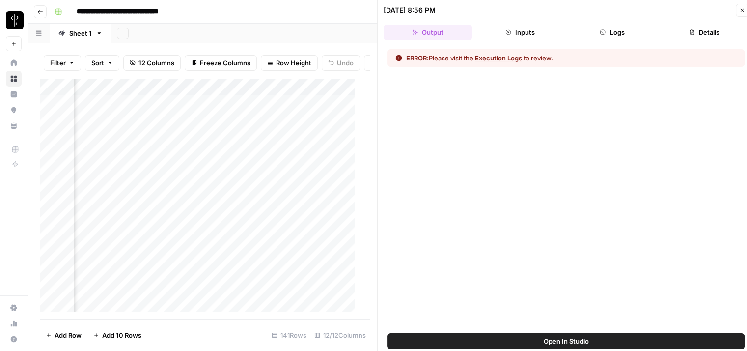
click at [503, 55] on button "Execution Logs" at bounding box center [498, 58] width 47 height 10
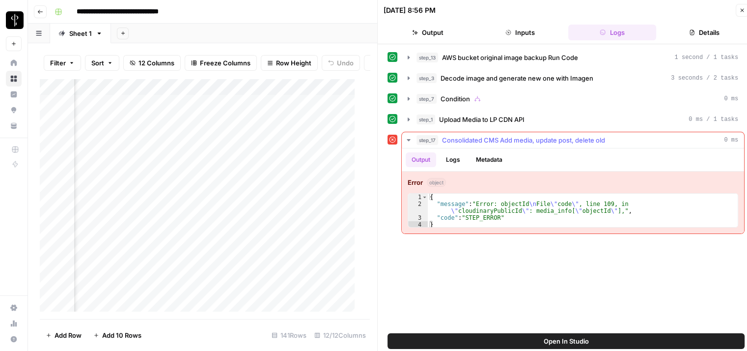
click at [452, 162] on button "Logs" at bounding box center [453, 159] width 26 height 15
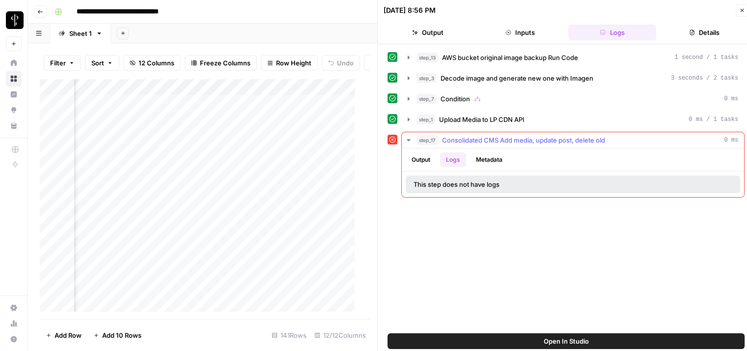
click at [424, 160] on button "Output" at bounding box center [421, 159] width 30 height 15
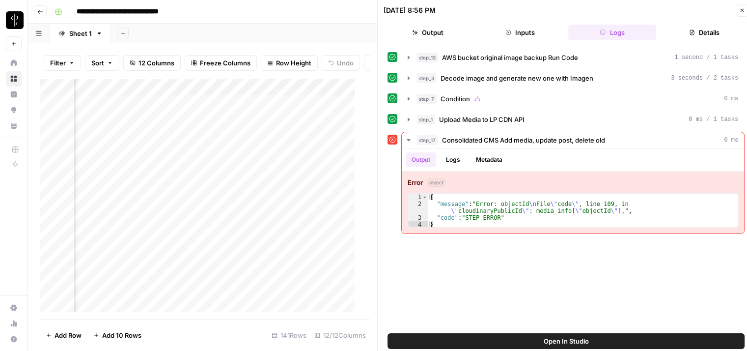
click at [740, 6] on button "Close" at bounding box center [742, 10] width 13 height 13
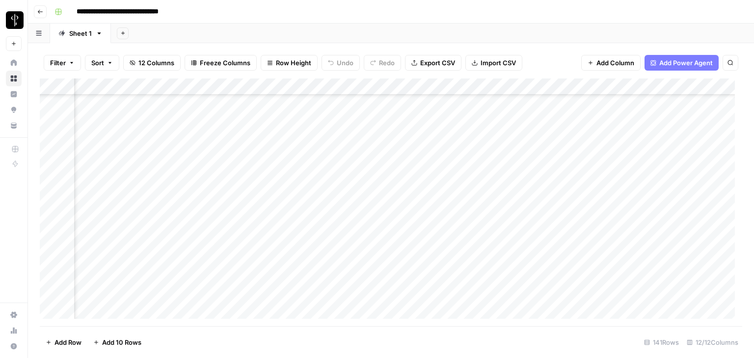
scroll to position [147, 595]
click at [391, 240] on div "Add Column" at bounding box center [391, 203] width 703 height 248
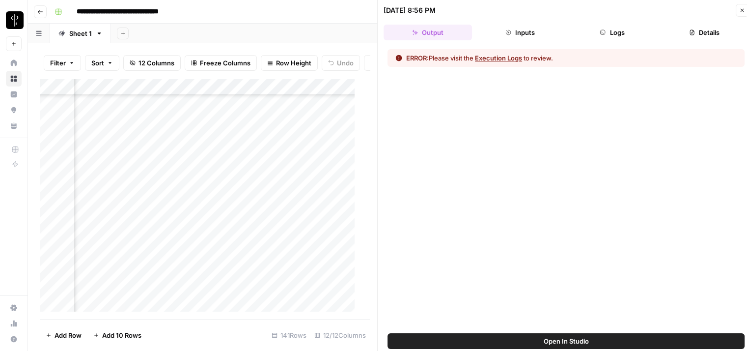
click at [492, 57] on button "Execution Logs" at bounding box center [498, 58] width 47 height 10
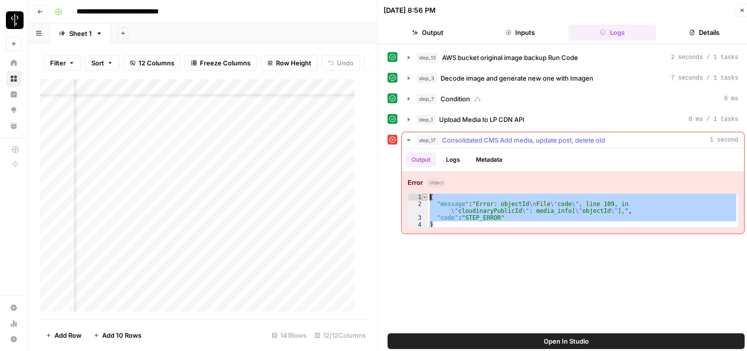
drag, startPoint x: 436, startPoint y: 222, endPoint x: 423, endPoint y: 194, distance: 31.0
click at [423, 194] on div "* 1 2 3 4 { "message" : "Error: objectId \n File \" code \" , line 109, in \" c…" at bounding box center [573, 210] width 330 height 34
drag, startPoint x: 524, startPoint y: 217, endPoint x: 529, endPoint y: 219, distance: 5.5
click at [523, 217] on div "{ "message" : "Error: objectId \n File \" code \" , line 109, in \" cloudinaryP…" at bounding box center [583, 209] width 310 height 33
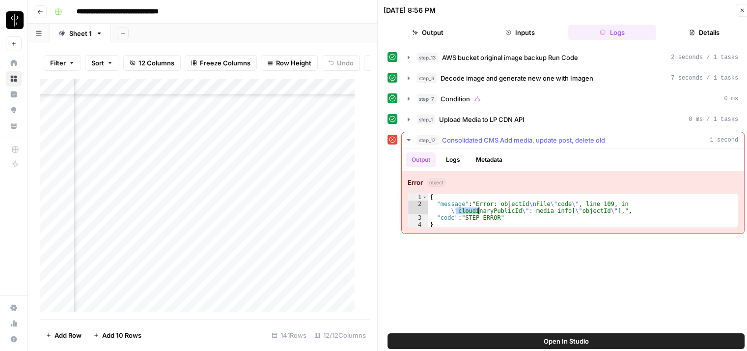
drag, startPoint x: 462, startPoint y: 208, endPoint x: 479, endPoint y: 210, distance: 17.3
click at [479, 210] on div "{ "message" : "Error: objectId \n File \" code \" , line 109, in \" cloudinaryP…" at bounding box center [583, 217] width 310 height 48
click at [487, 212] on div "{ "message" : "Error: objectId \n File \" code \" , line 109, in \" cloudinaryP…" at bounding box center [583, 217] width 310 height 48
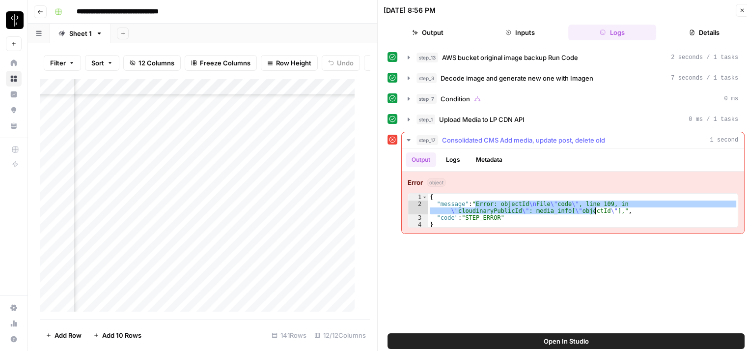
drag, startPoint x: 474, startPoint y: 203, endPoint x: 595, endPoint y: 209, distance: 121.5
click at [595, 209] on div "{ "message" : "Error: objectId \n File \" code \" , line 109, in \" cloudinaryP…" at bounding box center [583, 217] width 310 height 48
click at [411, 214] on div "3" at bounding box center [418, 217] width 20 height 7
drag, startPoint x: 436, startPoint y: 203, endPoint x: 626, endPoint y: 207, distance: 189.6
click at [626, 207] on div "{ "message" : "Error: objectId \n File \" code \" , line 109, in \" cloudinaryP…" at bounding box center [583, 217] width 310 height 48
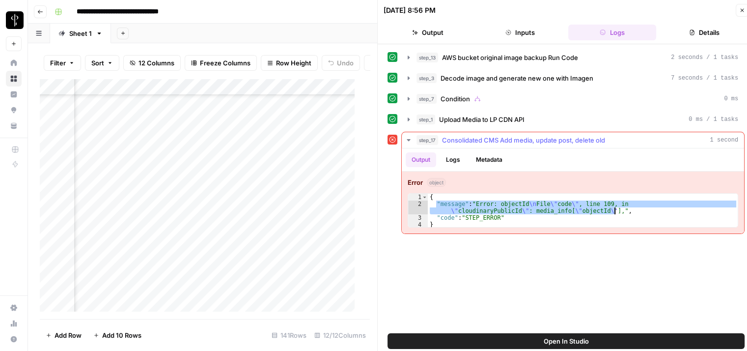
type textarea "**********"
click at [737, 11] on button "Close" at bounding box center [742, 10] width 13 height 13
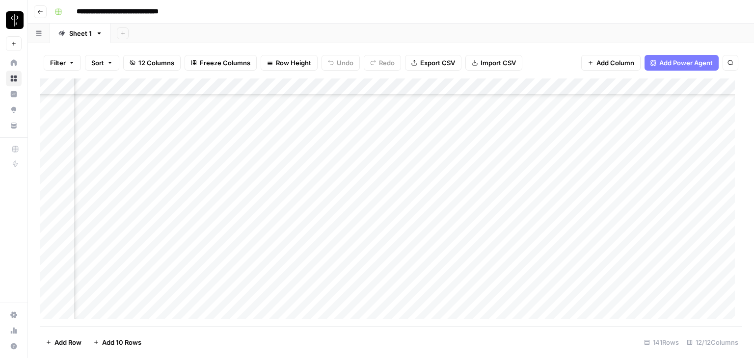
scroll to position [147, 823]
click at [556, 234] on div "Add Column" at bounding box center [391, 203] width 703 height 248
click at [556, 235] on div "Add Column" at bounding box center [391, 203] width 703 height 248
type textarea "**********"
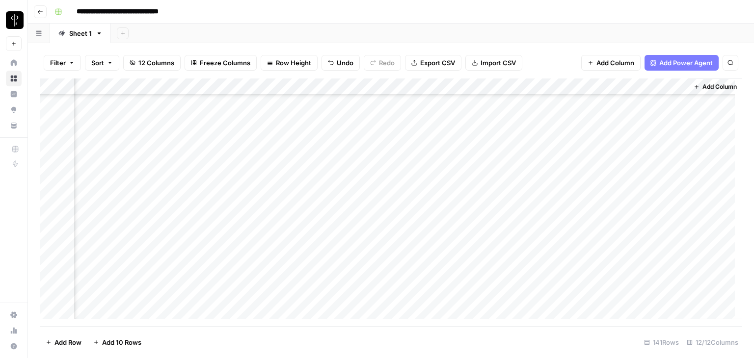
click at [704, 197] on div "Add Column" at bounding box center [715, 199] width 54 height 240
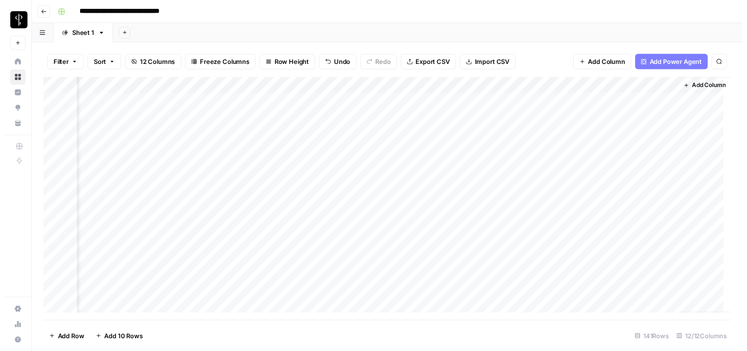
scroll to position [0, 823]
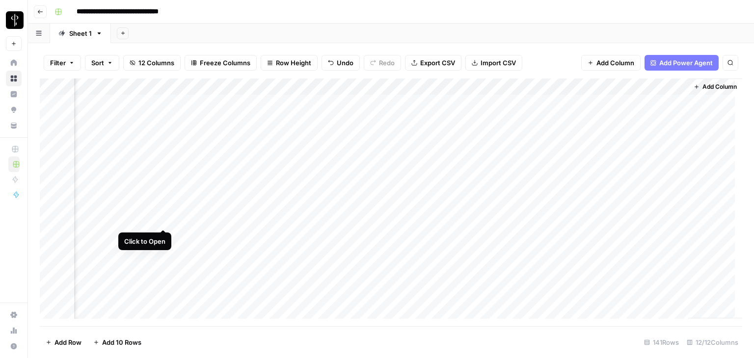
click at [163, 220] on div "Add Column" at bounding box center [391, 203] width 703 height 248
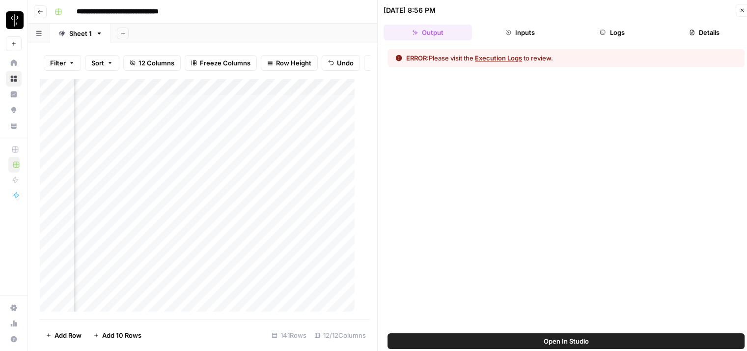
click at [499, 57] on button "Execution Logs" at bounding box center [498, 58] width 47 height 10
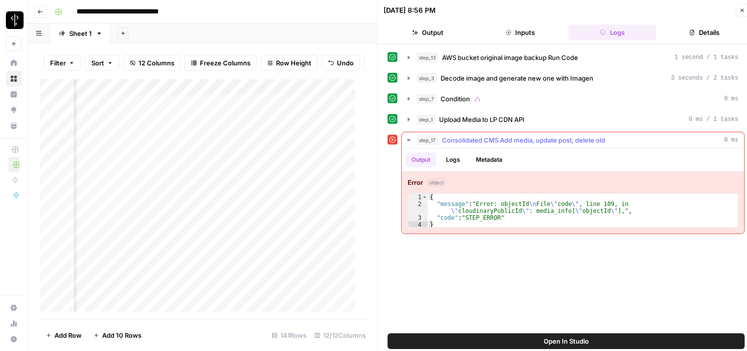
type textarea "**********"
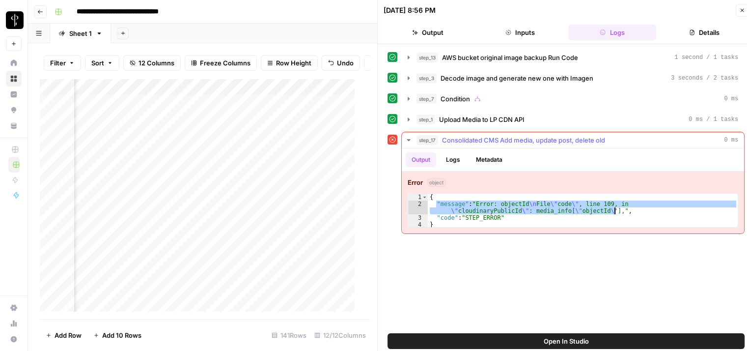
drag, startPoint x: 436, startPoint y: 203, endPoint x: 624, endPoint y: 209, distance: 188.2
click at [624, 209] on div "{ "message" : "Error: objectId \n File \" code \" , line 109, in \" cloudinaryP…" at bounding box center [583, 217] width 310 height 48
drag, startPoint x: 442, startPoint y: 139, endPoint x: 532, endPoint y: 136, distance: 89.9
click at [532, 136] on span "Consolidated CMS Add media, update post, delete old" at bounding box center [523, 140] width 163 height 10
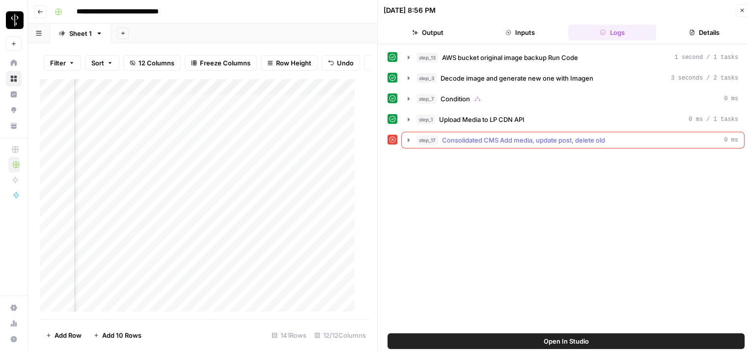
click at [459, 139] on span "Consolidated CMS Add media, update post, delete old" at bounding box center [523, 140] width 163 height 10
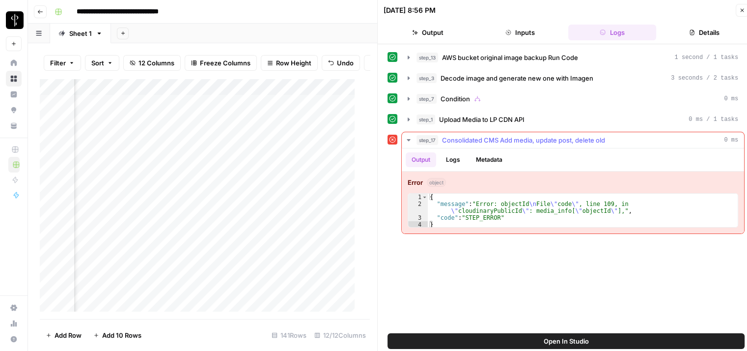
click at [482, 161] on button "Metadata" at bounding box center [489, 159] width 38 height 15
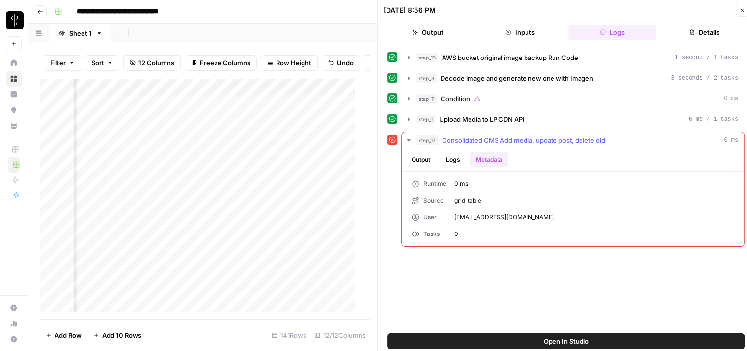
click at [456, 161] on button "Logs" at bounding box center [453, 159] width 26 height 15
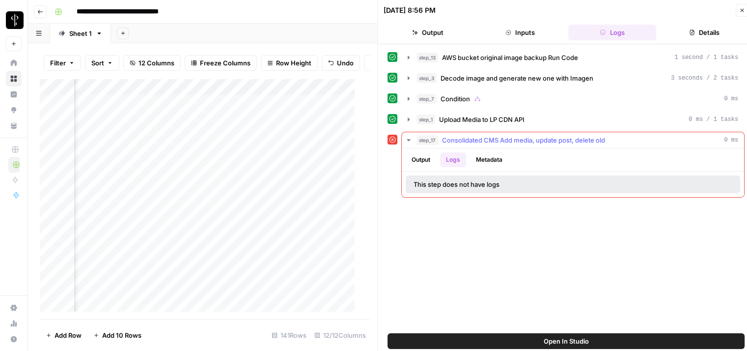
click at [422, 160] on button "Output" at bounding box center [421, 159] width 30 height 15
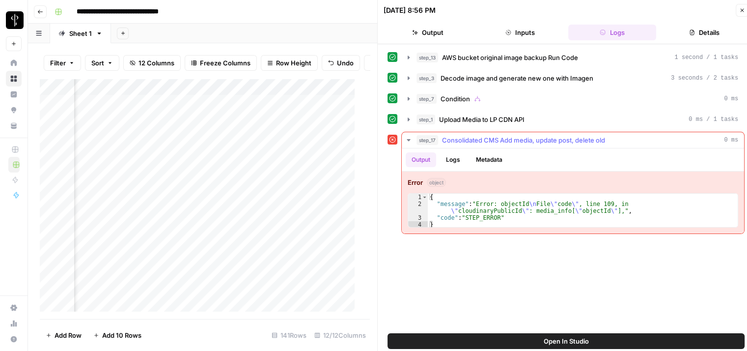
drag, startPoint x: 444, startPoint y: 141, endPoint x: 659, endPoint y: 144, distance: 215.6
click at [659, 144] on button "step_17 Consolidated CMS Add media, update post, delete old 0 ms" at bounding box center [573, 140] width 342 height 16
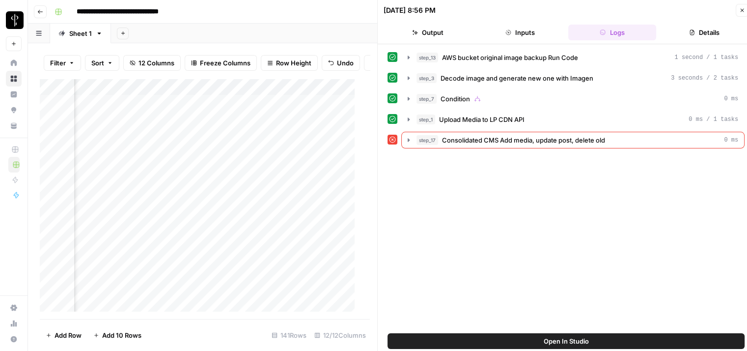
click at [710, 32] on button "Details" at bounding box center [704, 33] width 88 height 16
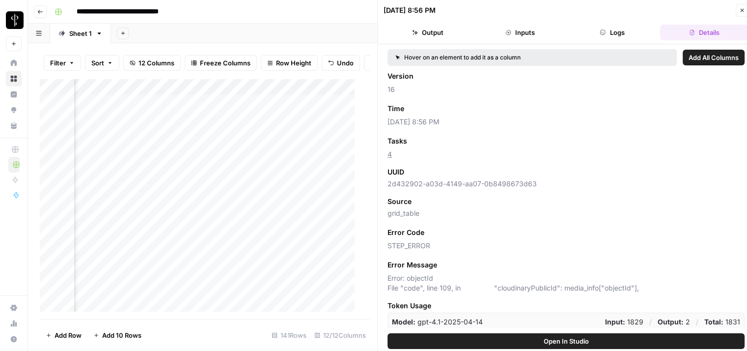
scroll to position [33, 0]
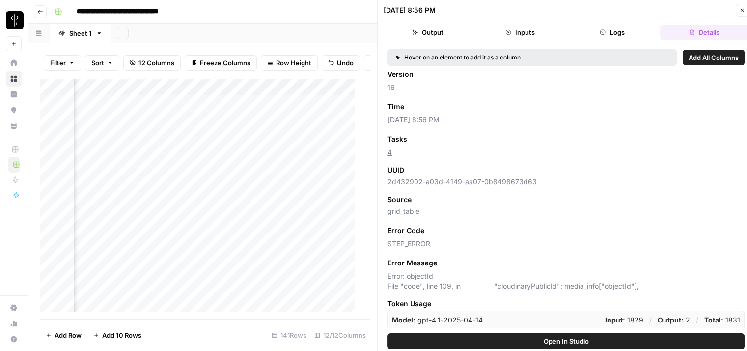
click at [524, 25] on button "Inputs" at bounding box center [520, 33] width 88 height 16
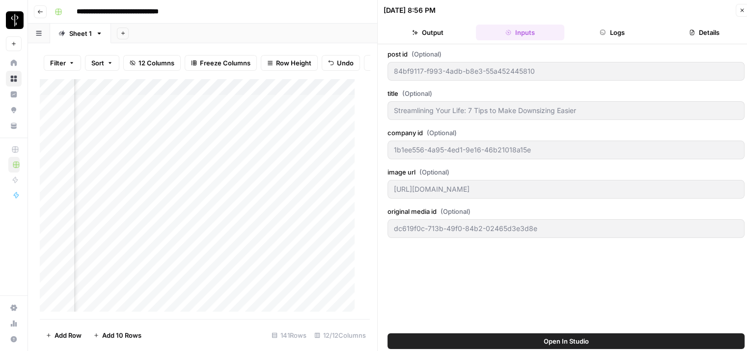
click at [420, 31] on button "Output" at bounding box center [428, 33] width 88 height 16
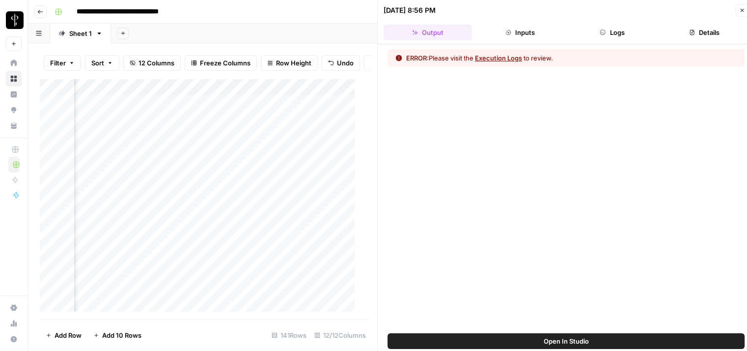
click at [498, 60] on button "Execution Logs" at bounding box center [498, 58] width 47 height 10
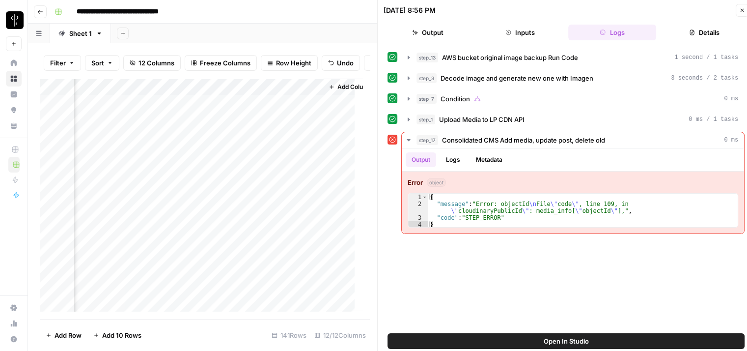
scroll to position [0, 1184]
click at [219, 231] on div "Add Column" at bounding box center [201, 199] width 323 height 241
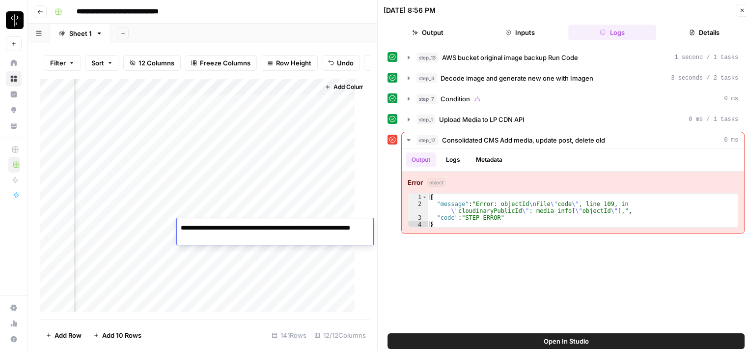
type textarea "**********"
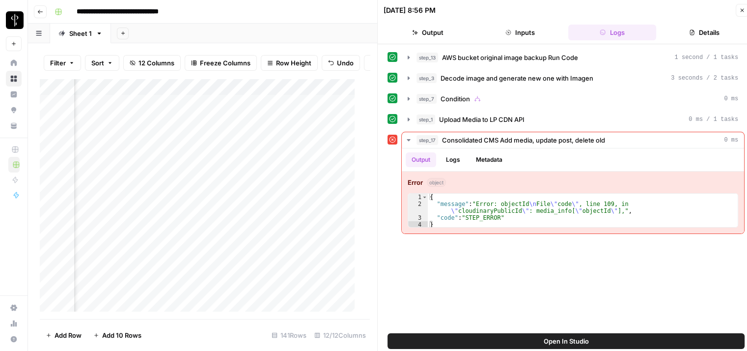
scroll to position [0, 644]
click at [215, 227] on div "Add Column" at bounding box center [201, 199] width 323 height 241
click at [314, 226] on div "Add Column" at bounding box center [201, 199] width 323 height 241
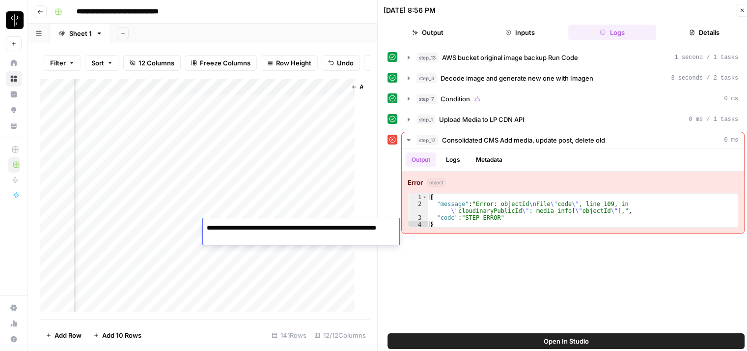
click at [280, 238] on textarea "**********" at bounding box center [301, 233] width 196 height 24
type textarea "**********"
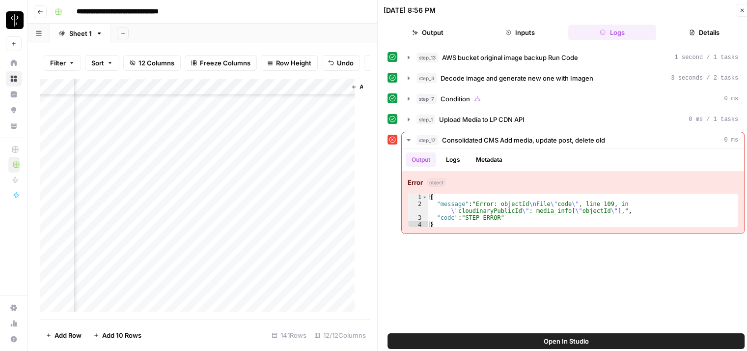
scroll to position [49, 1158]
click at [237, 181] on div "Add Column" at bounding box center [201, 199] width 323 height 241
click at [246, 247] on div "Add Column" at bounding box center [201, 199] width 323 height 241
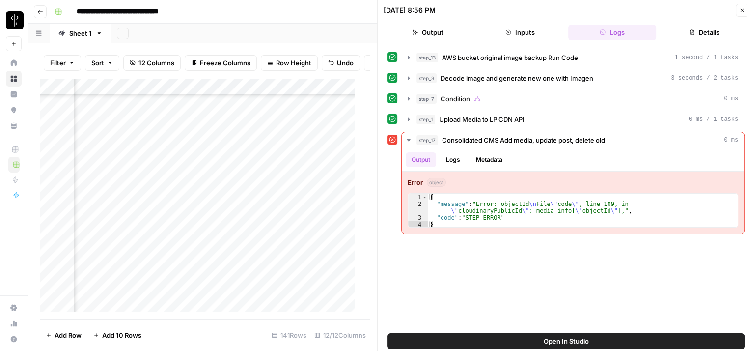
click at [212, 247] on div "Add Column" at bounding box center [201, 199] width 323 height 241
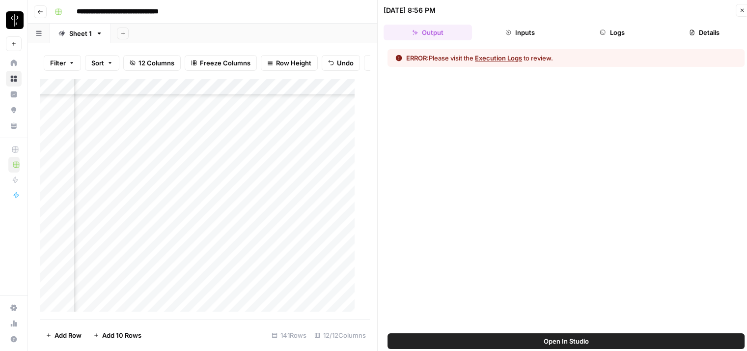
click at [515, 58] on button "Execution Logs" at bounding box center [498, 58] width 47 height 10
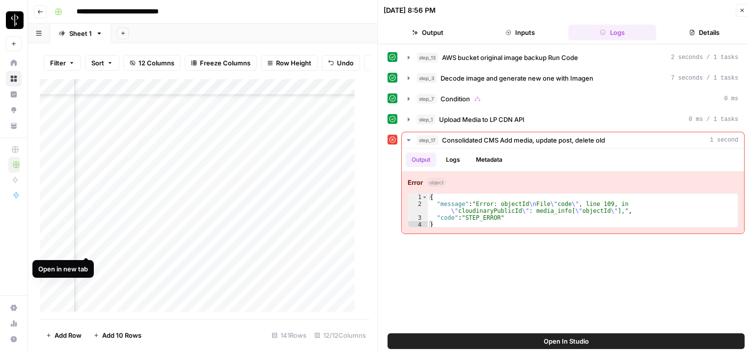
click at [84, 246] on div "Add Column" at bounding box center [201, 199] width 323 height 241
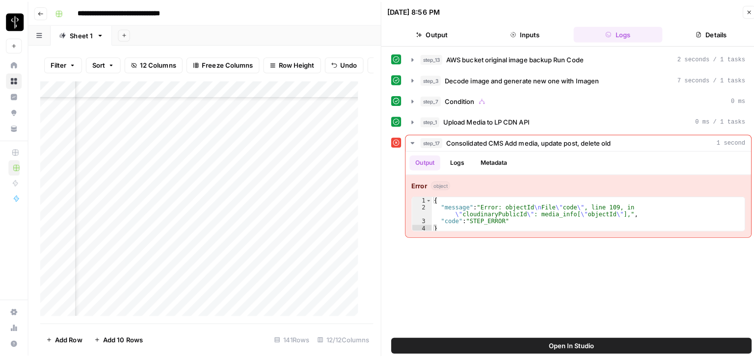
scroll to position [393, 881]
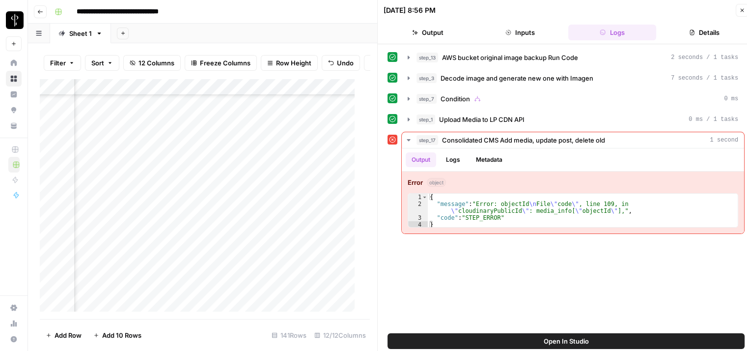
click at [737, 13] on button "Close" at bounding box center [742, 10] width 13 height 13
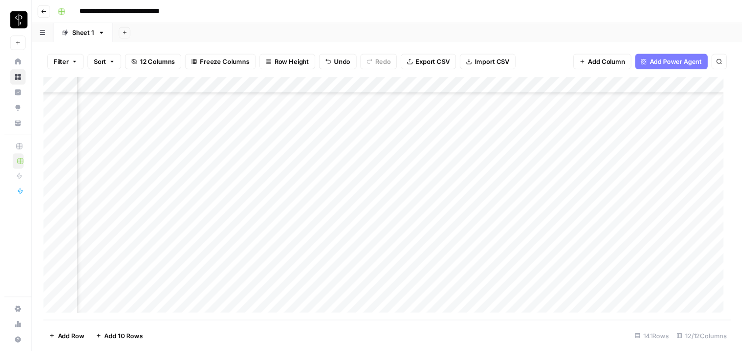
scroll to position [393, 736]
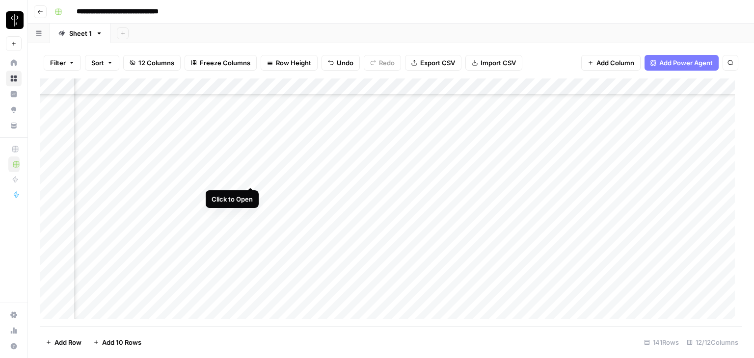
click at [250, 177] on div "Add Column" at bounding box center [391, 203] width 703 height 248
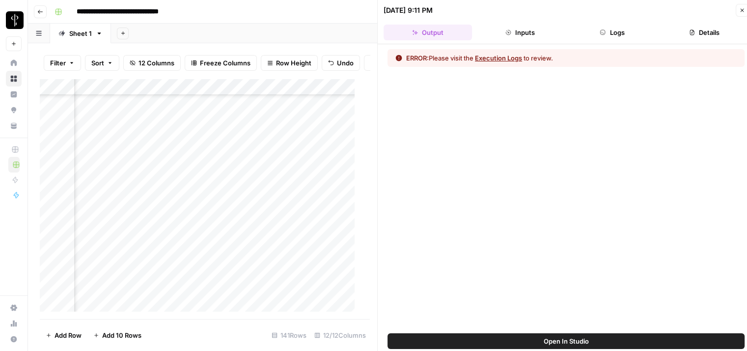
click at [498, 59] on button "Execution Logs" at bounding box center [498, 58] width 47 height 10
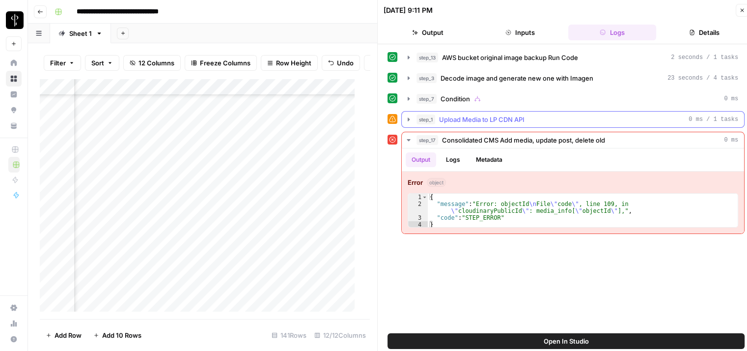
click at [405, 120] on icon "button" at bounding box center [409, 119] width 8 height 8
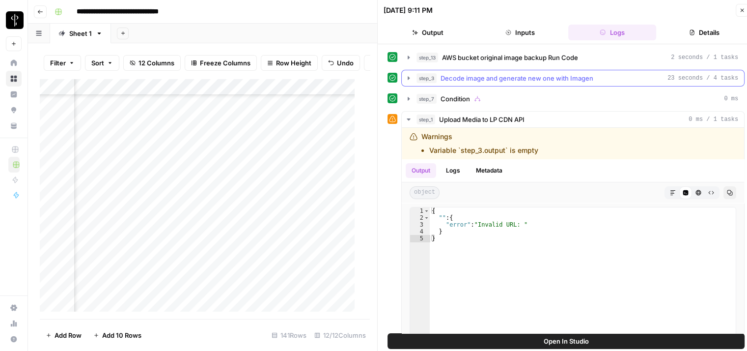
click at [408, 75] on icon "button" at bounding box center [409, 78] width 8 height 8
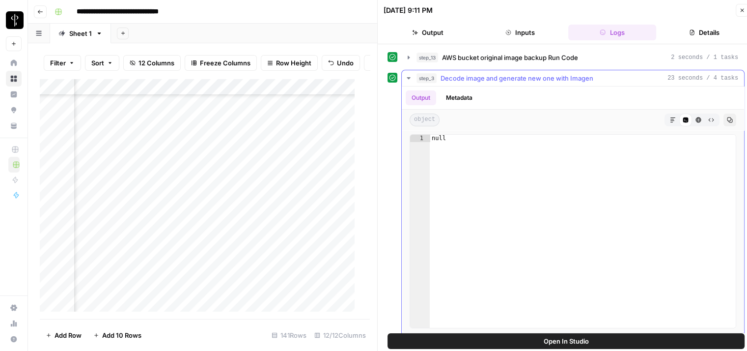
click at [408, 75] on icon "button" at bounding box center [409, 78] width 8 height 8
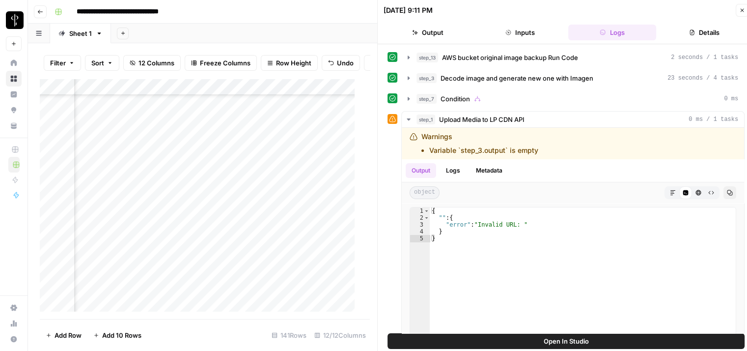
click at [125, 186] on div "Add Column" at bounding box center [201, 199] width 323 height 241
click at [339, 182] on div "Add Column" at bounding box center [201, 199] width 323 height 241
click at [424, 184] on textarea "**********" at bounding box center [404, 186] width 157 height 14
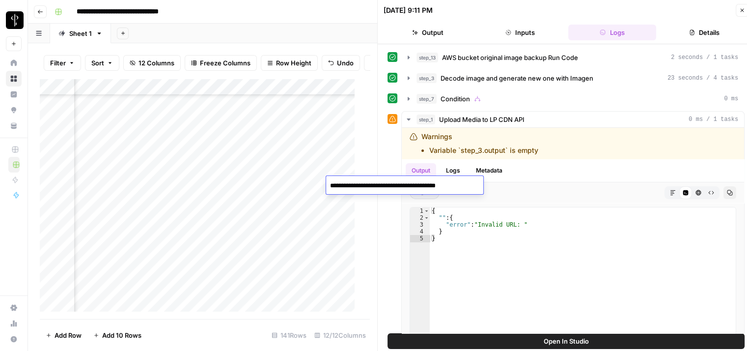
click at [467, 186] on textarea "**********" at bounding box center [404, 186] width 157 height 14
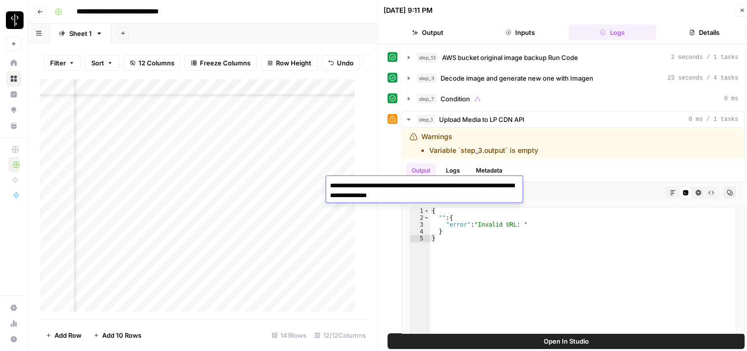
type textarea "**********"
click at [469, 199] on textarea "**********" at bounding box center [424, 191] width 196 height 24
click at [540, 232] on div "{ "" : { "error" : "Invalid URL: " } }" at bounding box center [583, 310] width 306 height 207
type textarea "*"
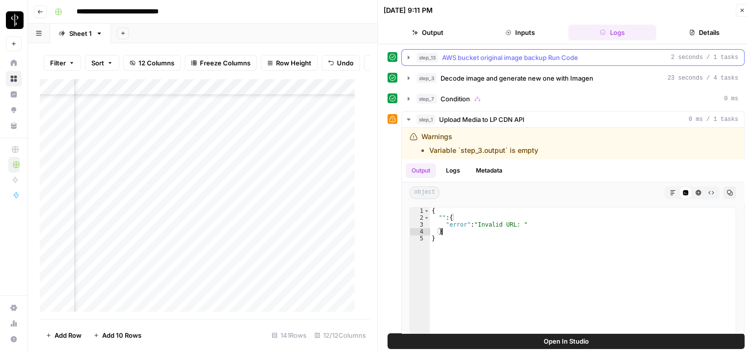
click at [409, 57] on icon "button" at bounding box center [409, 56] width 2 height 3
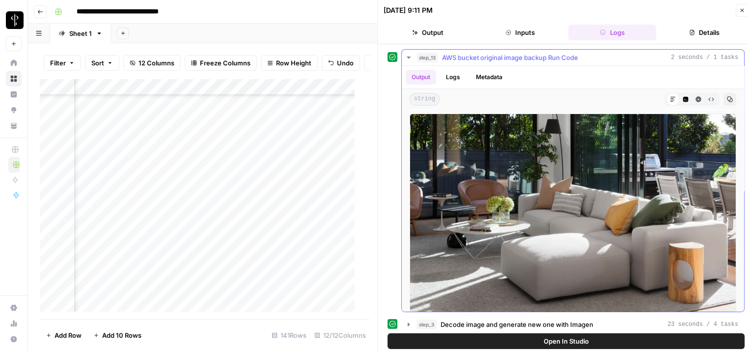
click at [409, 57] on icon "button" at bounding box center [408, 57] width 3 height 2
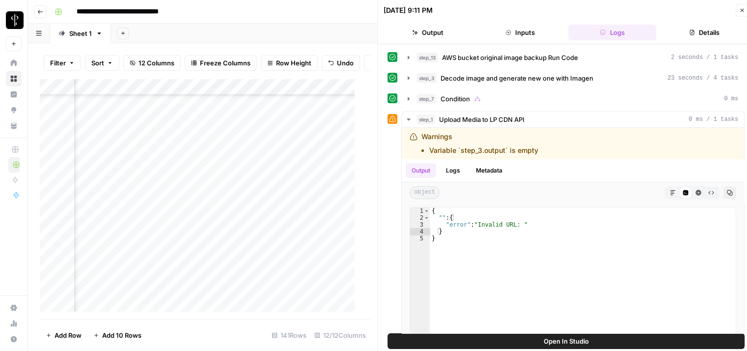
click at [340, 203] on div "Add Column" at bounding box center [201, 199] width 323 height 241
click at [221, 203] on div "Add Column" at bounding box center [201, 199] width 323 height 241
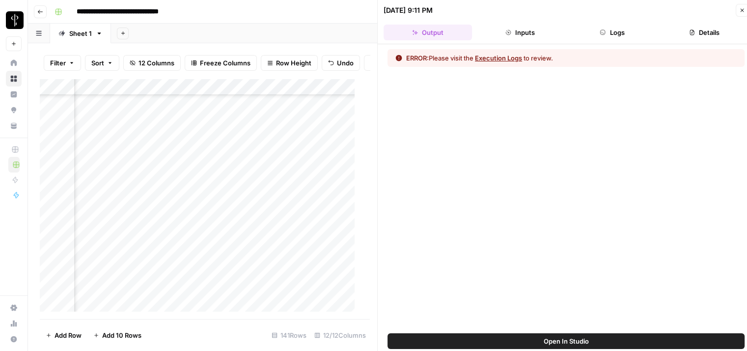
click at [499, 58] on button "Execution Logs" at bounding box center [498, 58] width 47 height 10
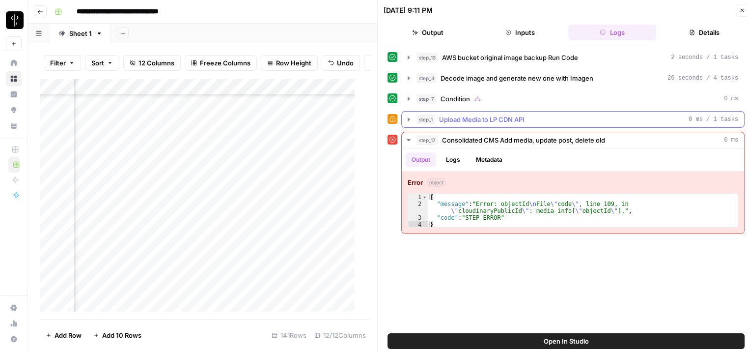
click at [412, 117] on button "step_1 Upload Media to LP CDN API 0 ms / 1 tasks" at bounding box center [573, 119] width 342 height 16
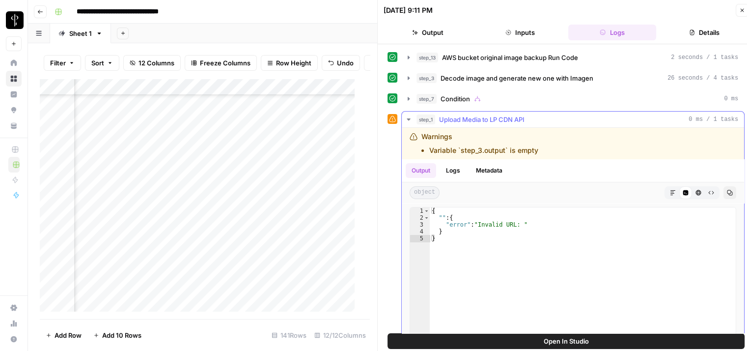
click at [407, 117] on icon "button" at bounding box center [409, 119] width 8 height 8
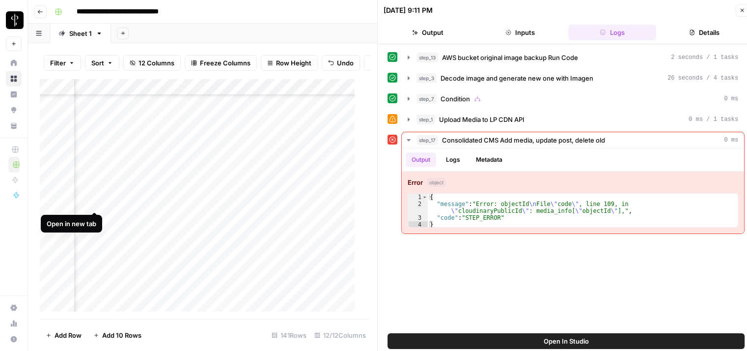
click at [93, 201] on div "Add Column" at bounding box center [201, 199] width 323 height 241
drag, startPoint x: 236, startPoint y: 327, endPoint x: 257, endPoint y: 327, distance: 21.6
click at [257, 327] on footer "Add Row Add 10 Rows 141 Rows 12/12 Columns" at bounding box center [205, 335] width 330 height 32
click at [280, 189] on div "Add Column" at bounding box center [201, 199] width 323 height 241
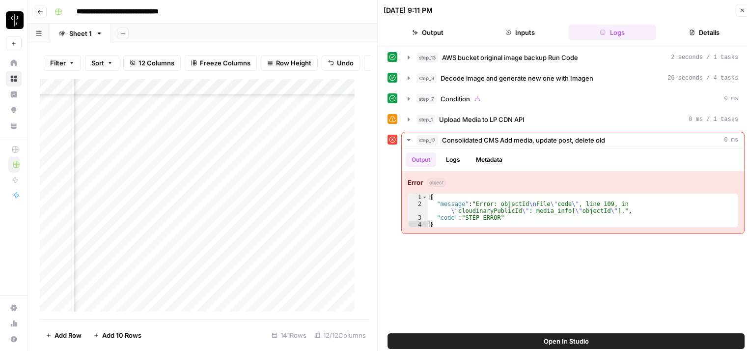
click at [273, 202] on div "Add Column" at bounding box center [201, 199] width 323 height 241
click at [273, 217] on div "Add Column" at bounding box center [201, 199] width 323 height 241
click at [227, 218] on div "Add Column" at bounding box center [201, 199] width 323 height 241
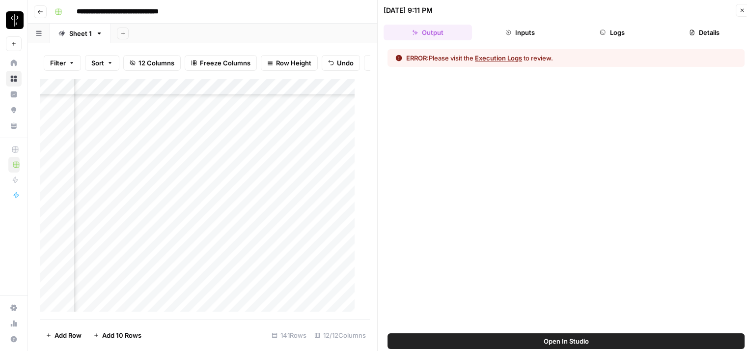
click at [506, 56] on button "Execution Logs" at bounding box center [498, 58] width 47 height 10
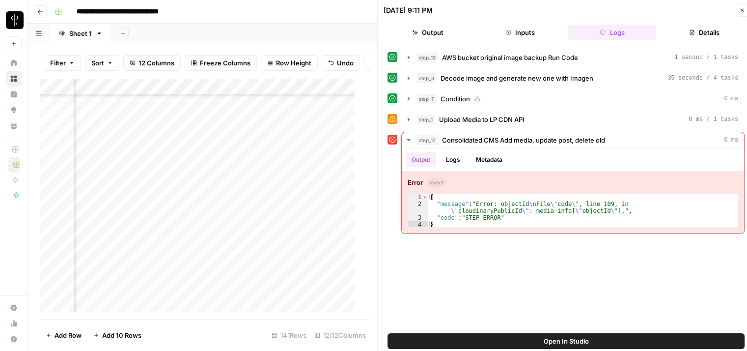
click at [420, 122] on span "step_1" at bounding box center [425, 119] width 19 height 10
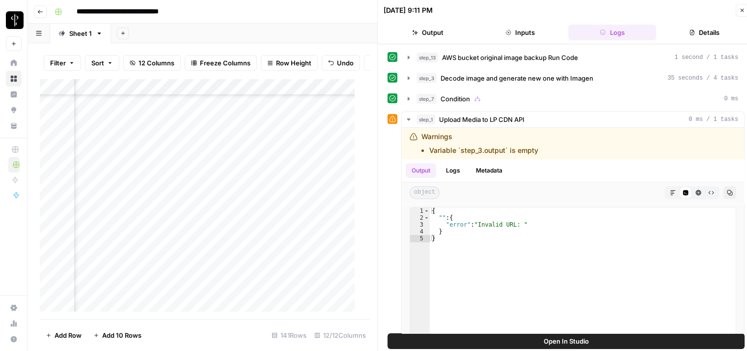
scroll to position [393, 1127]
click at [254, 201] on div "Add Column" at bounding box center [201, 199] width 323 height 241
click at [248, 215] on div "Add Column" at bounding box center [201, 199] width 323 height 241
click at [246, 236] on div "Add Column" at bounding box center [201, 199] width 323 height 241
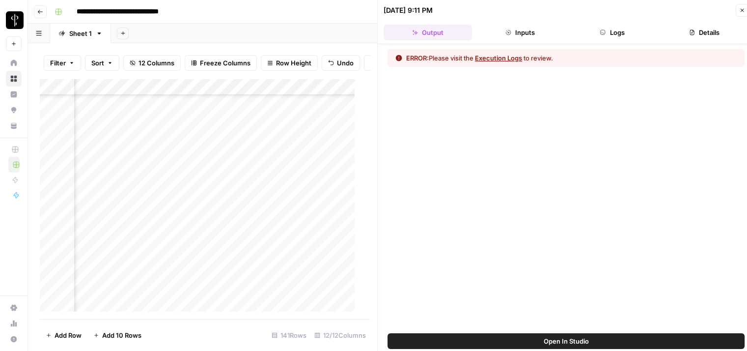
click at [494, 57] on button "Execution Logs" at bounding box center [498, 58] width 47 height 10
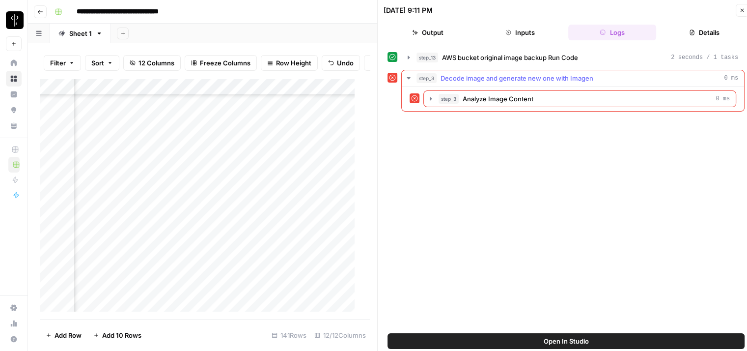
click at [409, 78] on icon "button" at bounding box center [408, 78] width 3 height 2
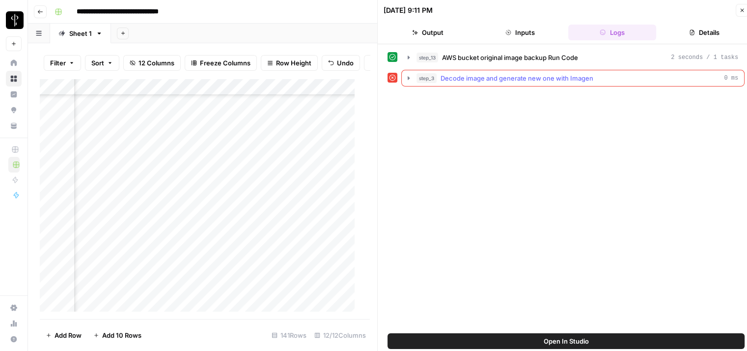
click at [409, 78] on icon "button" at bounding box center [409, 78] width 2 height 4
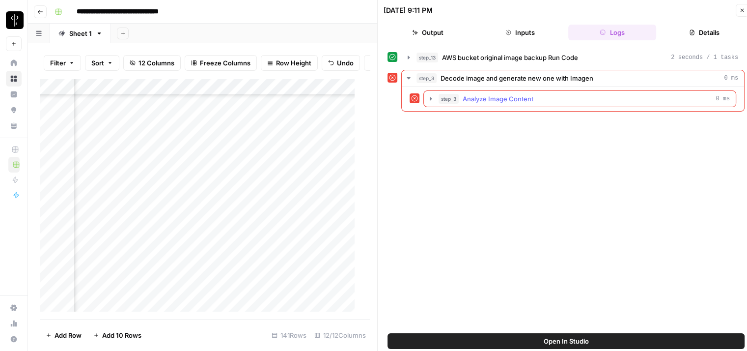
click at [430, 96] on icon "button" at bounding box center [431, 99] width 8 height 8
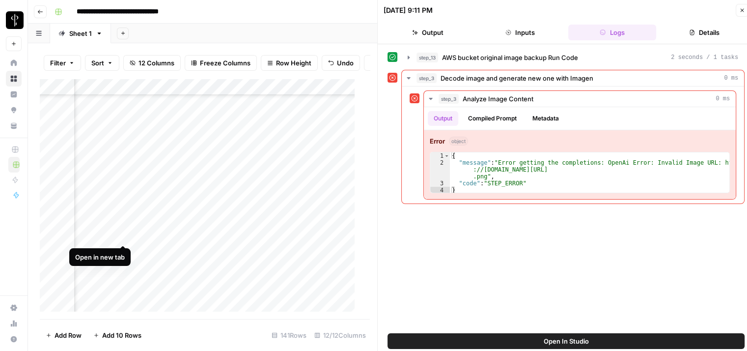
click at [122, 235] on div "Add Column" at bounding box center [201, 199] width 323 height 241
click at [274, 234] on div "Add Column" at bounding box center [201, 199] width 323 height 241
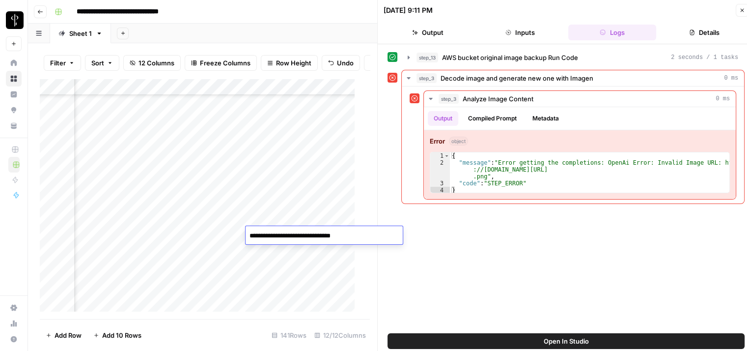
type textarea "**********"
click at [408, 55] on icon "button" at bounding box center [409, 56] width 2 height 3
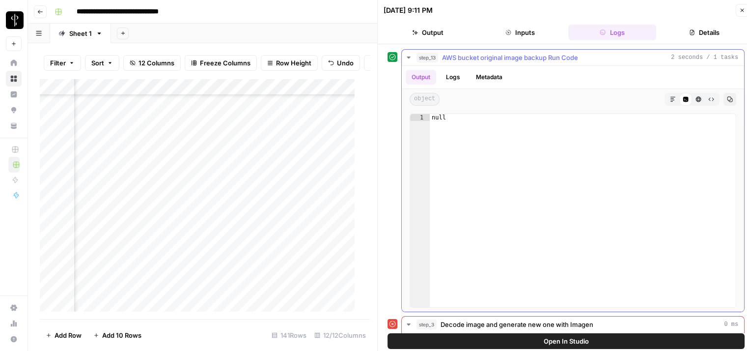
click at [408, 55] on icon "button" at bounding box center [409, 58] width 8 height 8
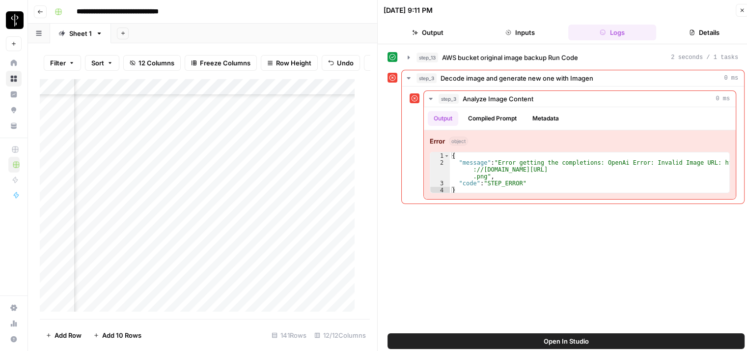
click at [348, 236] on div "Add Column" at bounding box center [201, 199] width 323 height 241
click at [348, 236] on textarea "**********" at bounding box center [324, 236] width 157 height 14
click at [350, 236] on textarea "**********" at bounding box center [324, 236] width 157 height 14
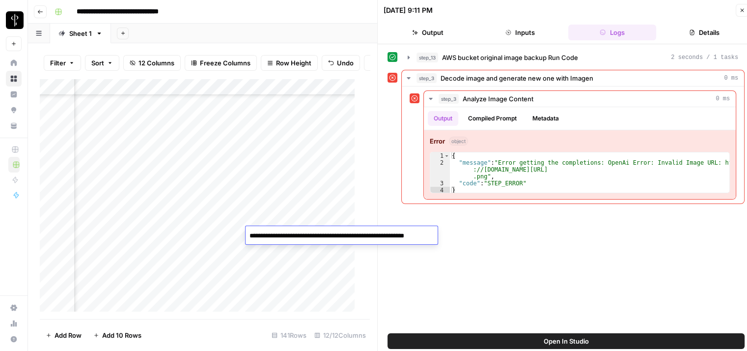
type textarea "**********"
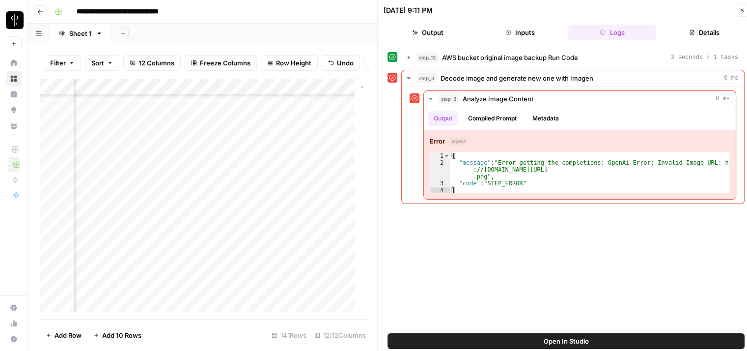
scroll to position [442, 1149]
click at [248, 220] on div "Add Column" at bounding box center [201, 199] width 323 height 241
click at [742, 10] on icon "button" at bounding box center [742, 10] width 3 height 3
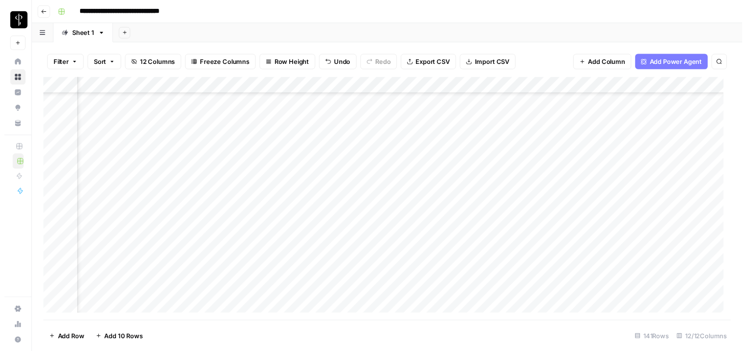
scroll to position [442, 713]
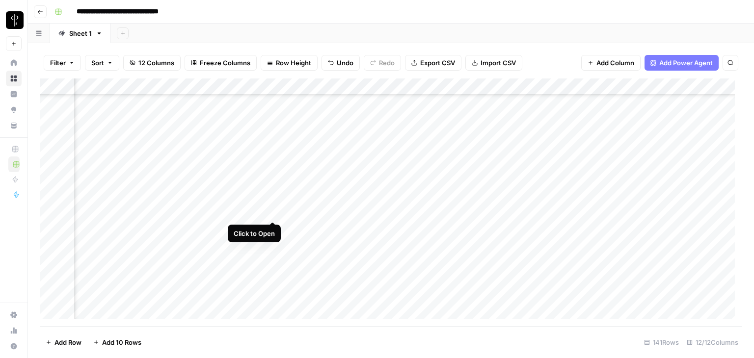
click at [272, 211] on div "Add Column" at bounding box center [391, 203] width 703 height 248
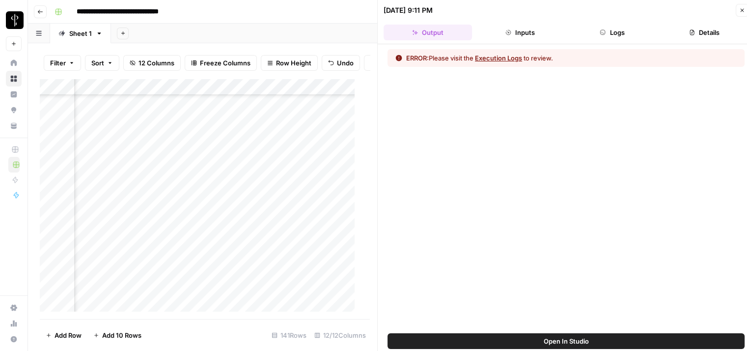
click at [489, 58] on button "Execution Logs" at bounding box center [498, 58] width 47 height 10
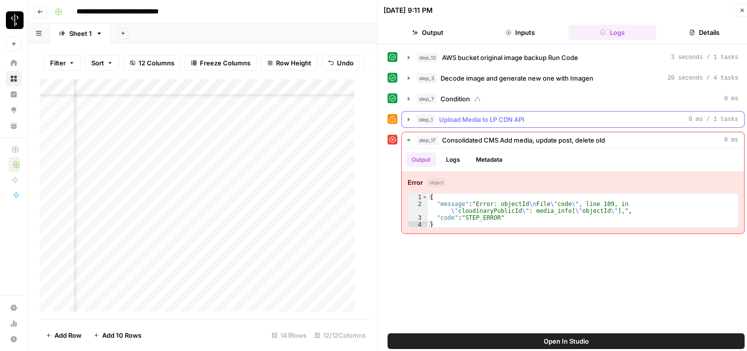
click at [438, 119] on div "step_1 Upload Media to LP CDN API 0 ms / 1 tasks" at bounding box center [577, 119] width 322 height 10
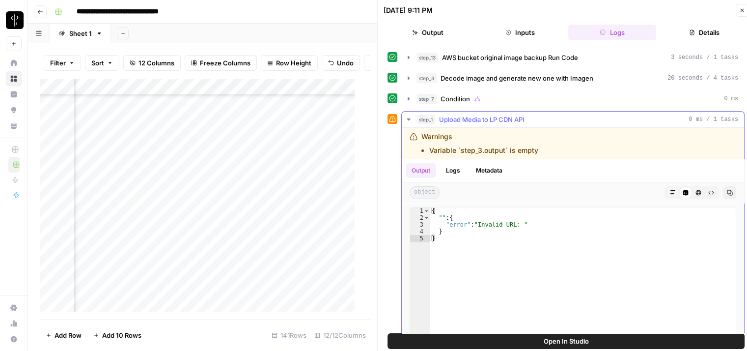
click at [438, 119] on div "step_1 Upload Media to LP CDN API 0 ms / 1 tasks" at bounding box center [577, 119] width 322 height 10
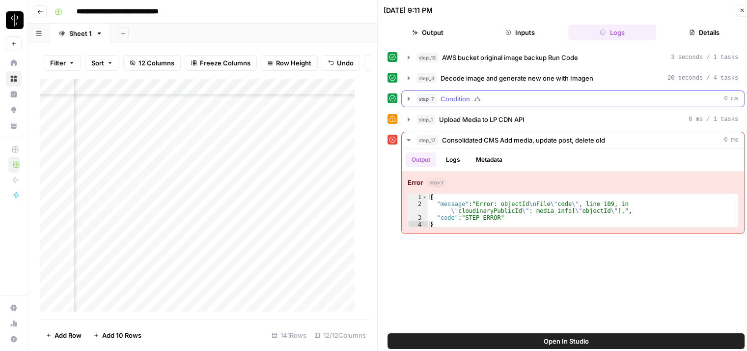
click at [435, 97] on span "step_7" at bounding box center [426, 99] width 20 height 10
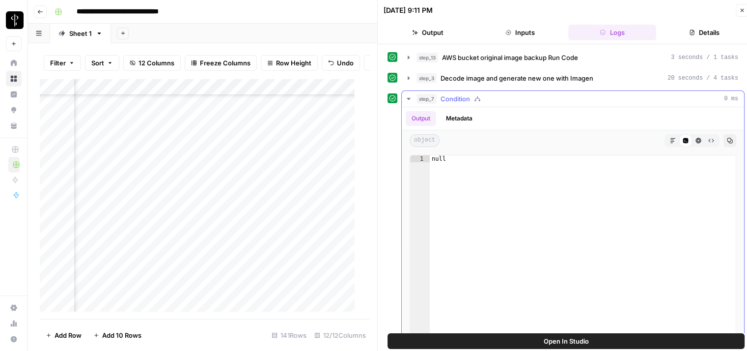
click at [438, 97] on div "step_7 Condition 0 ms" at bounding box center [577, 99] width 322 height 10
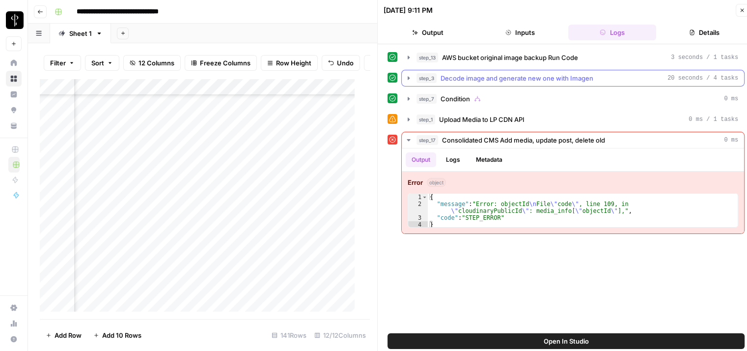
click at [444, 76] on span "Decode image and generate new one with Imagen" at bounding box center [516, 78] width 153 height 10
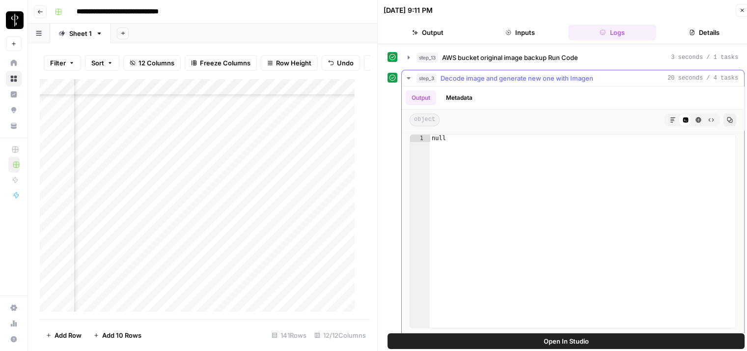
click at [444, 76] on span "Decode image and generate new one with Imagen" at bounding box center [516, 78] width 153 height 10
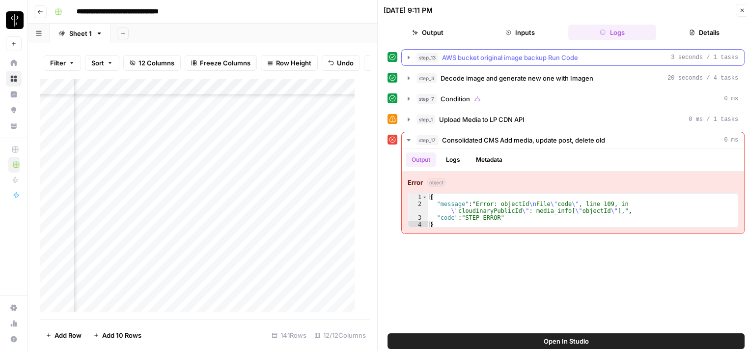
click at [447, 60] on span "AWS bucket original image backup Run Code" at bounding box center [510, 58] width 136 height 10
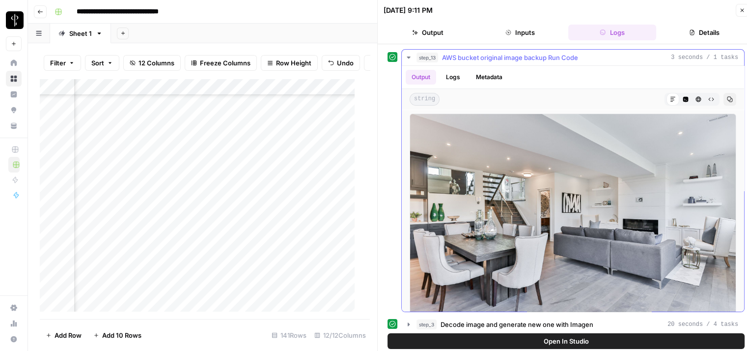
click at [447, 60] on span "AWS bucket original image backup Run Code" at bounding box center [510, 58] width 136 height 10
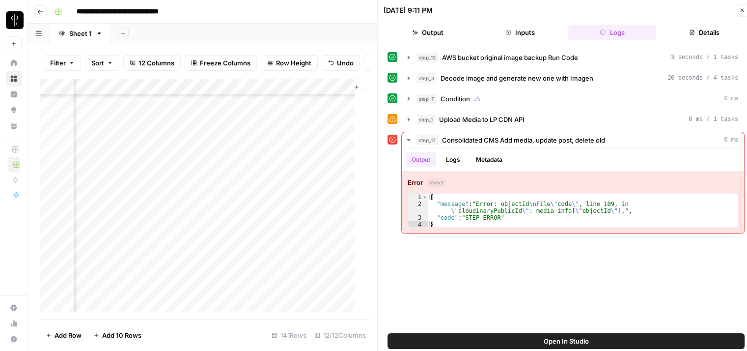
scroll to position [442, 1163]
click at [266, 152] on div "Add Column" at bounding box center [201, 199] width 323 height 241
click at [232, 214] on div "Add Column" at bounding box center [201, 199] width 323 height 241
click at [409, 118] on icon "button" at bounding box center [409, 118] width 2 height 3
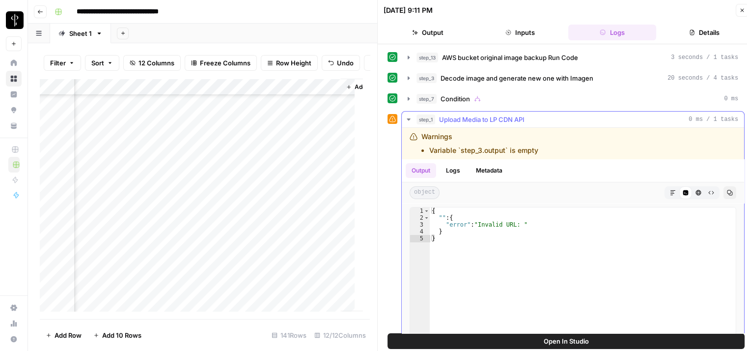
click at [409, 118] on icon "button" at bounding box center [408, 119] width 3 height 2
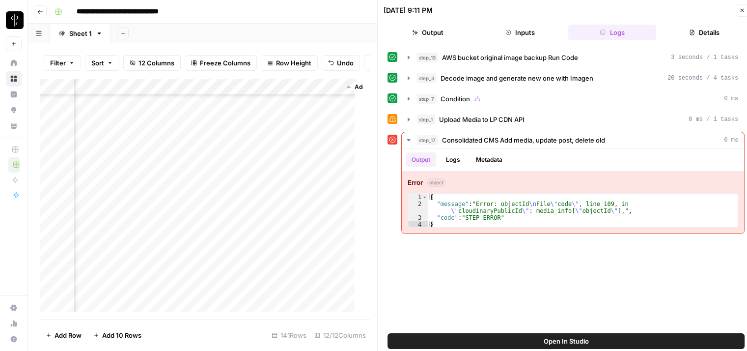
click at [279, 217] on div "Add Column" at bounding box center [201, 199] width 323 height 241
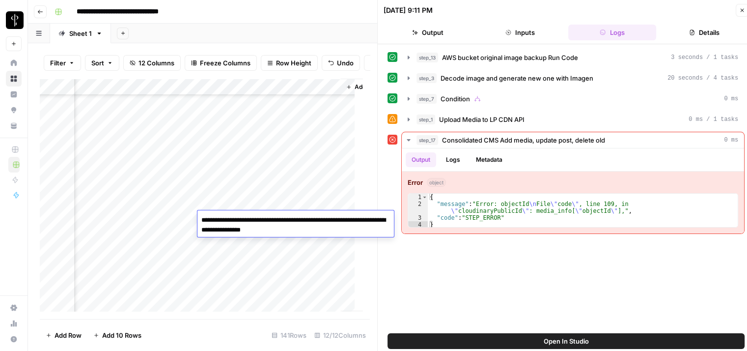
click at [279, 217] on textarea "**********" at bounding box center [295, 225] width 196 height 24
click at [310, 224] on textarea "**********" at bounding box center [295, 225] width 196 height 24
drag, startPoint x: 308, startPoint y: 230, endPoint x: 196, endPoint y: 215, distance: 112.5
click at [196, 215] on body "**********" at bounding box center [373, 175] width 747 height 351
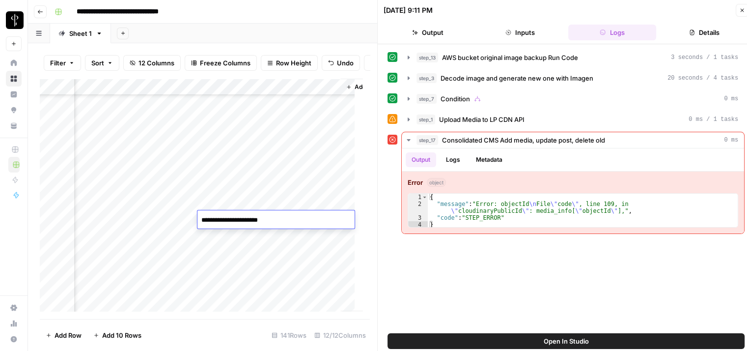
type textarea "**********"
click at [242, 274] on div "Add Column" at bounding box center [201, 199] width 323 height 241
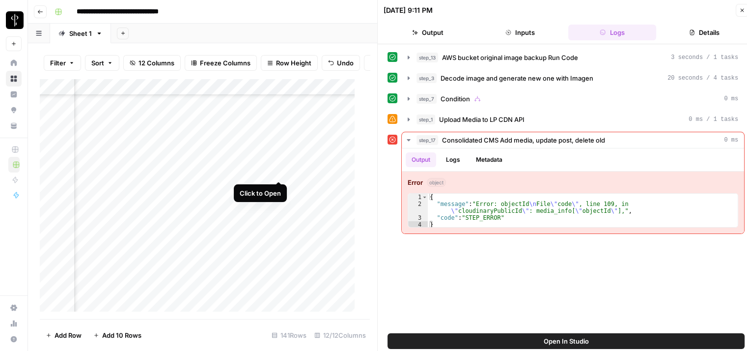
click at [279, 170] on div "Add Column" at bounding box center [201, 199] width 323 height 241
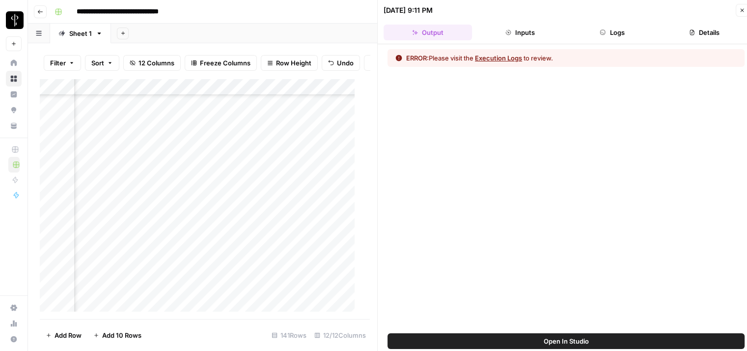
click at [489, 57] on button "Execution Logs" at bounding box center [498, 58] width 47 height 10
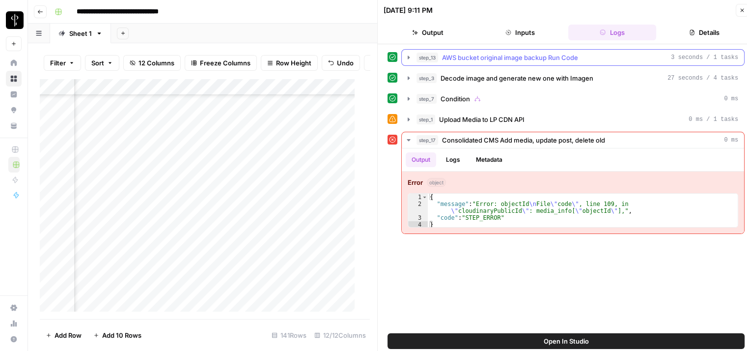
click at [411, 60] on icon "button" at bounding box center [409, 58] width 8 height 8
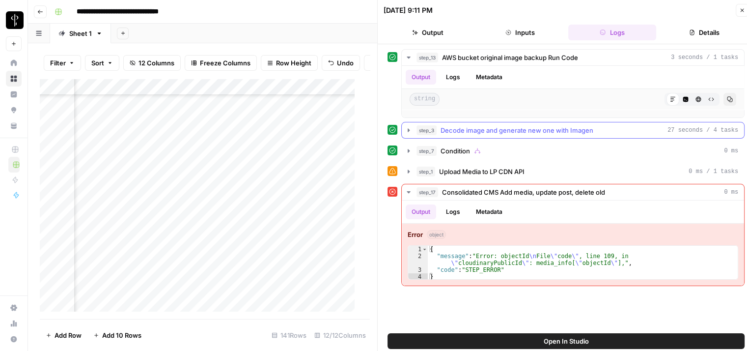
click at [408, 132] on icon "button" at bounding box center [409, 130] width 8 height 8
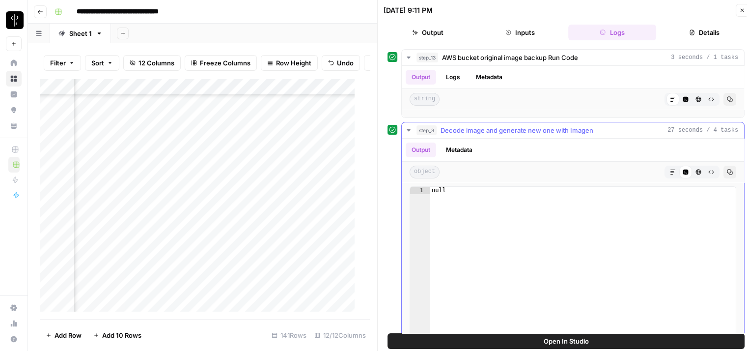
click at [408, 132] on icon "button" at bounding box center [409, 130] width 8 height 8
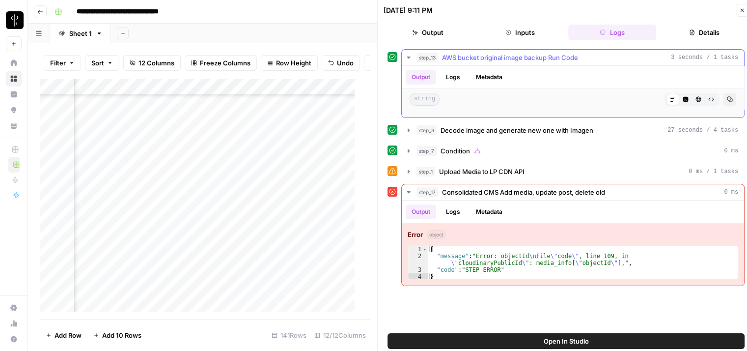
click at [409, 59] on icon "button" at bounding box center [409, 58] width 8 height 8
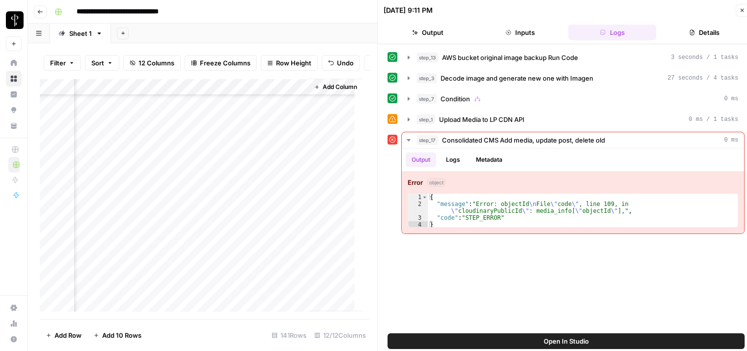
scroll to position [540, 1109]
click at [294, 123] on div "Add Column" at bounding box center [201, 199] width 323 height 241
click at [281, 151] on div "Add Column" at bounding box center [201, 199] width 323 height 241
click at [336, 157] on div "Add Column" at bounding box center [201, 199] width 323 height 241
click at [336, 157] on textarea "**********" at bounding box center [330, 155] width 157 height 14
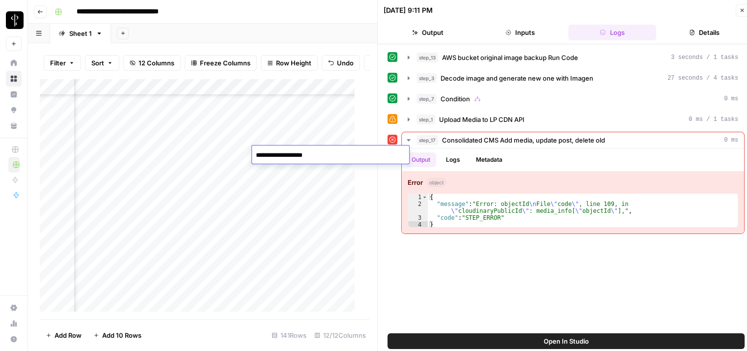
type textarea "**********"
click at [295, 172] on div "Add Column" at bounding box center [201, 199] width 323 height 241
click at [286, 158] on div "Add Column" at bounding box center [201, 199] width 323 height 241
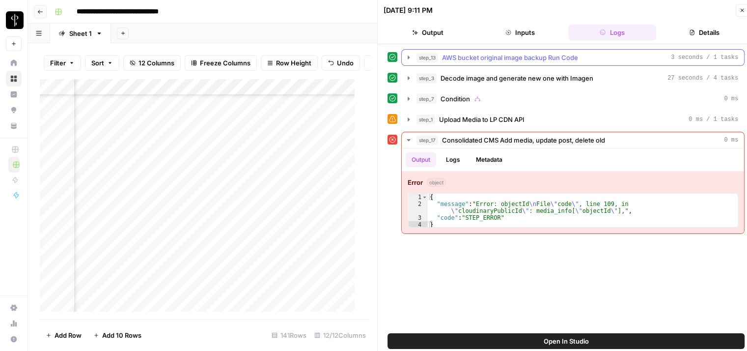
click at [409, 58] on icon "button" at bounding box center [409, 56] width 2 height 3
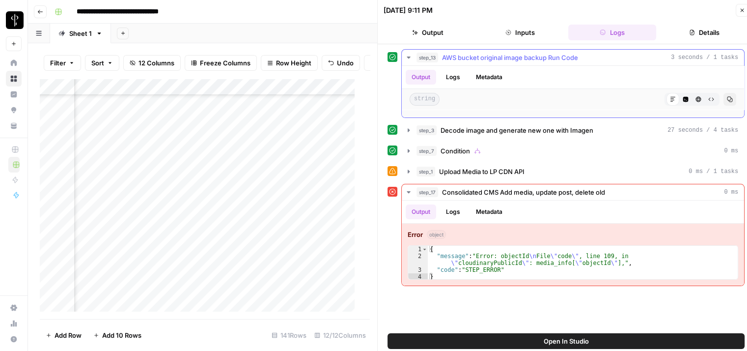
click at [409, 58] on icon "button" at bounding box center [409, 58] width 8 height 8
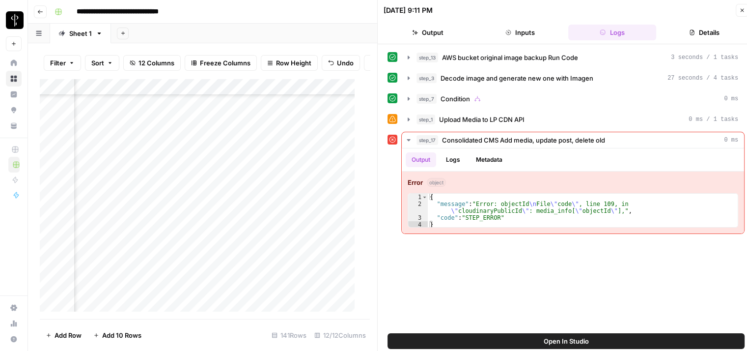
click at [279, 154] on div "Add Column" at bounding box center [201, 199] width 323 height 241
click at [279, 154] on textarea "**********" at bounding box center [330, 155] width 157 height 14
type textarea "**********"
click at [291, 182] on div "Add Column" at bounding box center [201, 199] width 323 height 241
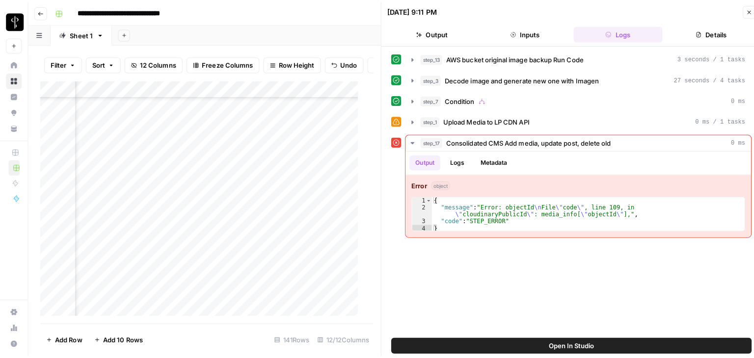
scroll to position [540, 806]
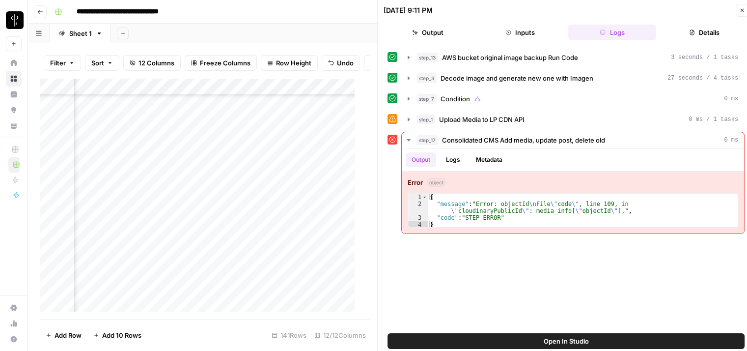
click at [739, 10] on button "Close" at bounding box center [742, 10] width 13 height 13
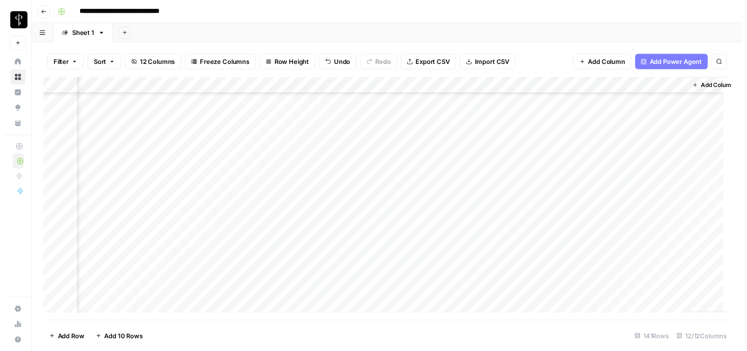
scroll to position [540, 806]
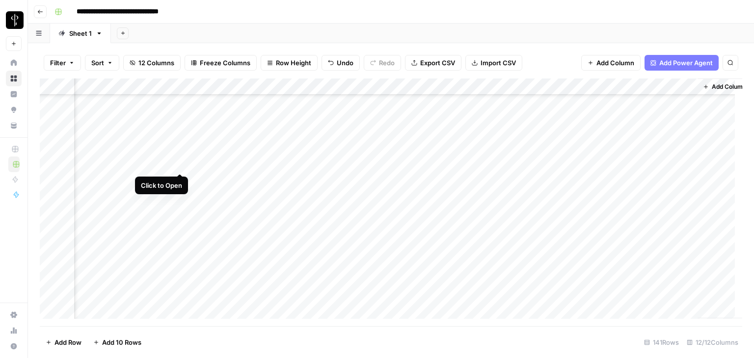
click at [179, 165] on div "Add Column" at bounding box center [391, 203] width 703 height 248
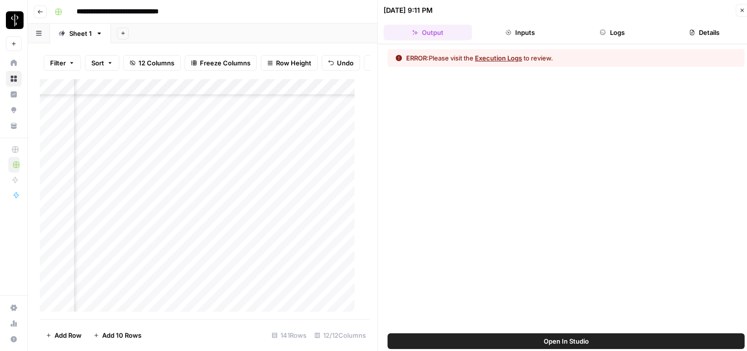
click at [501, 62] on button "Execution Logs" at bounding box center [498, 58] width 47 height 10
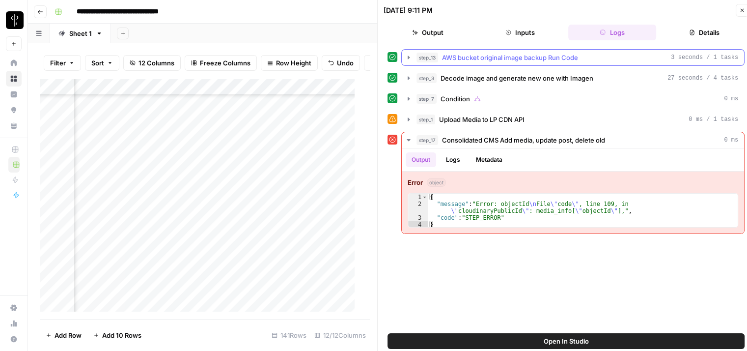
click at [413, 59] on button "step_13 AWS bucket original image backup Run Code 3 seconds / 1 tasks" at bounding box center [573, 58] width 342 height 16
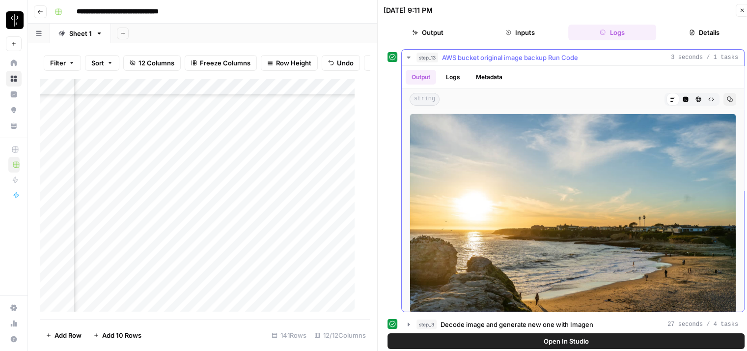
click at [410, 58] on icon "button" at bounding box center [409, 58] width 8 height 8
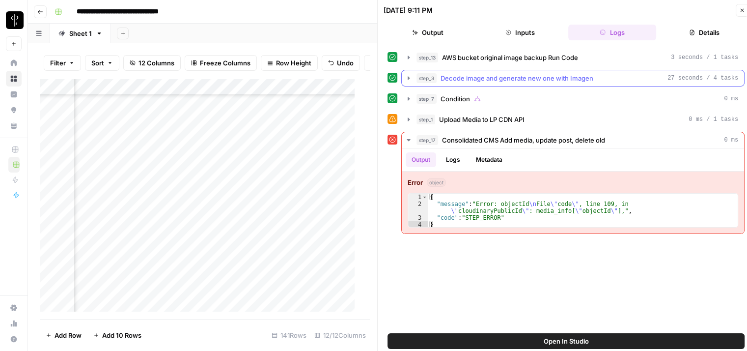
click at [407, 75] on icon "button" at bounding box center [409, 78] width 8 height 8
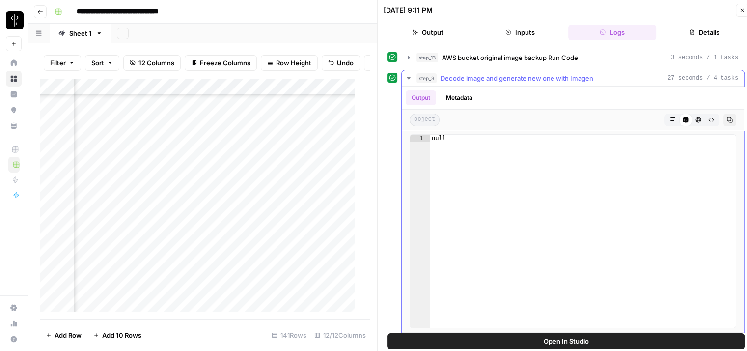
click at [407, 75] on icon "button" at bounding box center [409, 78] width 8 height 8
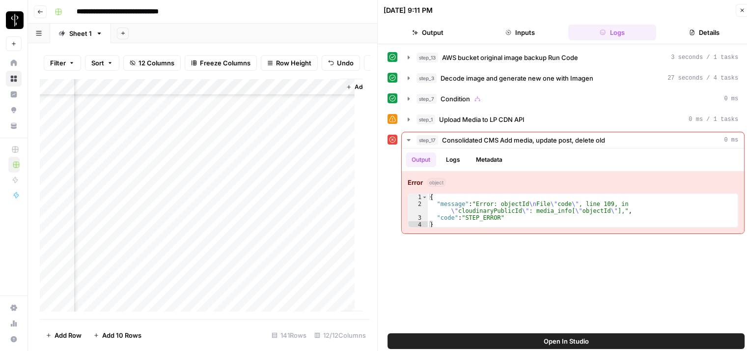
scroll to position [393, 1163]
click at [261, 185] on div "Add Column" at bounding box center [201, 199] width 323 height 241
click at [226, 217] on div "Add Column" at bounding box center [201, 199] width 323 height 241
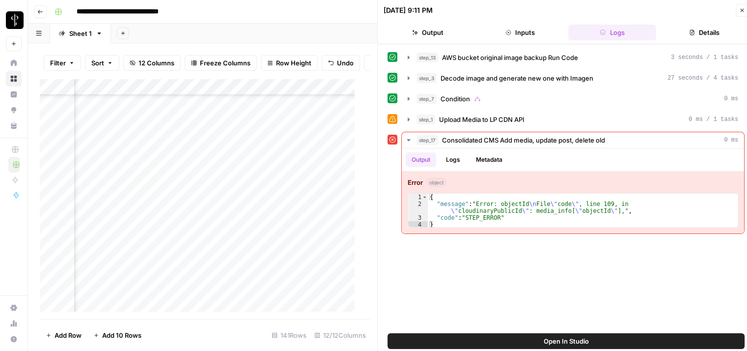
click at [206, 238] on div "Add Column" at bounding box center [201, 199] width 323 height 241
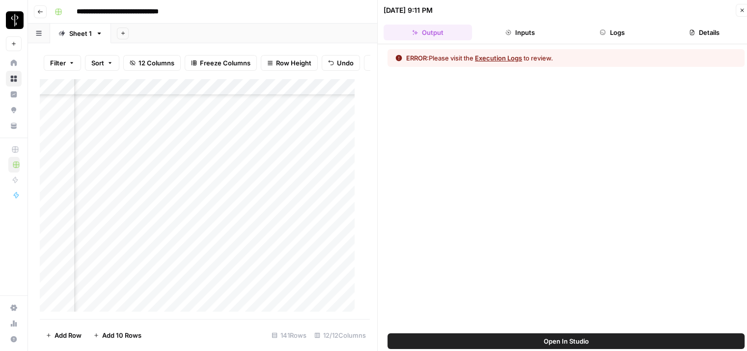
click at [500, 61] on button "Execution Logs" at bounding box center [498, 58] width 47 height 10
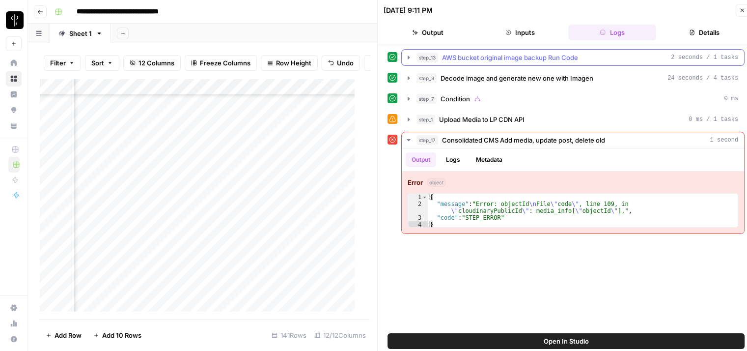
click at [413, 58] on button "step_13 AWS bucket original image backup Run Code 2 seconds / 1 tasks" at bounding box center [573, 58] width 342 height 16
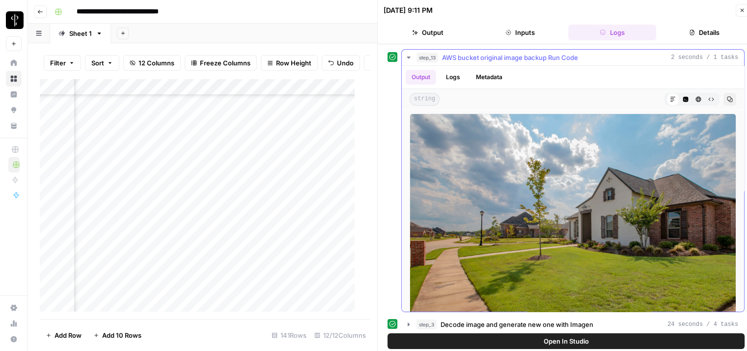
click at [409, 57] on icon "button" at bounding box center [408, 57] width 3 height 2
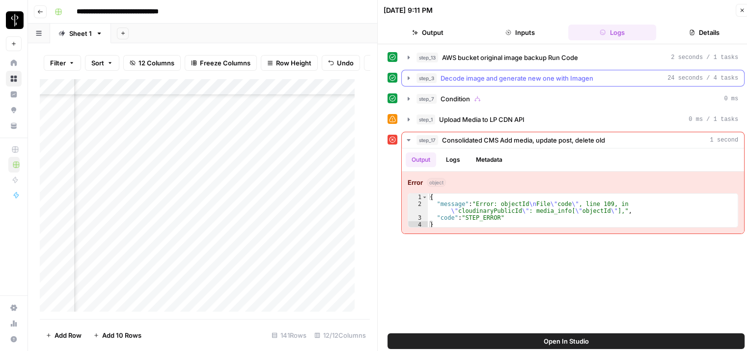
click at [405, 77] on icon "button" at bounding box center [409, 78] width 8 height 8
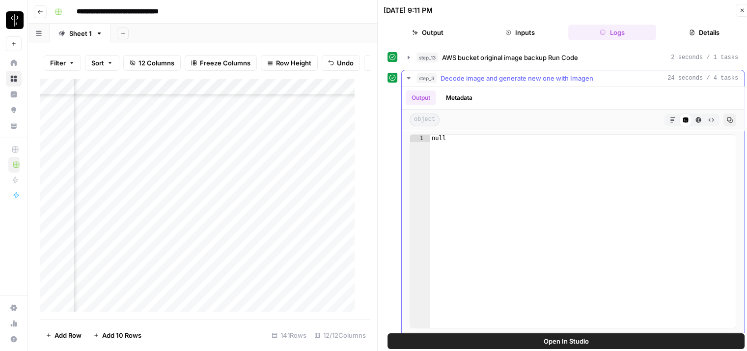
click at [405, 77] on icon "button" at bounding box center [409, 78] width 8 height 8
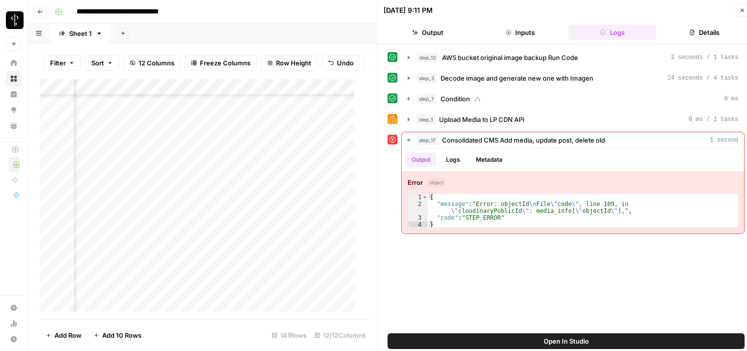
scroll to position [491, 1170]
click at [251, 235] on div "Add Column" at bounding box center [201, 199] width 323 height 241
click at [244, 236] on div "Add Column" at bounding box center [201, 199] width 323 height 241
click at [243, 240] on div "Add Column" at bounding box center [201, 199] width 323 height 241
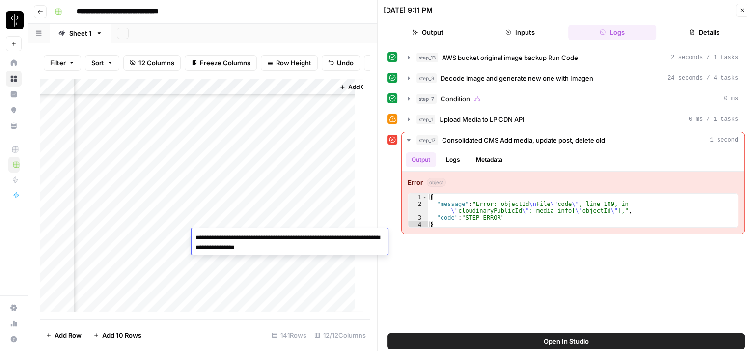
click at [243, 240] on textarea "**********" at bounding box center [290, 243] width 196 height 24
click at [323, 238] on textarea "**********" at bounding box center [290, 243] width 196 height 24
type textarea "**********"
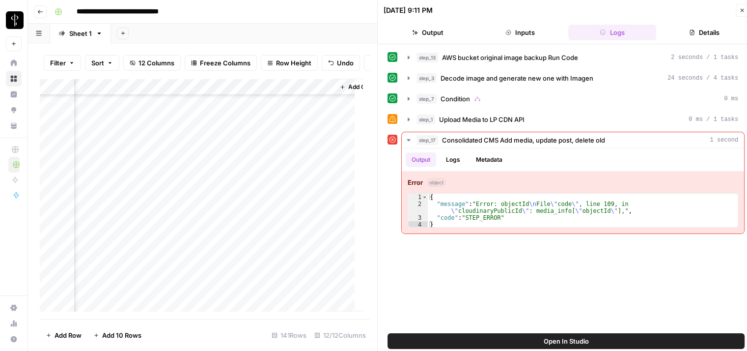
click at [739, 11] on icon "button" at bounding box center [742, 10] width 6 height 6
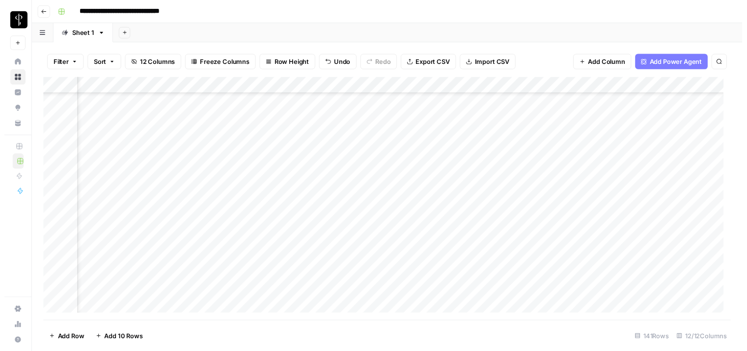
scroll to position [589, 660]
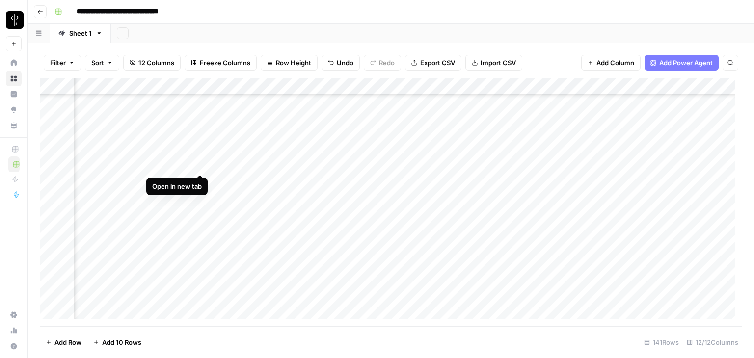
click at [200, 164] on div "Add Column" at bounding box center [391, 203] width 703 height 248
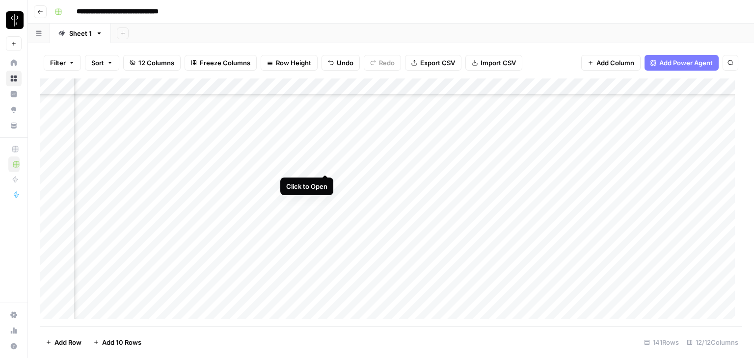
click at [323, 163] on div "Add Column" at bounding box center [391, 203] width 703 height 248
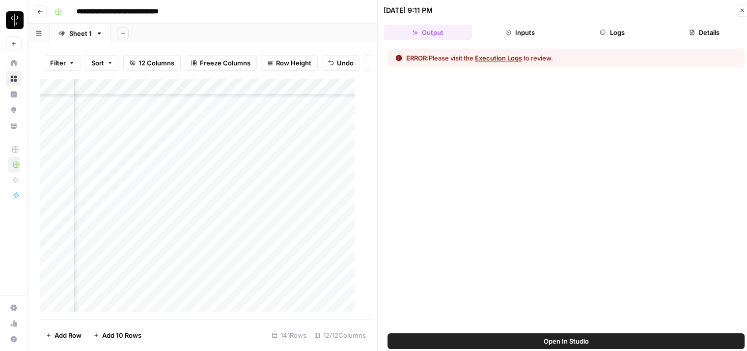
click at [511, 58] on button "Execution Logs" at bounding box center [498, 58] width 47 height 10
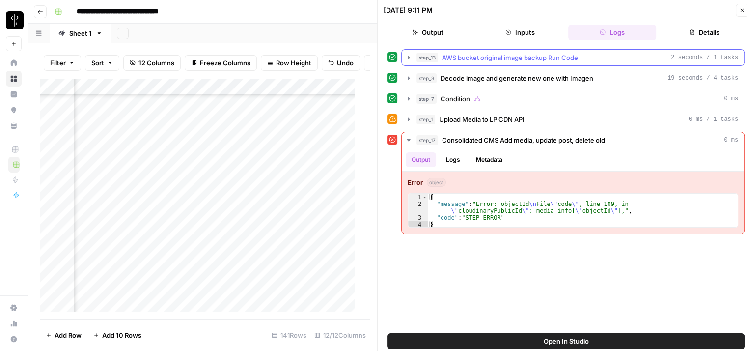
click at [407, 57] on icon "button" at bounding box center [409, 58] width 8 height 8
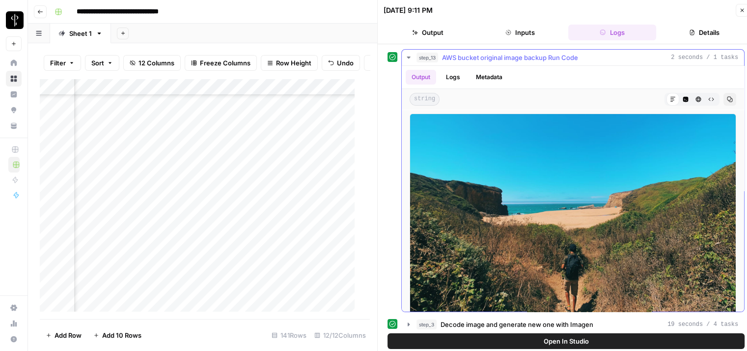
click at [407, 57] on icon "button" at bounding box center [409, 58] width 8 height 8
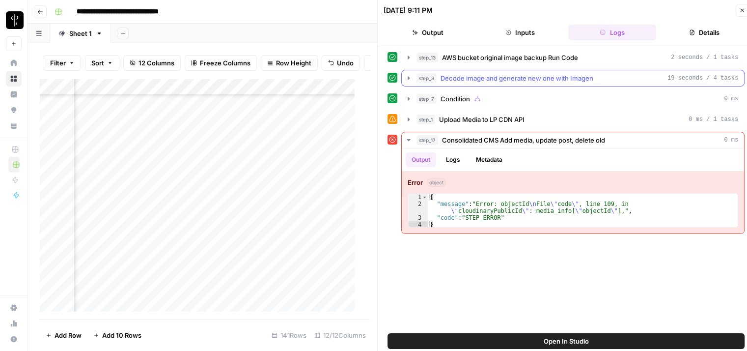
click at [406, 79] on icon "button" at bounding box center [409, 78] width 8 height 8
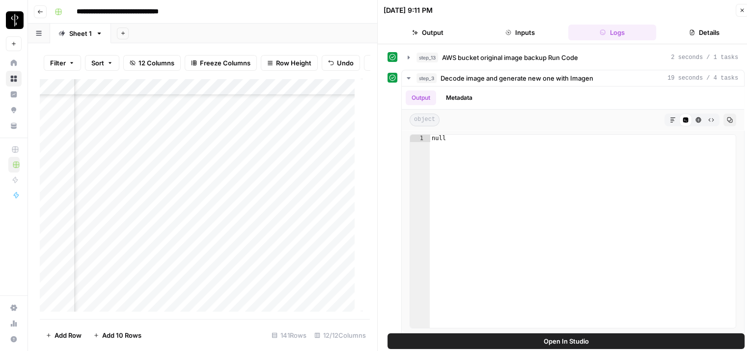
scroll to position [589, 1147]
click at [295, 139] on div "Add Column" at bounding box center [201, 199] width 323 height 241
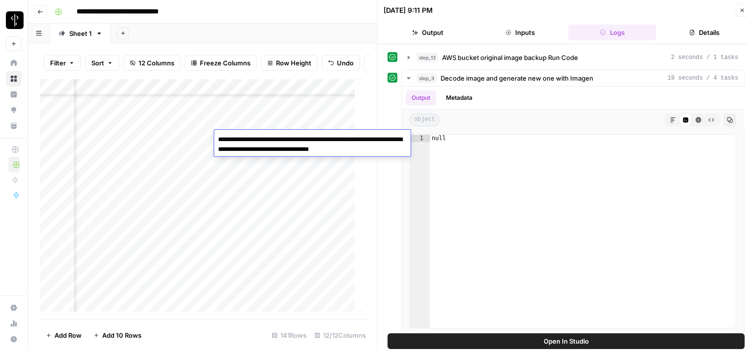
click at [272, 191] on div "Add Column" at bounding box center [201, 199] width 323 height 241
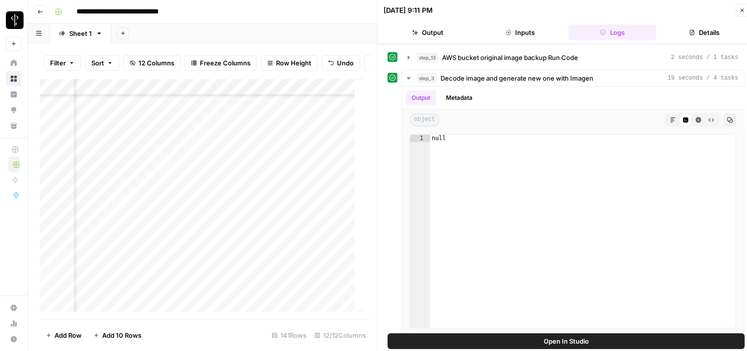
click at [245, 156] on div "Add Column" at bounding box center [201, 199] width 323 height 241
click at [239, 173] on div "Add Column" at bounding box center [201, 199] width 323 height 241
click at [237, 188] on div "Add Column" at bounding box center [201, 199] width 323 height 241
click at [265, 189] on div "Add Column" at bounding box center [201, 199] width 323 height 241
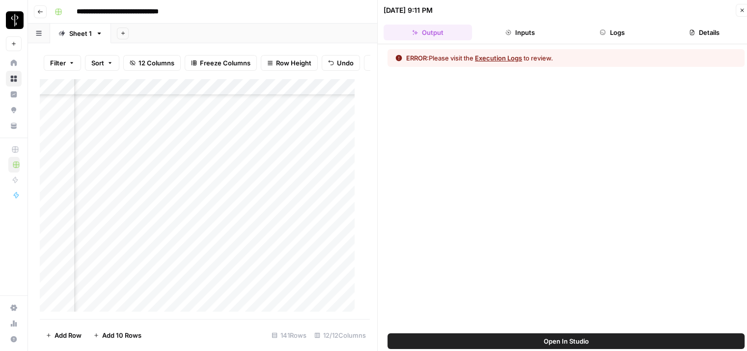
click at [516, 55] on button "Execution Logs" at bounding box center [498, 58] width 47 height 10
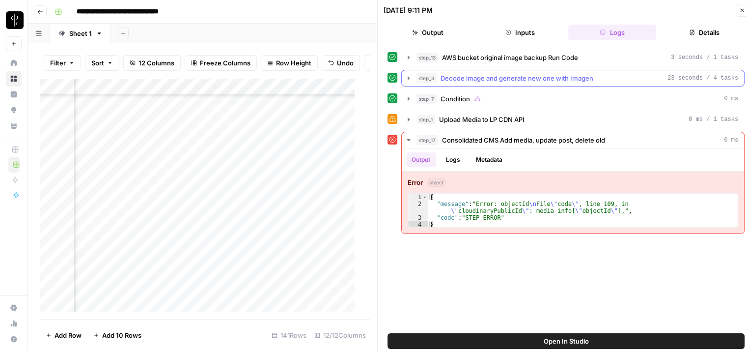
click at [406, 79] on icon "button" at bounding box center [409, 78] width 8 height 8
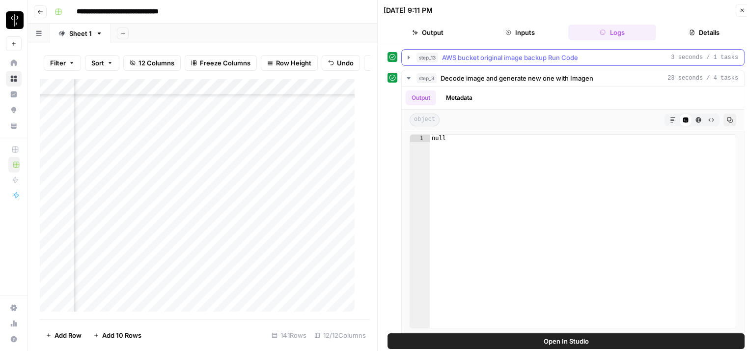
click at [408, 56] on icon "button" at bounding box center [409, 56] width 2 height 3
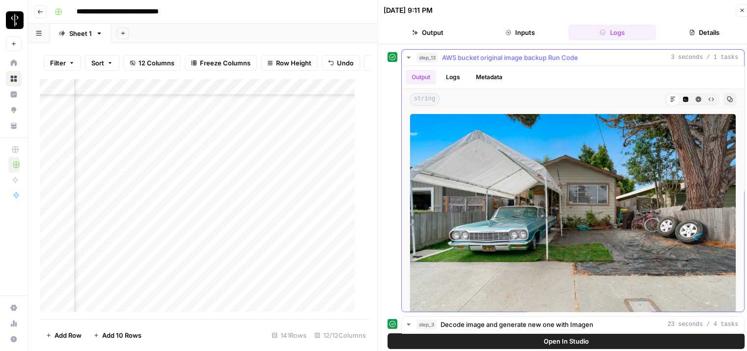
click at [408, 56] on icon "button" at bounding box center [408, 57] width 3 height 2
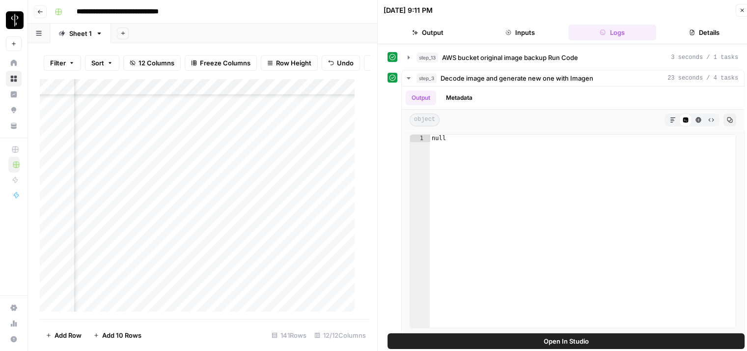
scroll to position [589, 1155]
click at [244, 187] on div "Add Column" at bounding box center [201, 199] width 323 height 241
click at [233, 203] on div "Add Column" at bounding box center [201, 199] width 323 height 241
click at [225, 223] on div "Add Column" at bounding box center [201, 199] width 323 height 241
click at [220, 203] on div "Add Column" at bounding box center [201, 199] width 323 height 241
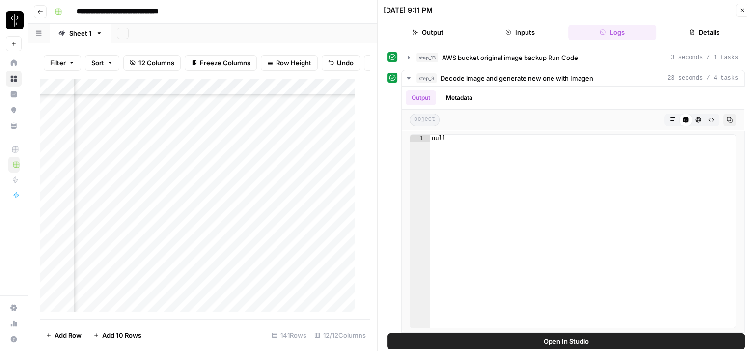
scroll to position [589, 1095]
click at [283, 221] on div "Add Column" at bounding box center [201, 199] width 323 height 241
click at [236, 220] on div "Add Column" at bounding box center [201, 199] width 323 height 241
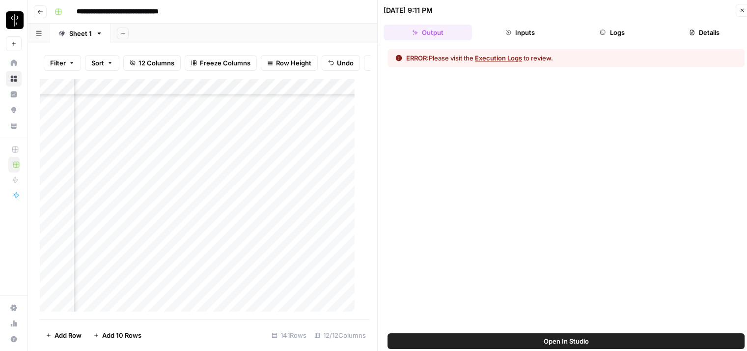
click at [500, 55] on button "Execution Logs" at bounding box center [498, 58] width 47 height 10
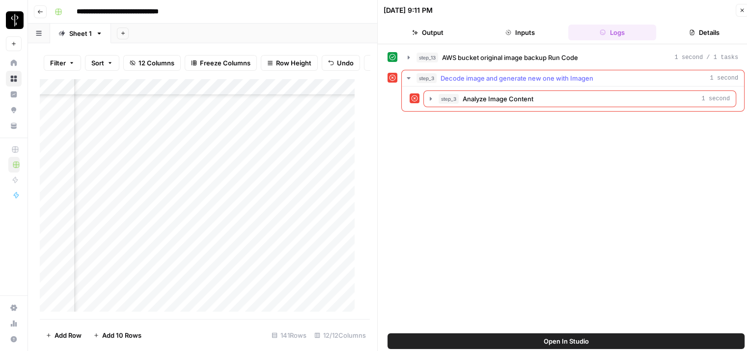
click at [411, 76] on icon "button" at bounding box center [409, 78] width 8 height 8
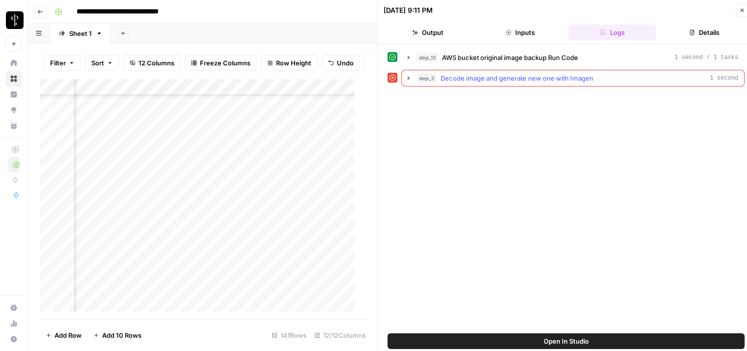
click at [411, 76] on icon "button" at bounding box center [409, 78] width 8 height 8
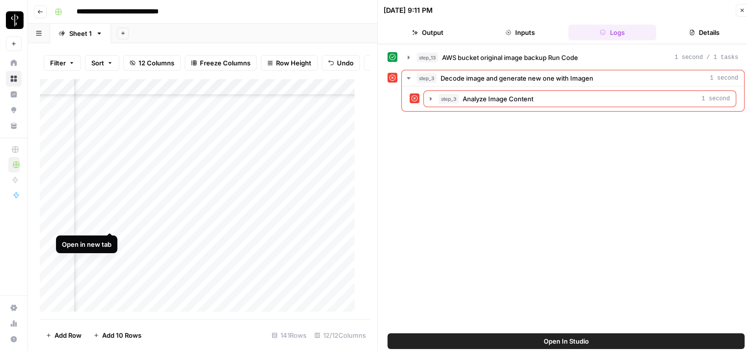
click at [110, 222] on div "Add Column" at bounding box center [201, 199] width 323 height 241
click at [243, 218] on div "Add Column" at bounding box center [201, 199] width 323 height 241
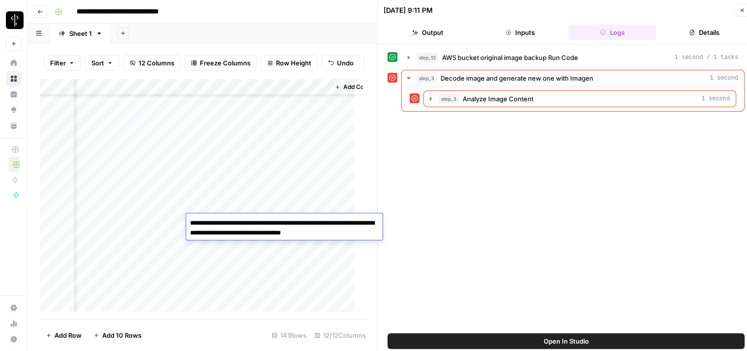
click at [231, 221] on textarea "**********" at bounding box center [284, 228] width 196 height 24
drag, startPoint x: 319, startPoint y: 224, endPoint x: 285, endPoint y: 228, distance: 34.1
click at [285, 228] on textarea "**********" at bounding box center [284, 228] width 196 height 24
click at [300, 231] on textarea "**********" at bounding box center [284, 228] width 196 height 24
click at [364, 235] on textarea "**********" at bounding box center [284, 228] width 196 height 24
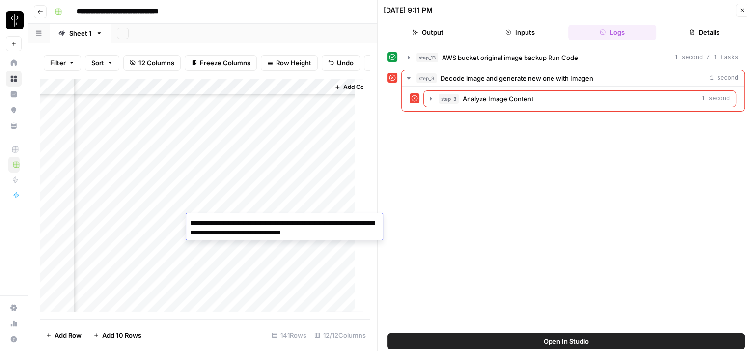
click at [364, 235] on textarea "**********" at bounding box center [284, 228] width 196 height 24
click at [375, 233] on textarea "**********" at bounding box center [284, 228] width 196 height 24
drag, startPoint x: 376, startPoint y: 233, endPoint x: 219, endPoint y: 238, distance: 157.7
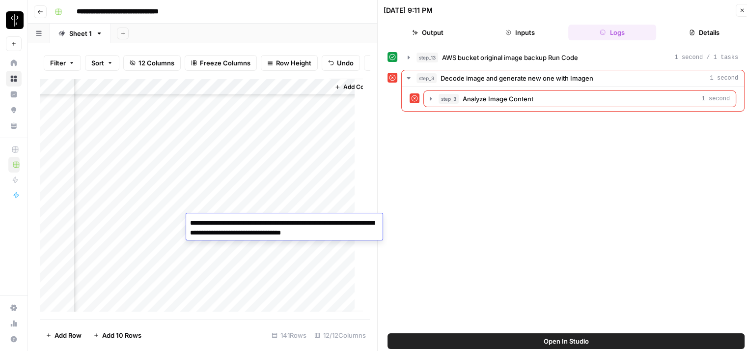
click at [219, 238] on textarea "**********" at bounding box center [284, 228] width 196 height 24
drag, startPoint x: 328, startPoint y: 223, endPoint x: 238, endPoint y: 227, distance: 90.5
click at [238, 227] on textarea "**********" at bounding box center [284, 228] width 196 height 24
type textarea "**********"
click at [205, 242] on div "Add Column" at bounding box center [201, 199] width 323 height 241
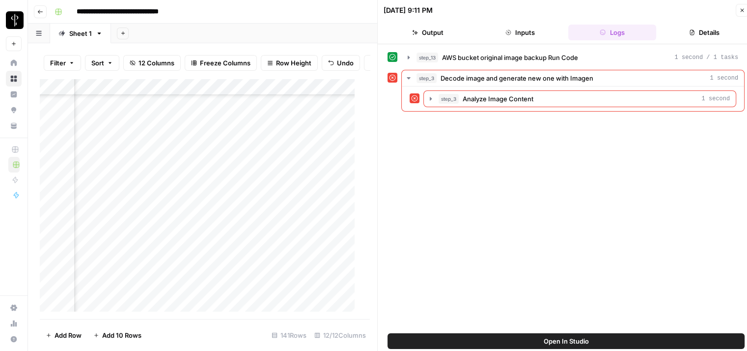
scroll to position [589, 743]
click at [244, 238] on div "Add Column" at bounding box center [201, 199] width 323 height 241
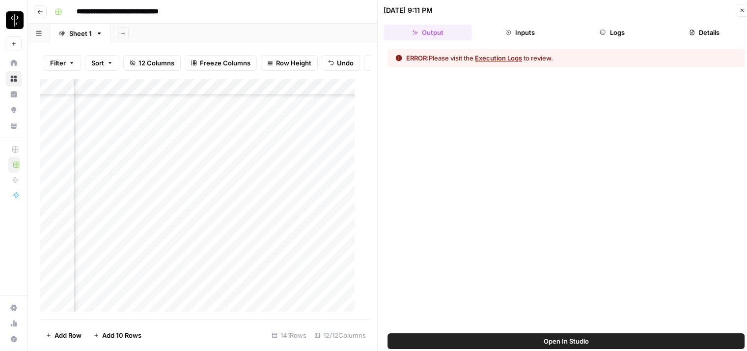
click at [494, 57] on button "Execution Logs" at bounding box center [498, 58] width 47 height 10
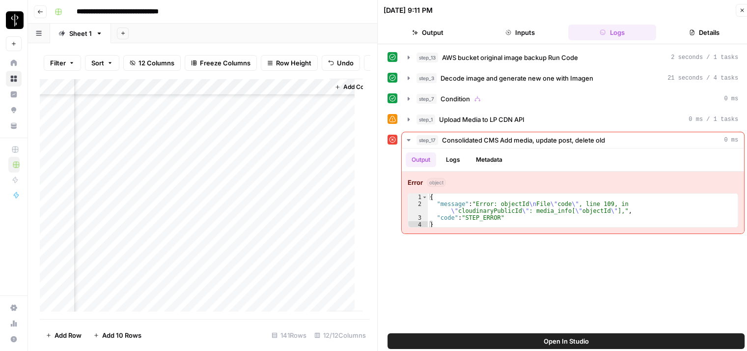
scroll to position [589, 1203]
click at [231, 210] on div "Add Column" at bounding box center [201, 199] width 323 height 241
click at [206, 240] on div "Add Column" at bounding box center [201, 199] width 323 height 241
click at [293, 258] on div "Add Column" at bounding box center [201, 199] width 323 height 241
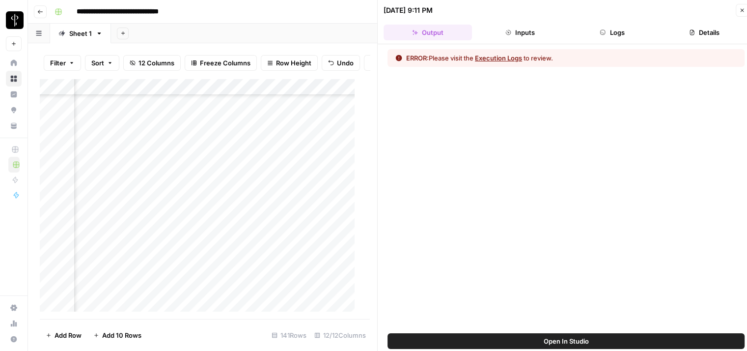
click at [483, 53] on button "Execution Logs" at bounding box center [498, 58] width 47 height 10
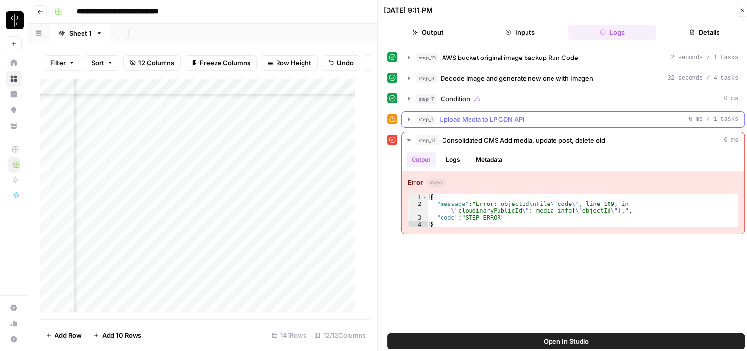
click at [409, 115] on icon "button" at bounding box center [409, 119] width 8 height 8
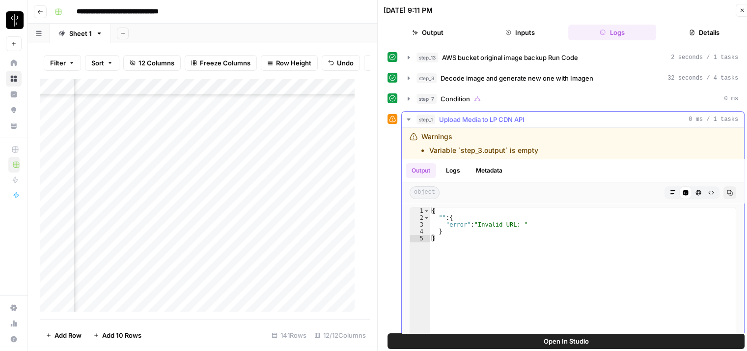
click at [407, 115] on icon "button" at bounding box center [409, 119] width 8 height 8
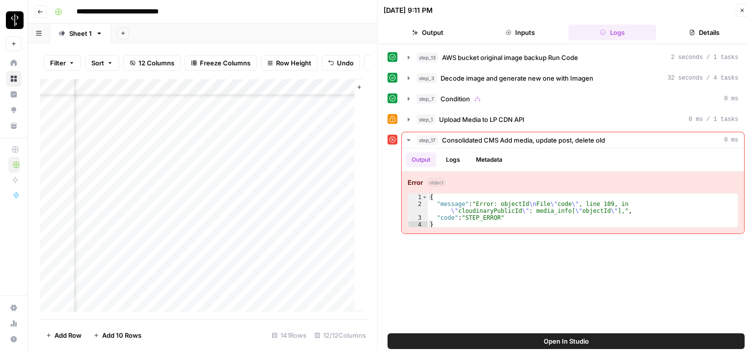
scroll to position [589, 1171]
click at [224, 254] on div "Add Column" at bounding box center [201, 199] width 323 height 241
click at [213, 269] on div "Add Column" at bounding box center [201, 199] width 323 height 241
click at [266, 271] on div "Add Column" at bounding box center [201, 199] width 323 height 241
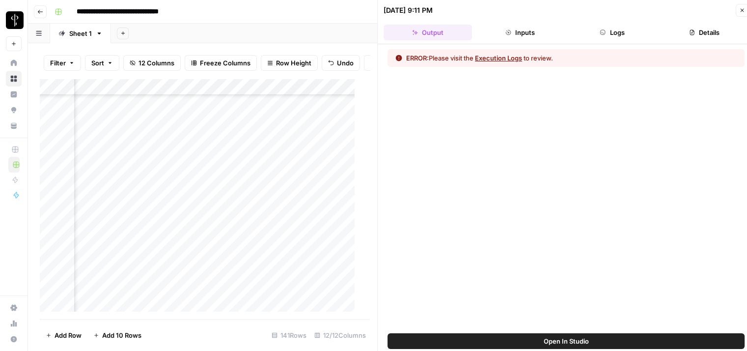
click at [494, 56] on button "Execution Logs" at bounding box center [498, 58] width 47 height 10
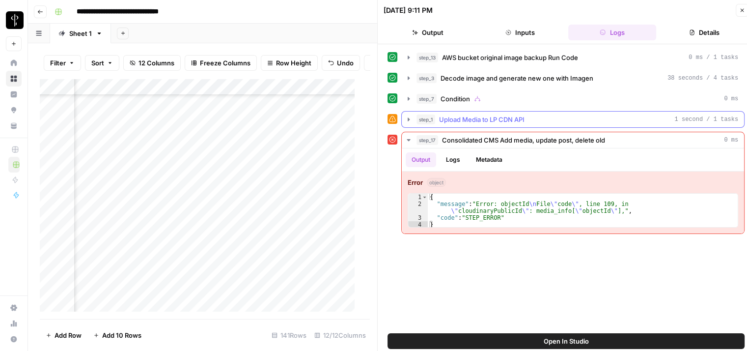
click at [407, 116] on icon "button" at bounding box center [409, 119] width 8 height 8
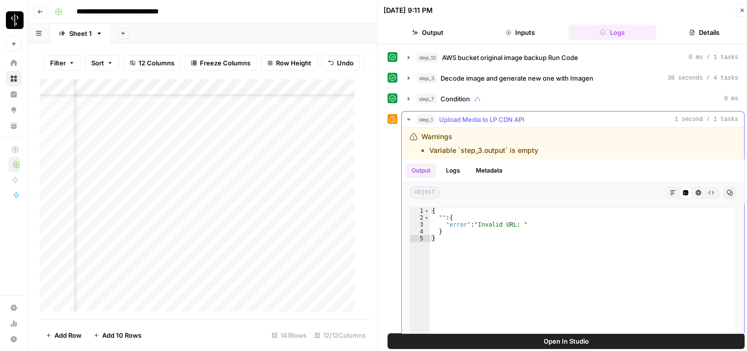
click at [407, 116] on icon "button" at bounding box center [409, 119] width 8 height 8
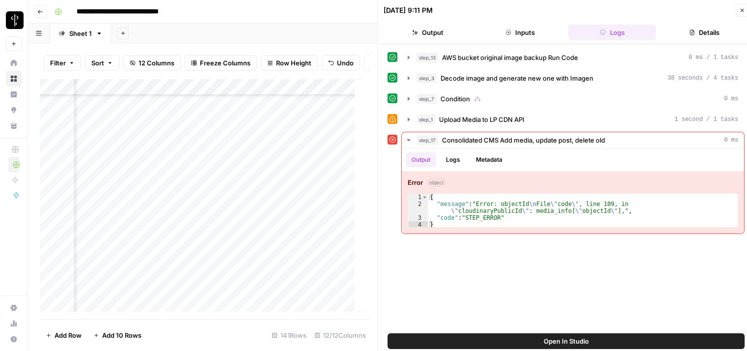
scroll to position [589, 1181]
click at [219, 258] on div "Add Column" at bounding box center [201, 199] width 323 height 241
click at [232, 206] on div "Add Column" at bounding box center [201, 199] width 323 height 241
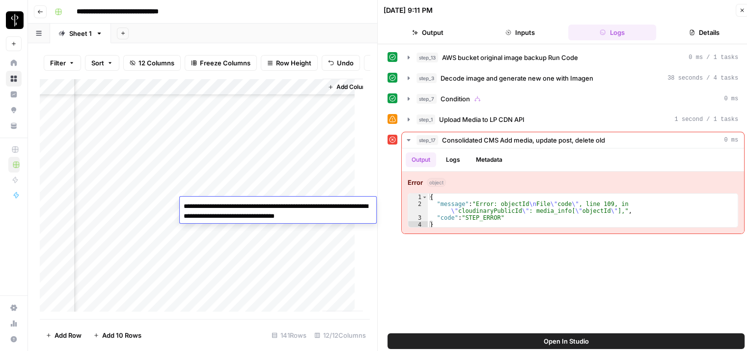
click at [270, 240] on div "Add Column" at bounding box center [201, 199] width 323 height 241
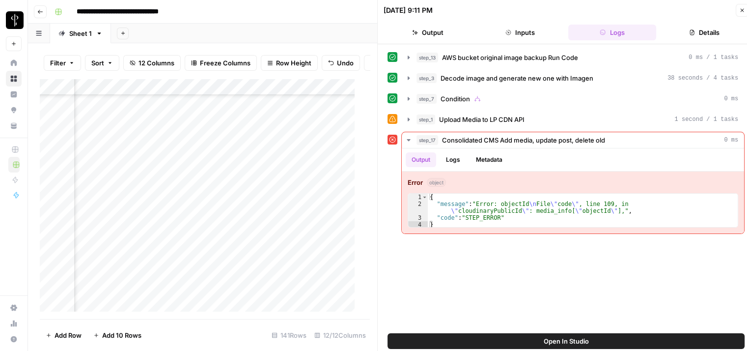
scroll to position [687, 1070]
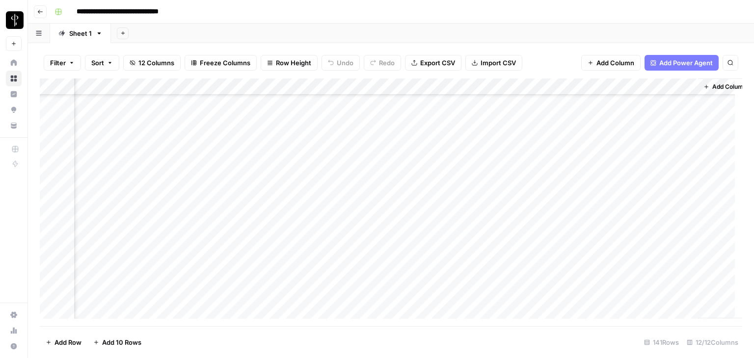
scroll to position [49, 805]
click at [595, 171] on div "Add Column" at bounding box center [391, 203] width 703 height 248
click at [183, 171] on div "Add Column" at bounding box center [391, 203] width 703 height 248
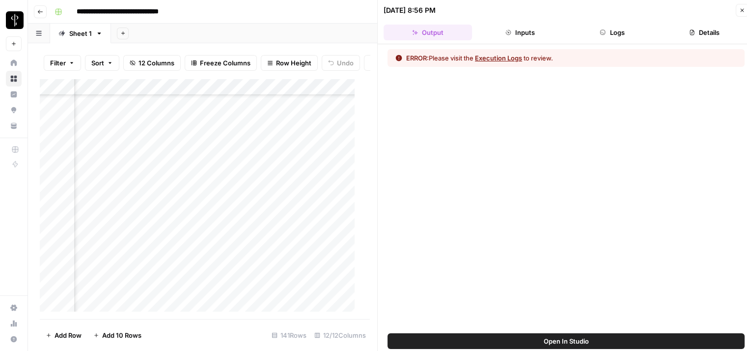
click at [492, 59] on button "Execution Logs" at bounding box center [498, 58] width 47 height 10
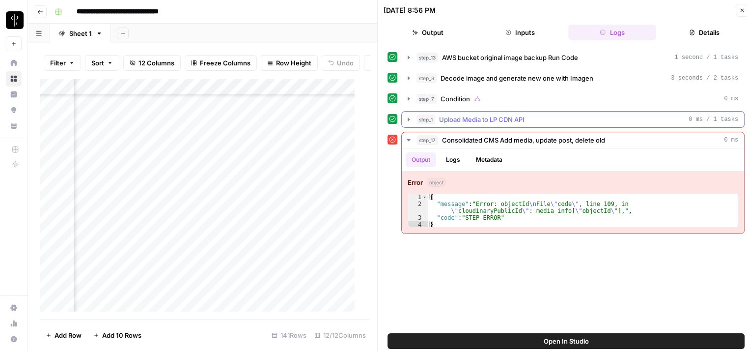
click at [407, 115] on icon "button" at bounding box center [409, 119] width 8 height 8
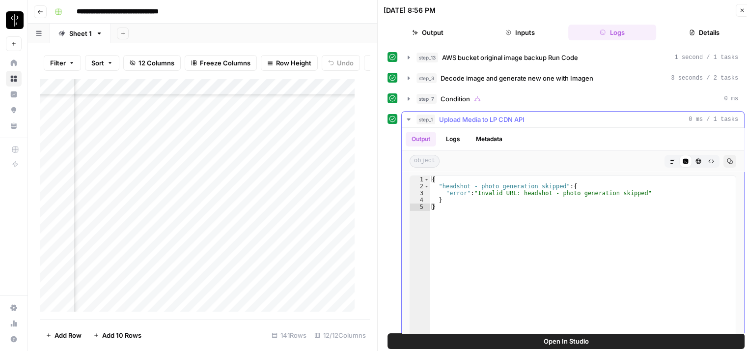
click at [407, 116] on icon "button" at bounding box center [409, 119] width 8 height 8
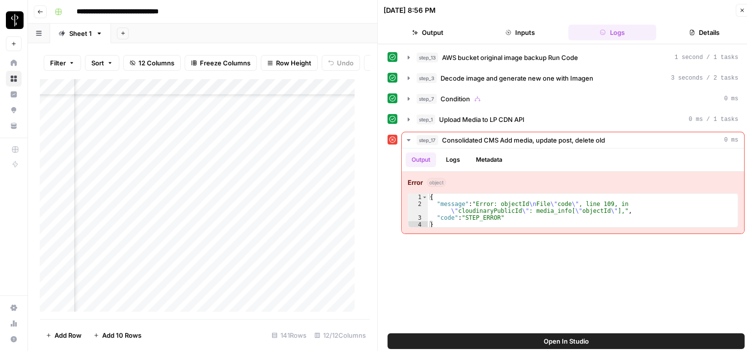
click at [740, 8] on icon "button" at bounding box center [742, 10] width 6 height 6
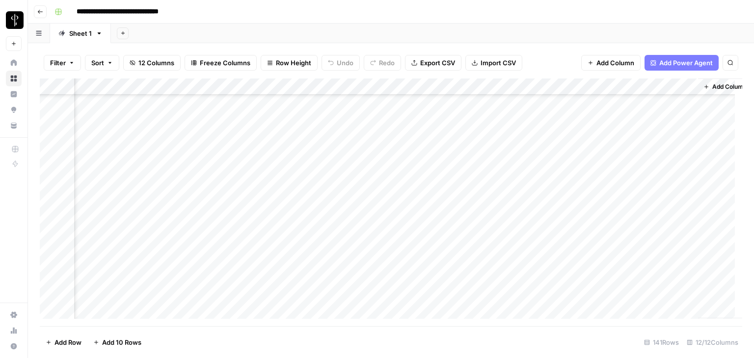
scroll to position [147, 805]
click at [595, 242] on div "Add Column" at bounding box center [391, 203] width 703 height 248
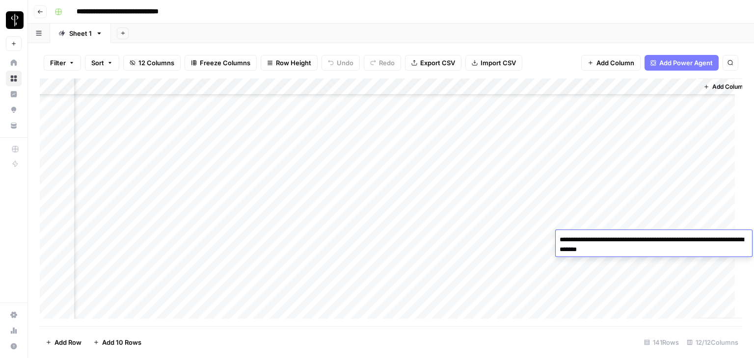
click at [181, 241] on div "Add Column" at bounding box center [391, 203] width 703 height 248
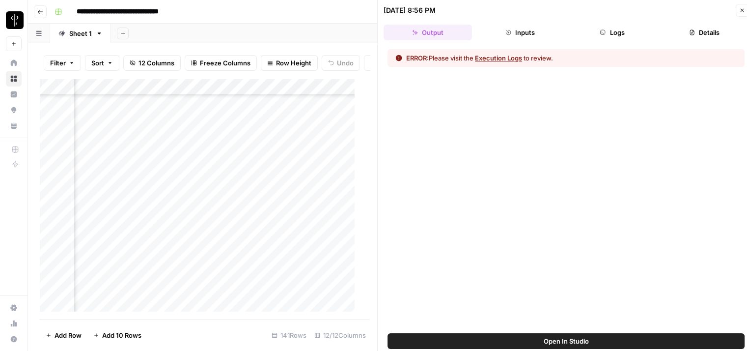
click at [497, 53] on button "Execution Logs" at bounding box center [498, 58] width 47 height 10
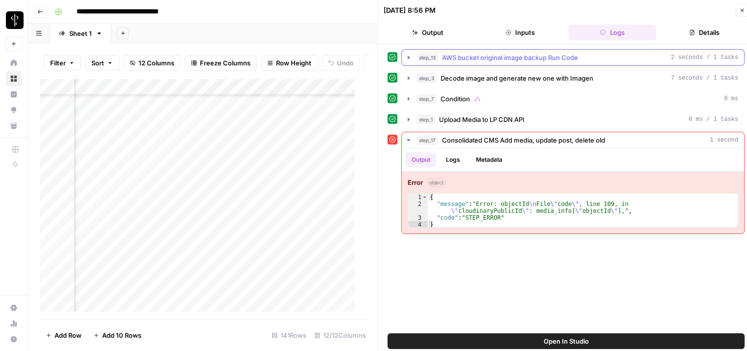
click at [411, 56] on icon "button" at bounding box center [409, 58] width 8 height 8
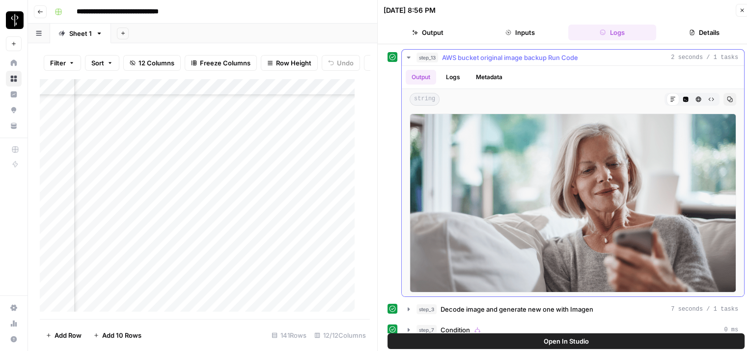
click at [408, 55] on icon "button" at bounding box center [409, 58] width 8 height 8
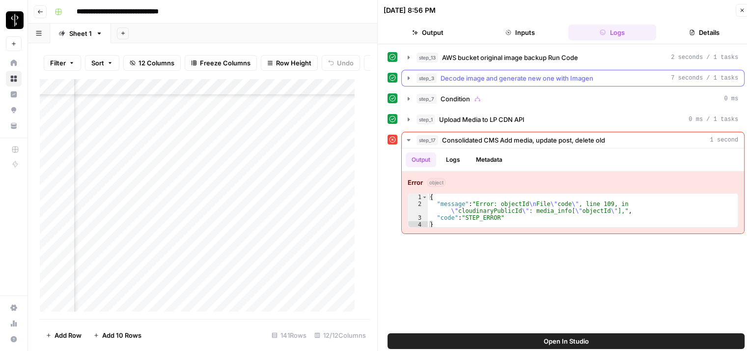
click at [411, 79] on icon "button" at bounding box center [409, 78] width 8 height 8
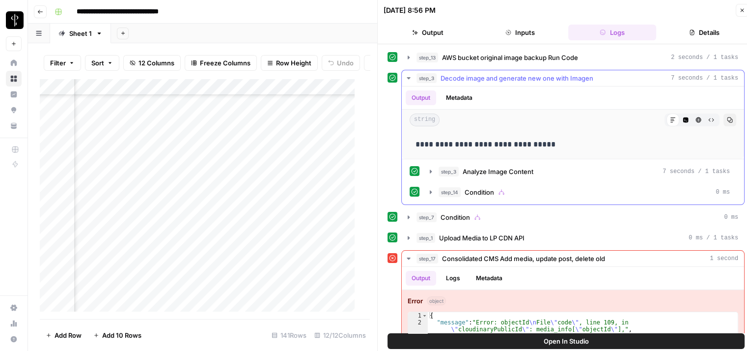
click at [409, 79] on icon "button" at bounding box center [409, 78] width 8 height 8
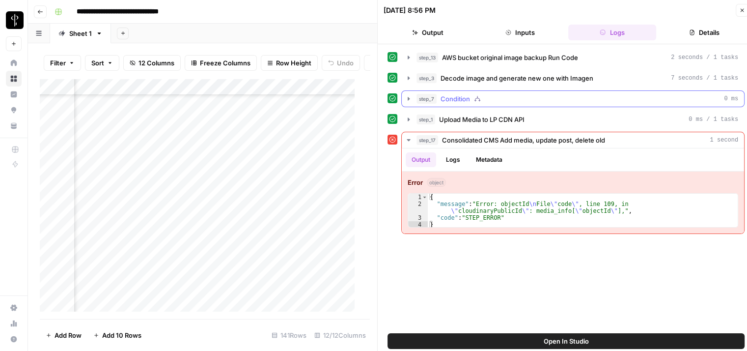
click at [408, 93] on button "step_7 Condition 0 ms" at bounding box center [573, 99] width 342 height 16
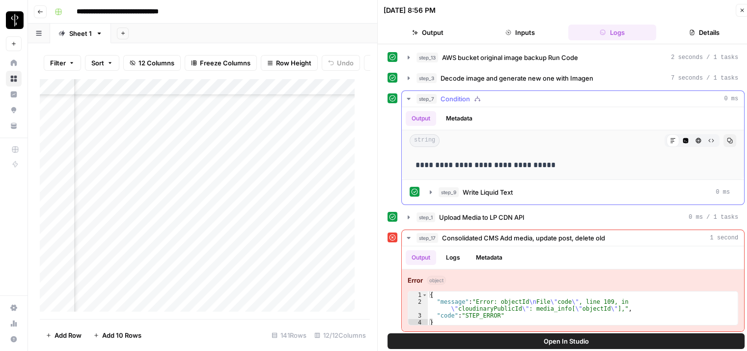
click at [460, 165] on p "**********" at bounding box center [568, 165] width 307 height 13
copy p "**********"
click at [740, 10] on icon "button" at bounding box center [742, 10] width 6 height 6
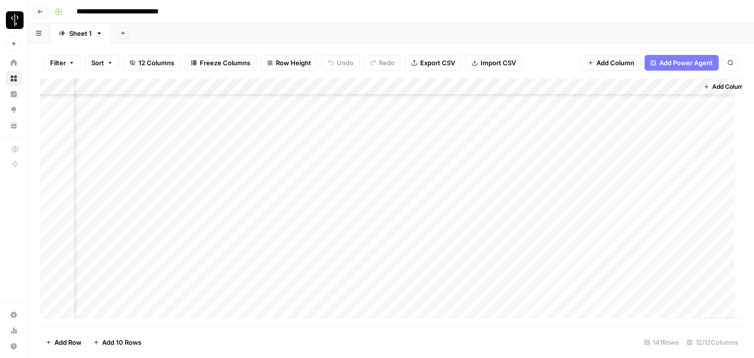
click at [586, 239] on div "Add Column" at bounding box center [391, 203] width 703 height 248
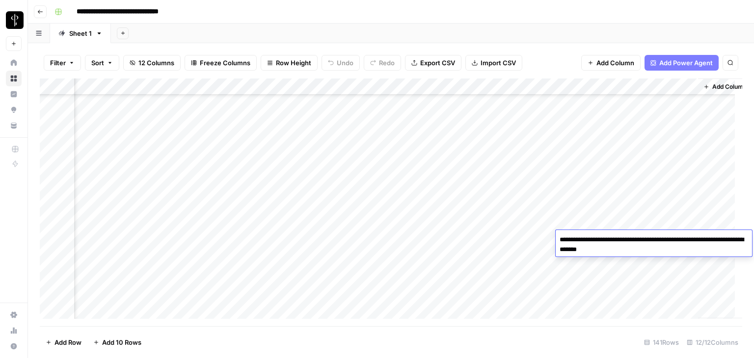
click at [586, 239] on textarea "**********" at bounding box center [654, 245] width 196 height 24
type textarea "**********"
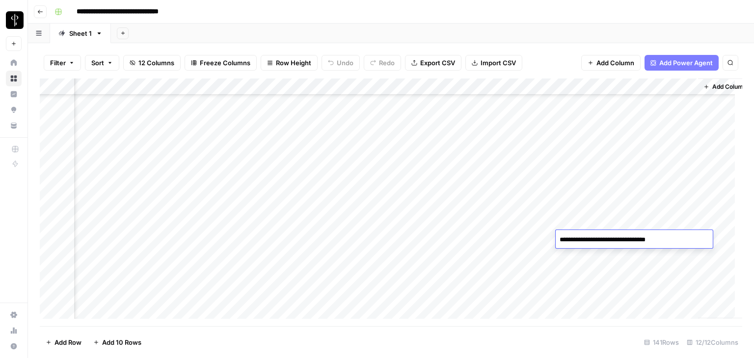
scroll to position [98, 805]
click at [585, 118] on div "Add Column" at bounding box center [391, 203] width 703 height 248
click at [582, 120] on div "Add Column" at bounding box center [391, 203] width 703 height 248
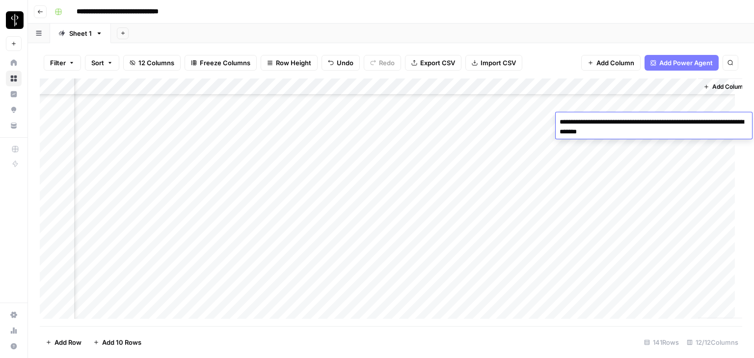
click at [582, 120] on textarea "**********" at bounding box center [654, 127] width 196 height 24
type textarea "**********"
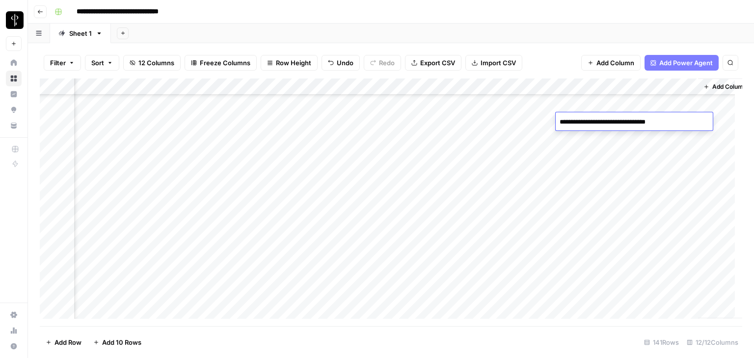
scroll to position [147, 805]
click at [610, 220] on div "Add Column" at bounding box center [391, 203] width 703 height 248
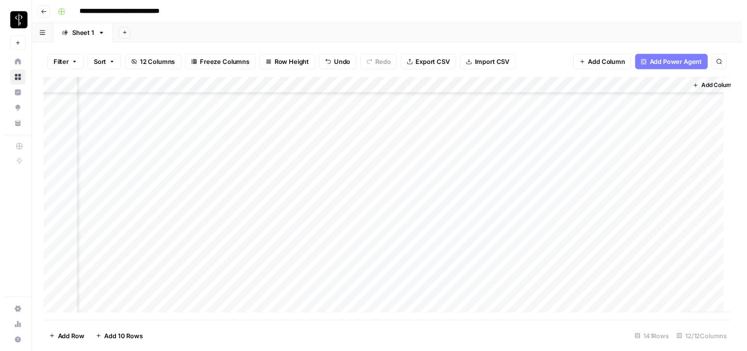
scroll to position [393, 805]
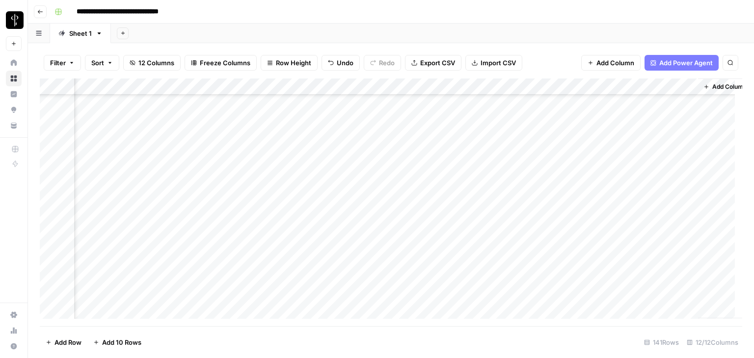
click at [588, 178] on div "Add Column" at bounding box center [391, 203] width 703 height 248
click at [183, 177] on div "Add Column" at bounding box center [391, 203] width 703 height 248
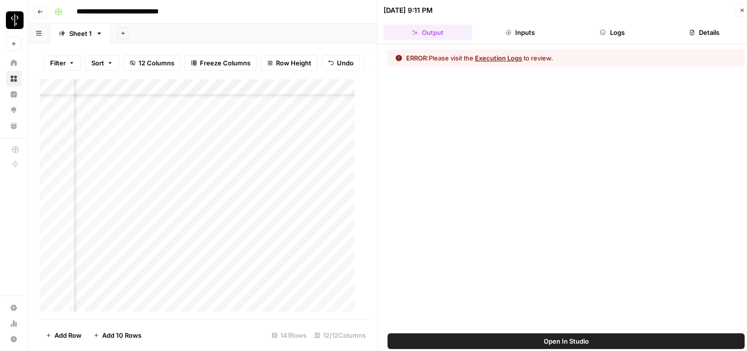
click at [487, 58] on button "Execution Logs" at bounding box center [498, 58] width 47 height 10
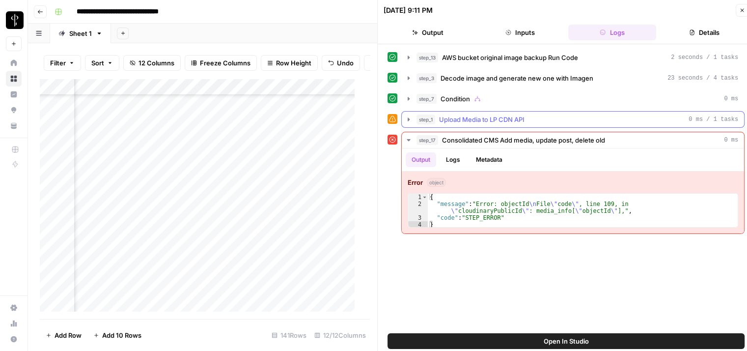
click at [406, 120] on icon "button" at bounding box center [409, 119] width 8 height 8
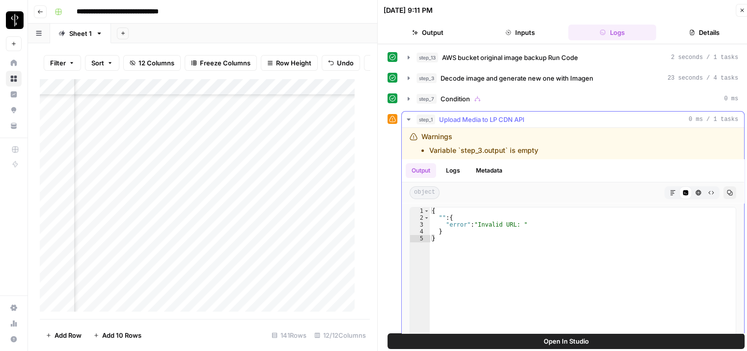
click at [406, 120] on icon "button" at bounding box center [409, 119] width 8 height 8
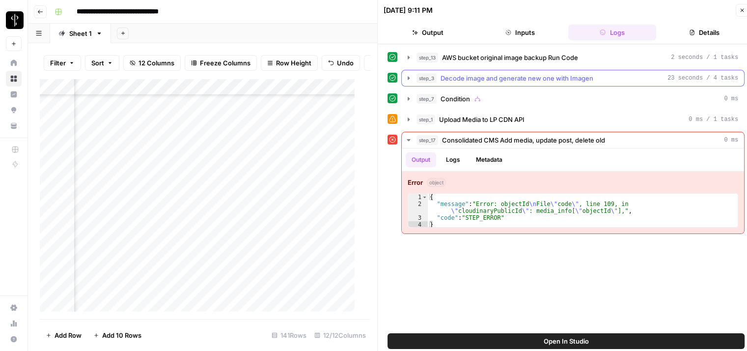
click at [404, 73] on button "step_3 Decode image and generate new one with Imagen 23 seconds / 4 tasks" at bounding box center [573, 78] width 342 height 16
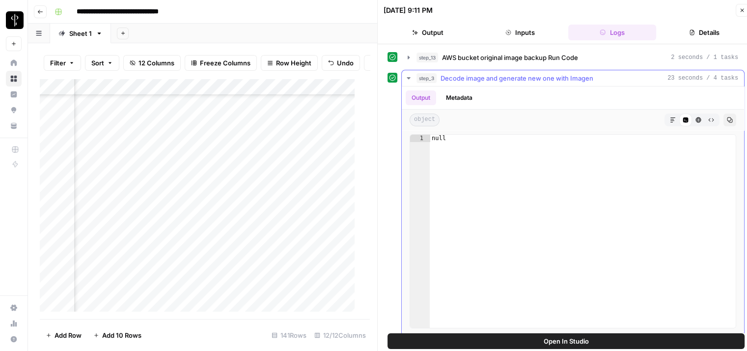
click at [407, 74] on icon "button" at bounding box center [409, 78] width 8 height 8
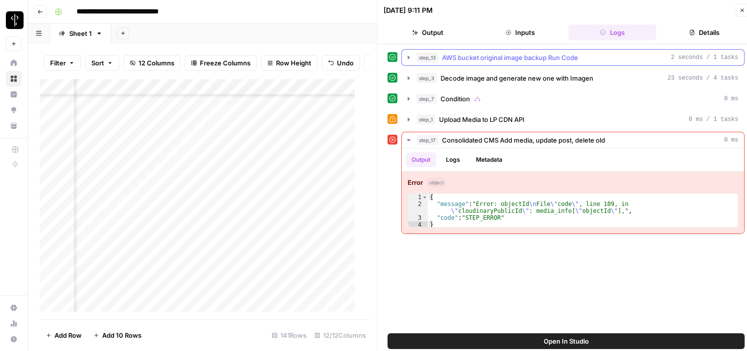
click at [407, 55] on icon "button" at bounding box center [409, 58] width 8 height 8
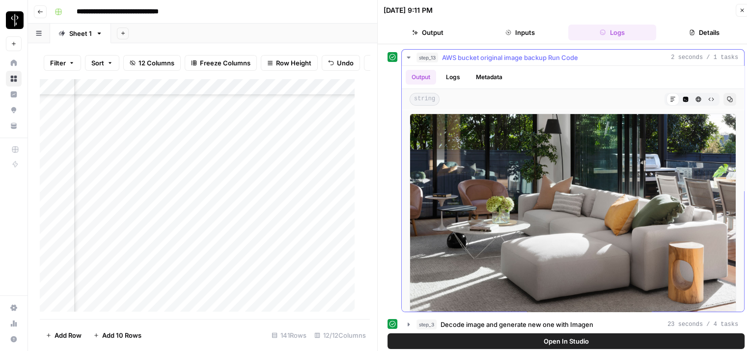
click at [407, 55] on icon "button" at bounding box center [409, 58] width 8 height 8
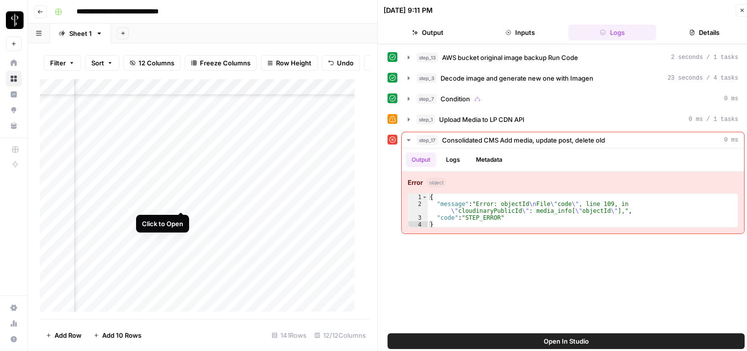
click at [181, 202] on div "Add Column" at bounding box center [201, 199] width 323 height 241
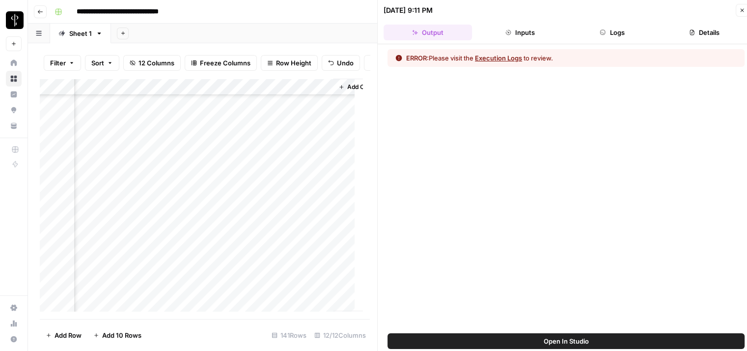
scroll to position [393, 1173]
click at [263, 201] on div "Add Column" at bounding box center [201, 199] width 323 height 241
click at [253, 199] on div "Add Column" at bounding box center [201, 199] width 323 height 241
click at [506, 27] on button "Inputs" at bounding box center [520, 33] width 88 height 16
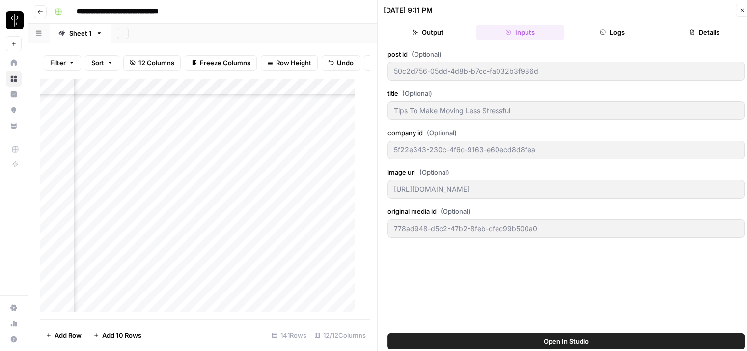
click at [440, 34] on button "Output" at bounding box center [428, 33] width 88 height 16
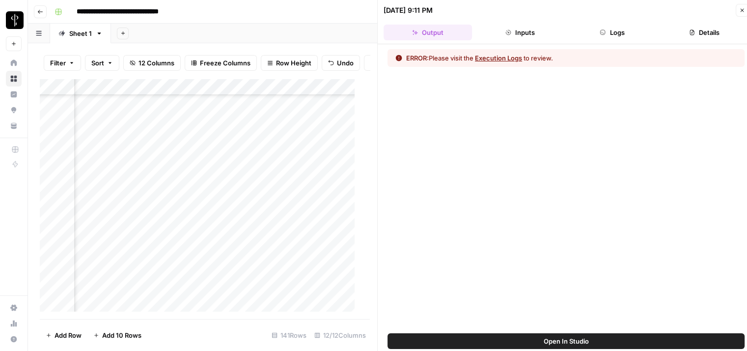
click at [498, 59] on button "Execution Logs" at bounding box center [498, 58] width 47 height 10
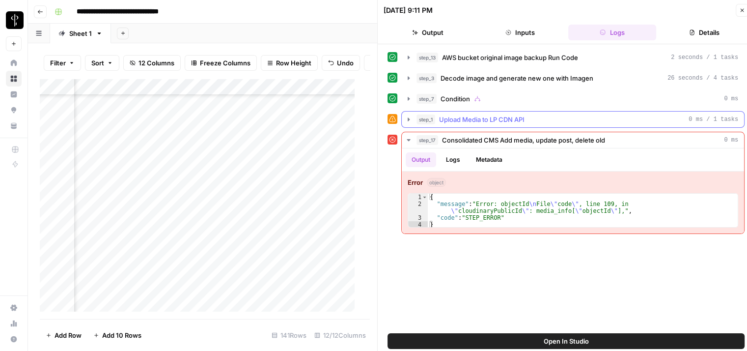
click at [417, 117] on span "step_1" at bounding box center [425, 119] width 19 height 10
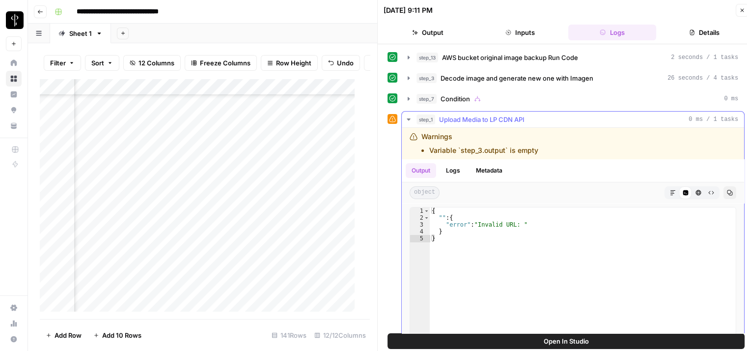
click at [409, 118] on icon "button" at bounding box center [408, 119] width 3 height 2
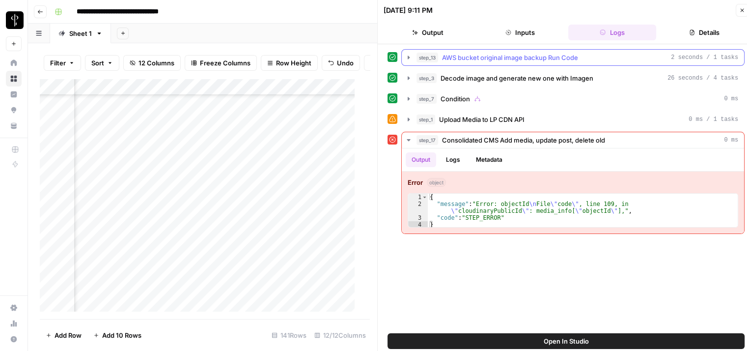
click at [409, 54] on icon "button" at bounding box center [409, 58] width 8 height 8
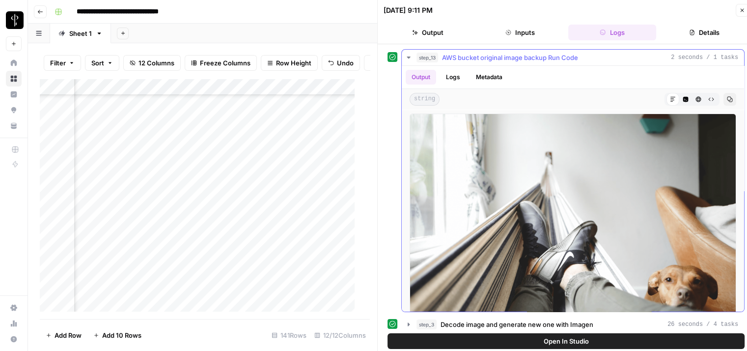
click at [409, 56] on icon "button" at bounding box center [408, 57] width 3 height 2
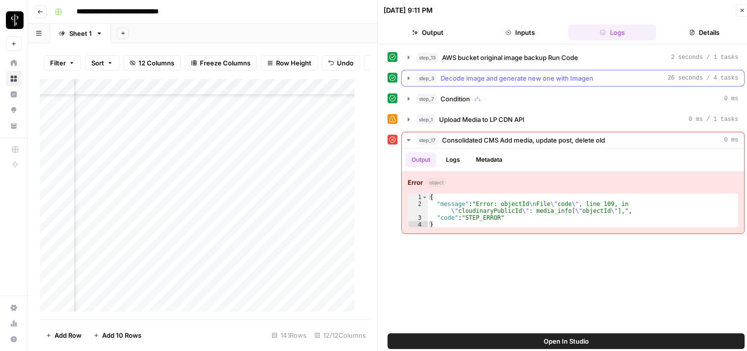
click at [406, 77] on icon "button" at bounding box center [409, 78] width 8 height 8
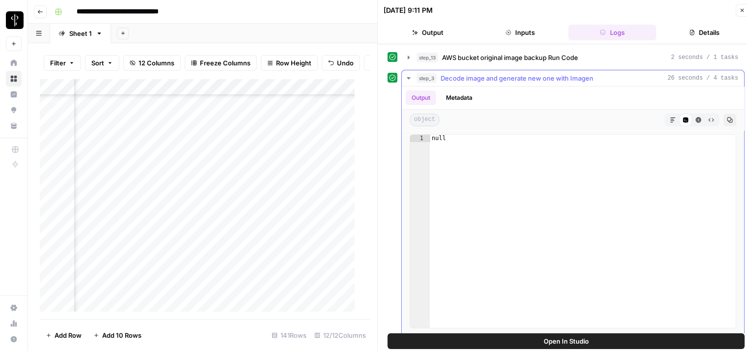
click at [409, 77] on icon "button" at bounding box center [408, 78] width 3 height 2
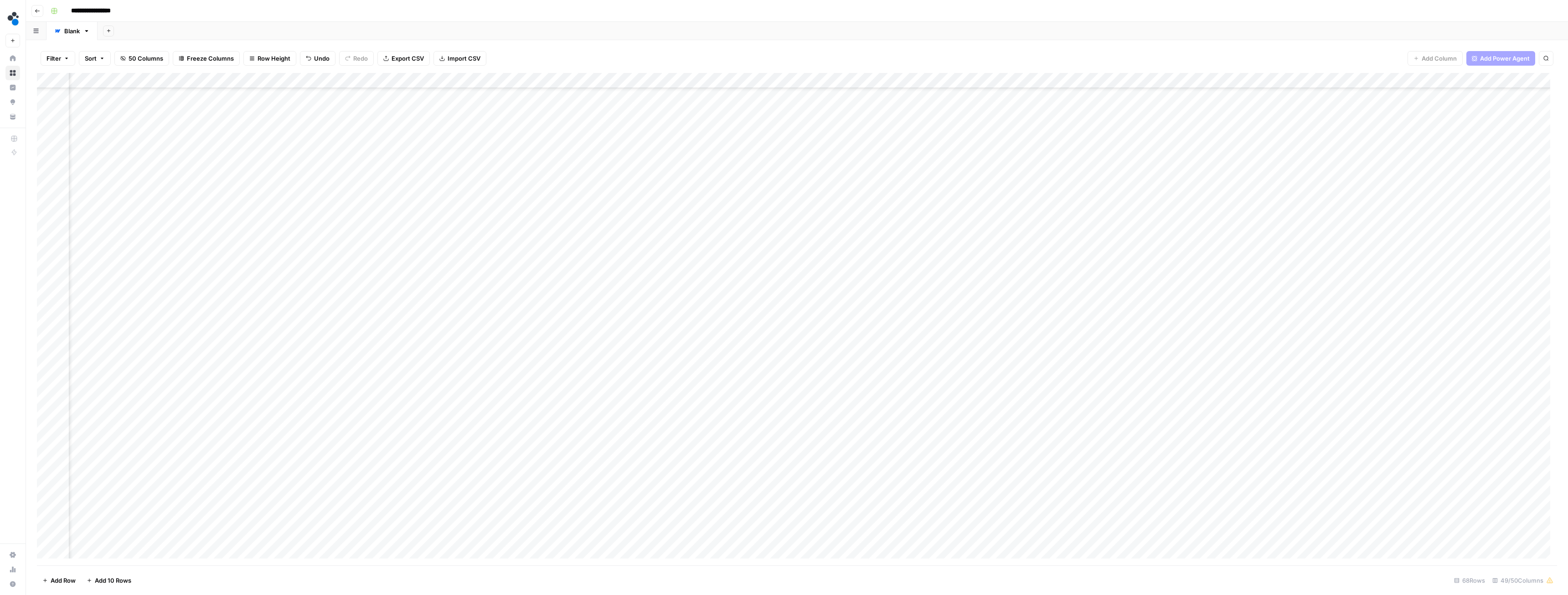
scroll to position [461, 1828]
click at [632, 439] on div "Add Column" at bounding box center [797, 319] width 1521 height 492
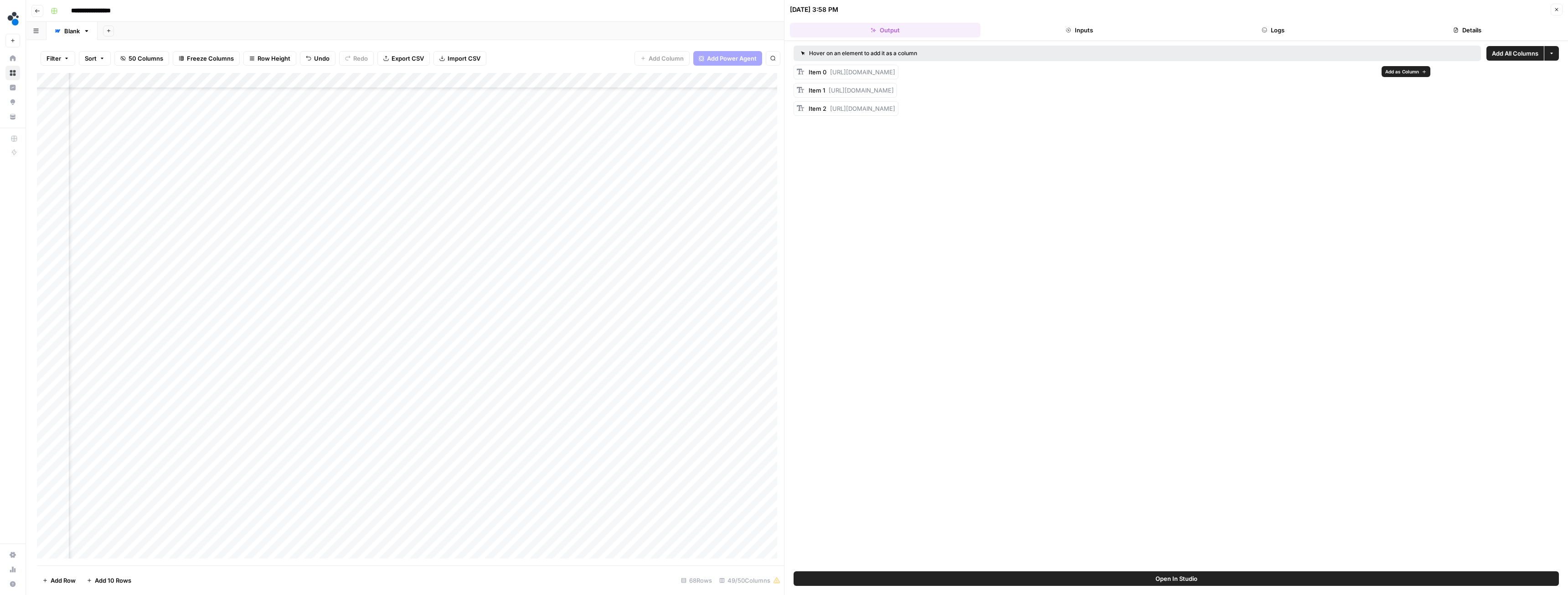
drag, startPoint x: 828, startPoint y: 71, endPoint x: 1375, endPoint y: 73, distance: 547.0
click at [895, 73] on div "Item 0 [URL][DOMAIN_NAME]" at bounding box center [851, 72] width 86 height 9
copy span "[URL][DOMAIN_NAME]"
drag, startPoint x: 831, startPoint y: 88, endPoint x: 1025, endPoint y: 103, distance: 194.6
click at [1028, 103] on div "Item 0 [URL][DOMAIN_NAME] Item 1 [URL][DOMAIN_NAME] Item 2 [URL][DOMAIN_NAME]" at bounding box center [1176, 90] width 765 height 51
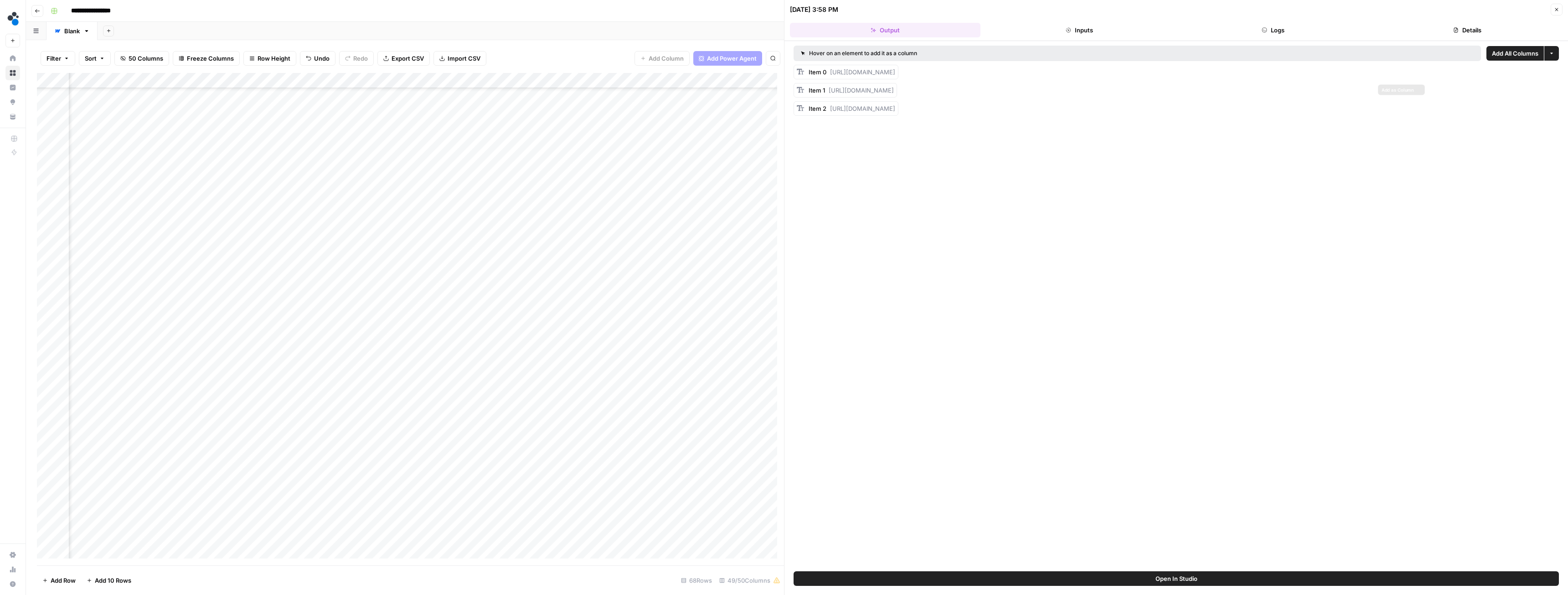
click at [849, 96] on div "Item 1 [URL][DOMAIN_NAME]" at bounding box center [845, 90] width 103 height 15
drag, startPoint x: 828, startPoint y: 90, endPoint x: 1370, endPoint y: 88, distance: 542.0
click at [894, 88] on div "Item 1 [URL][DOMAIN_NAME]" at bounding box center [851, 90] width 85 height 9
copy span "[URL][DOMAIN_NAME]"
drag, startPoint x: 830, startPoint y: 107, endPoint x: 1375, endPoint y: 103, distance: 545.0
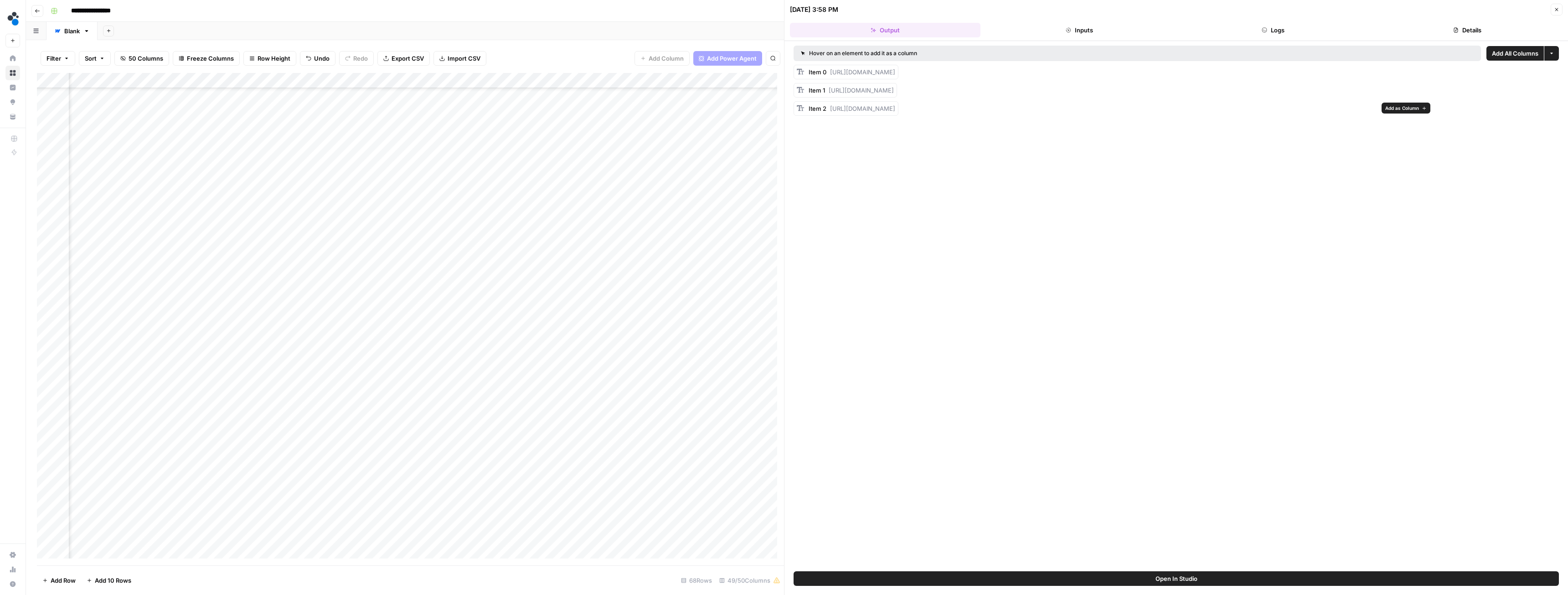
click at [899, 103] on div "Item 2 [URL][DOMAIN_NAME]" at bounding box center [846, 109] width 105 height 15
copy span "[URL][DOMAIN_NAME]"
click at [686, 439] on div "Add Column" at bounding box center [410, 319] width 747 height 492
type input "**********"
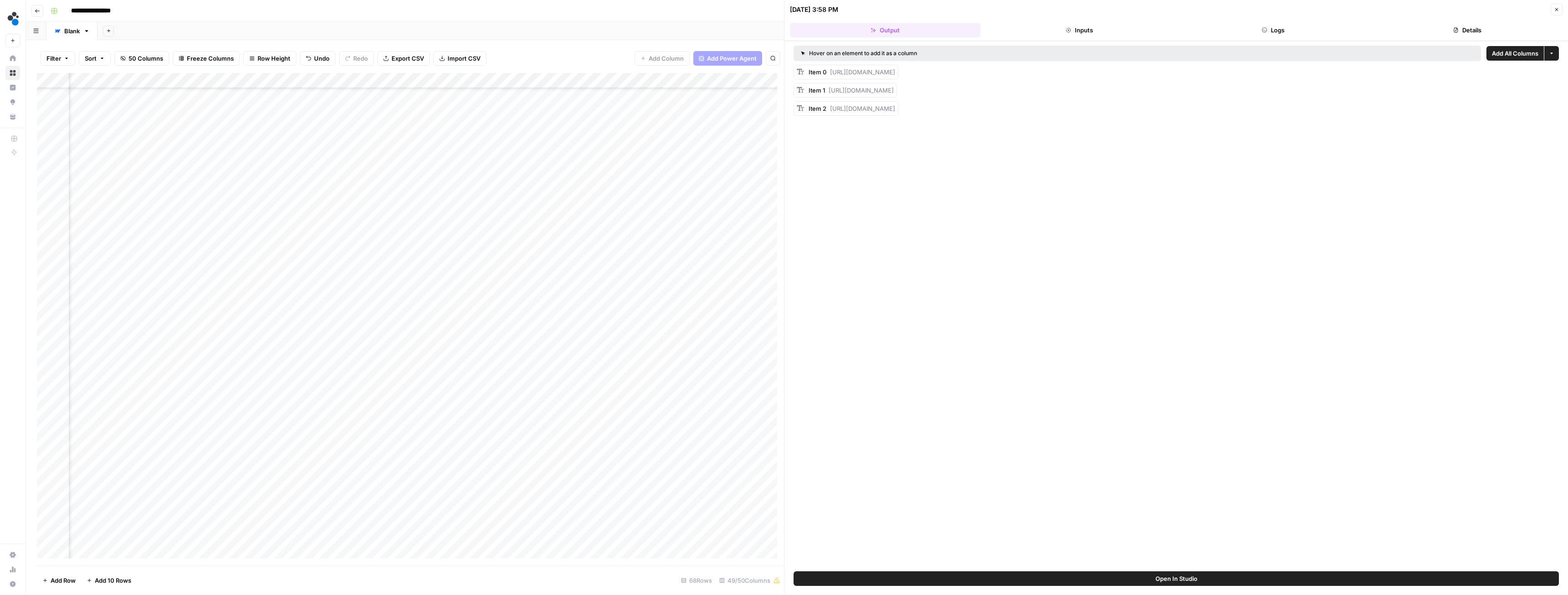
click at [725, 437] on div "Add Column" at bounding box center [410, 319] width 747 height 492
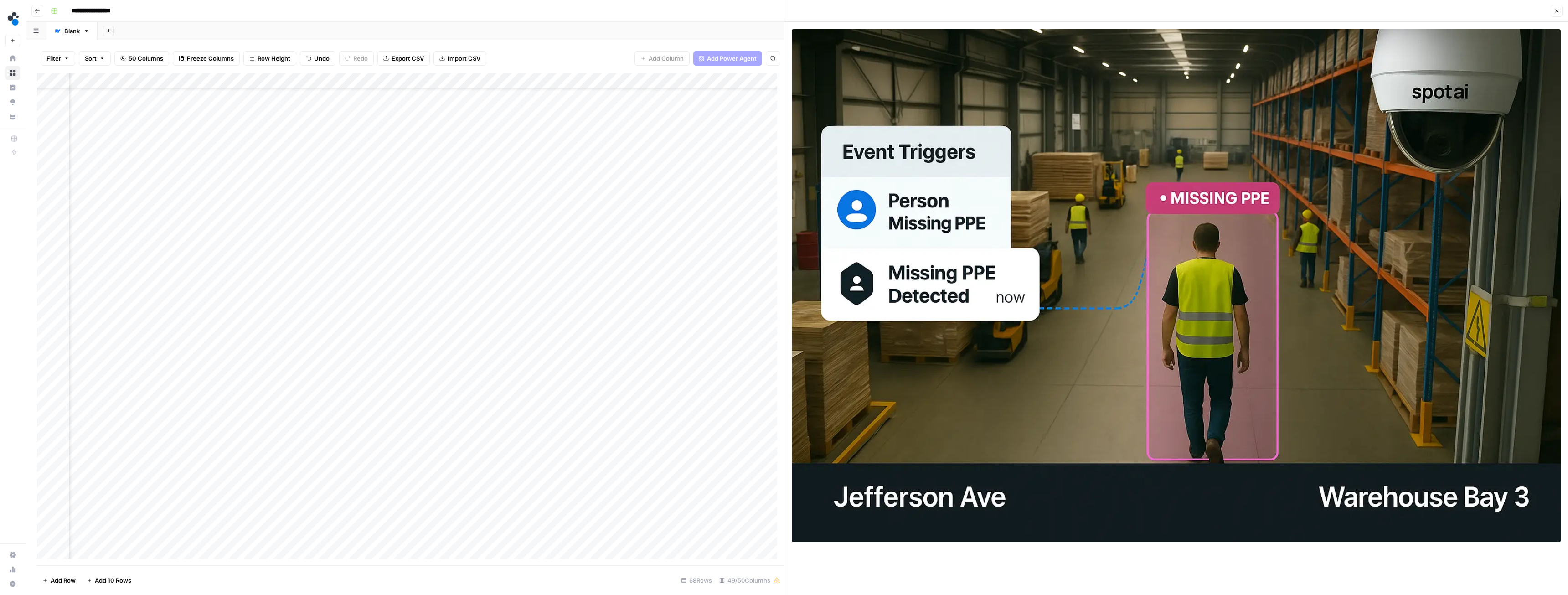
click at [1552, 9] on button "Close" at bounding box center [1557, 10] width 12 height 12
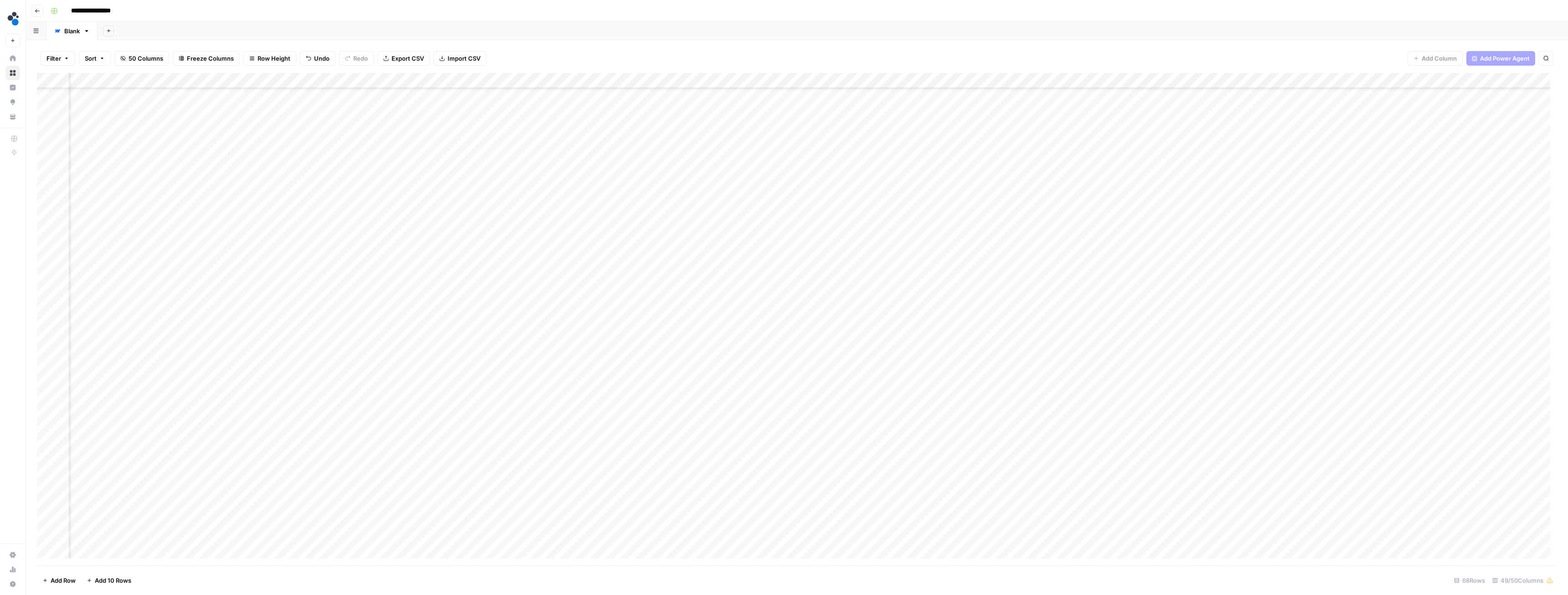
scroll to position [416, 1828]
click at [633, 284] on div "Add Column" at bounding box center [797, 319] width 1521 height 492
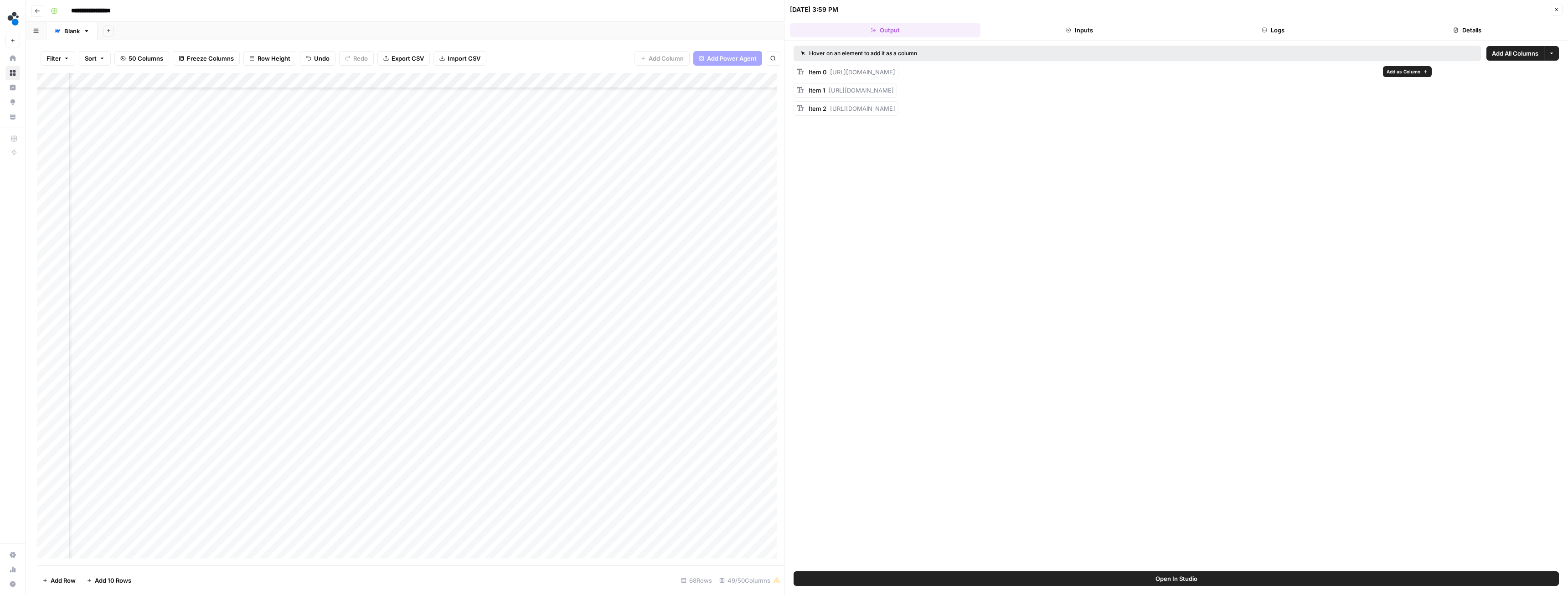
drag, startPoint x: 831, startPoint y: 72, endPoint x: 1375, endPoint y: 70, distance: 544.0
click at [895, 70] on span "[URL][DOMAIN_NAME]" at bounding box center [862, 72] width 65 height 7
copy span "[URL][DOMAIN_NAME]"
drag, startPoint x: 831, startPoint y: 110, endPoint x: 1387, endPoint y: 106, distance: 556.0
click at [1387, 106] on div "Item 2 [URL][DOMAIN_NAME]" at bounding box center [1176, 109] width 765 height 15
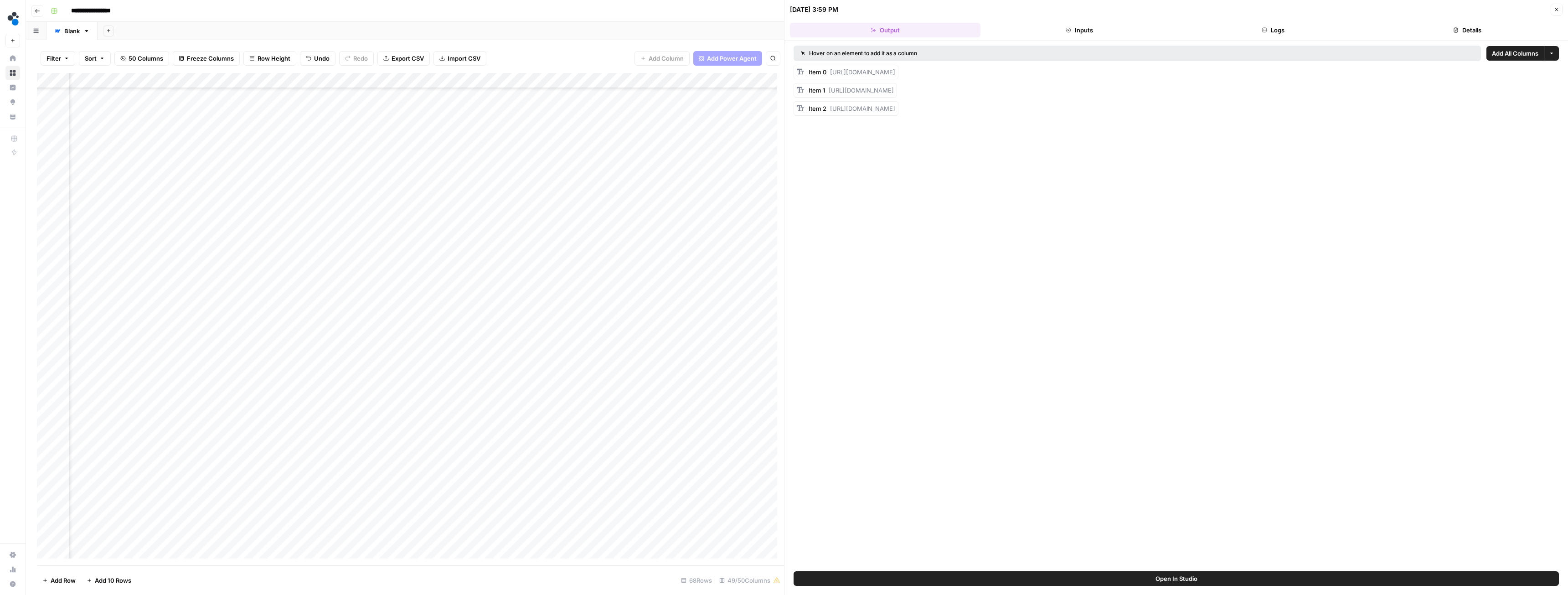
copy span "[URL][DOMAIN_NAME]"
click at [643, 284] on div "Add Column" at bounding box center [410, 319] width 747 height 492
